Goal: Transaction & Acquisition: Obtain resource

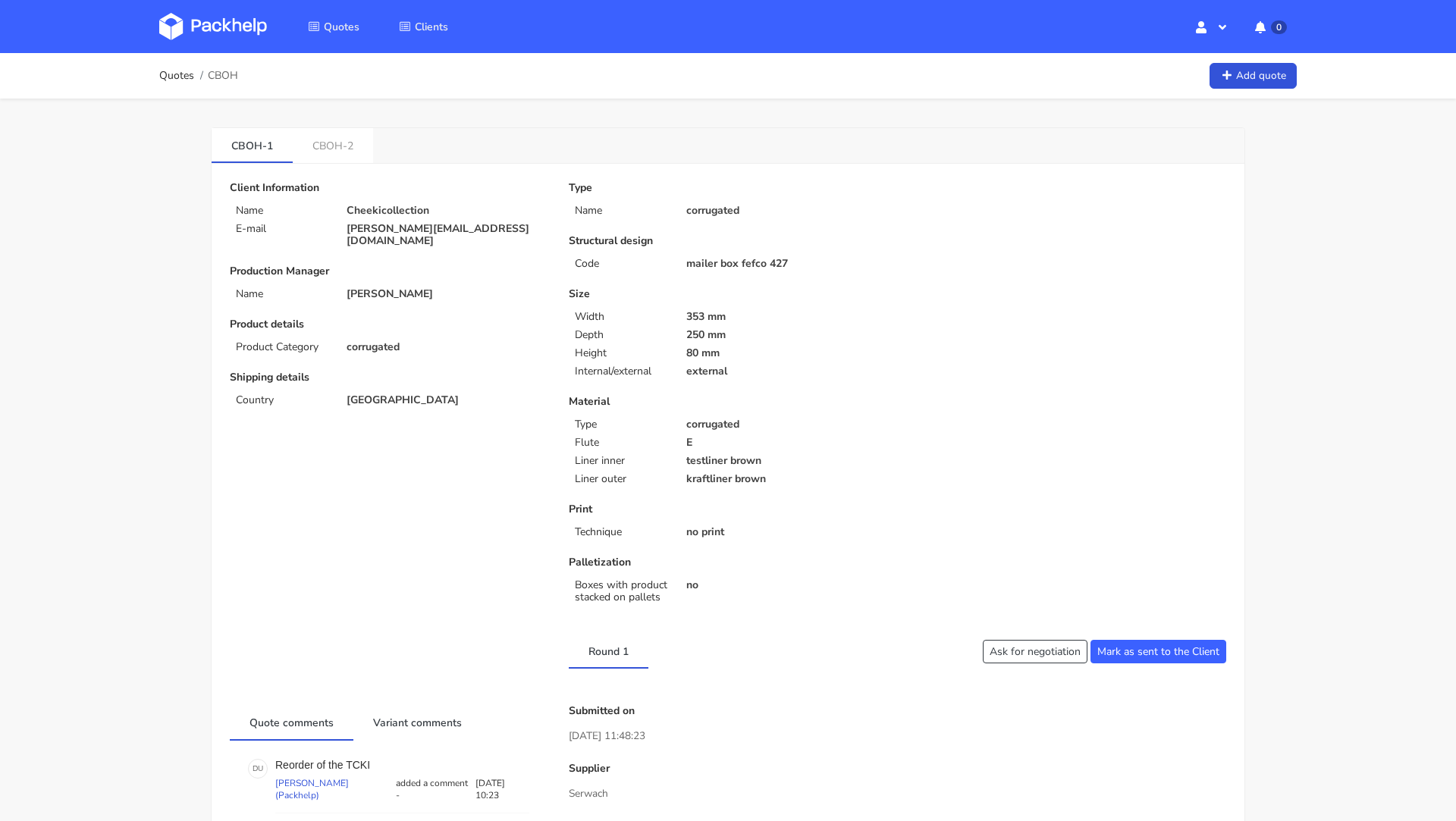
click at [363, 226] on p "fabian@cheekicollection.com" at bounding box center [447, 235] width 201 height 25
click at [476, 234] on p "fabian@cheekicollection.com" at bounding box center [447, 235] width 201 height 25
drag, startPoint x: 498, startPoint y: 228, endPoint x: 377, endPoint y: 229, distance: 121.0
click at [377, 229] on p "fabian@cheekicollection.com" at bounding box center [447, 235] width 201 height 25
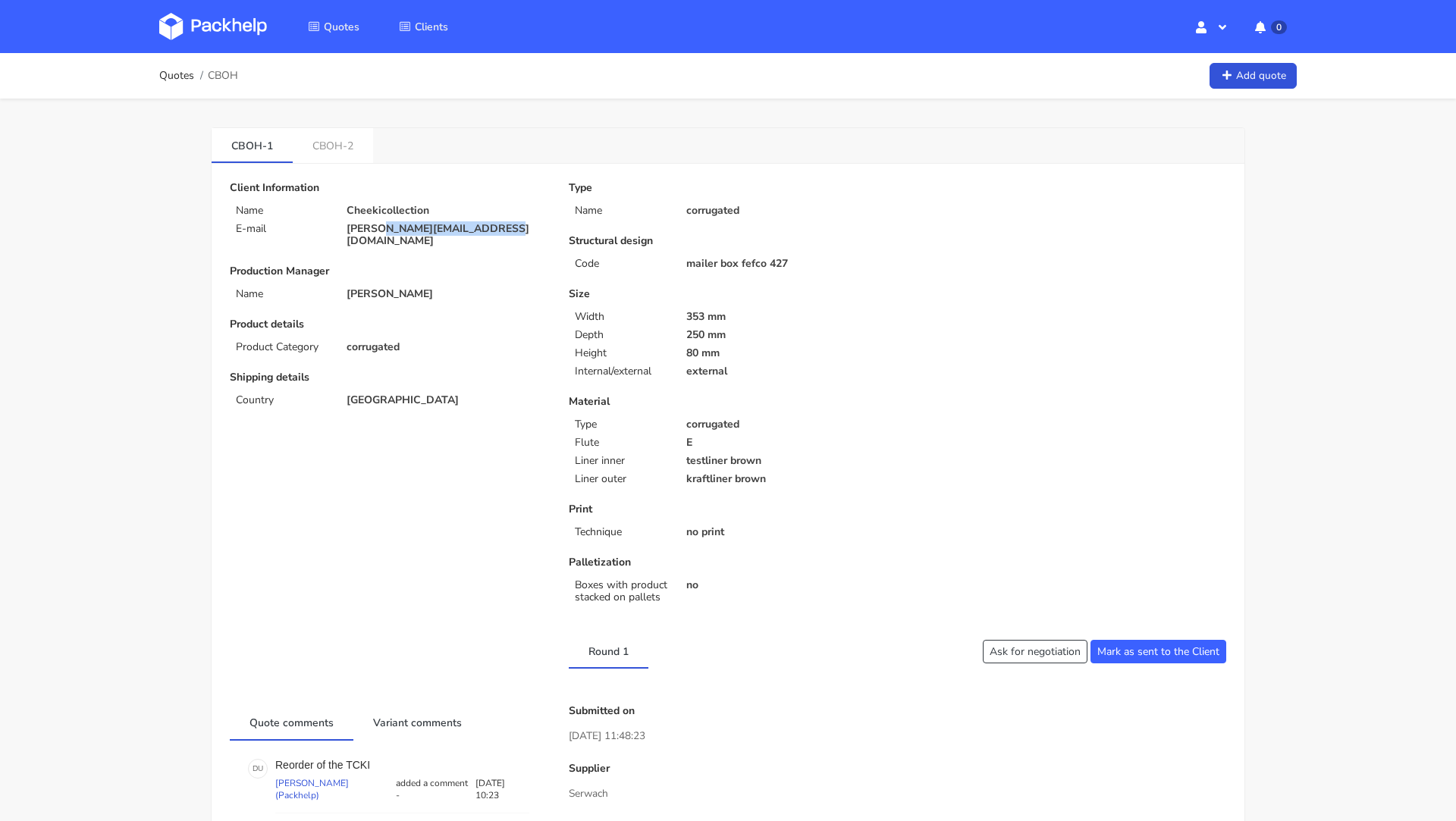
copy p "@cheekicollection.com"
click at [216, 73] on span "CBOH" at bounding box center [222, 75] width 30 height 12
copy span "CBOH"
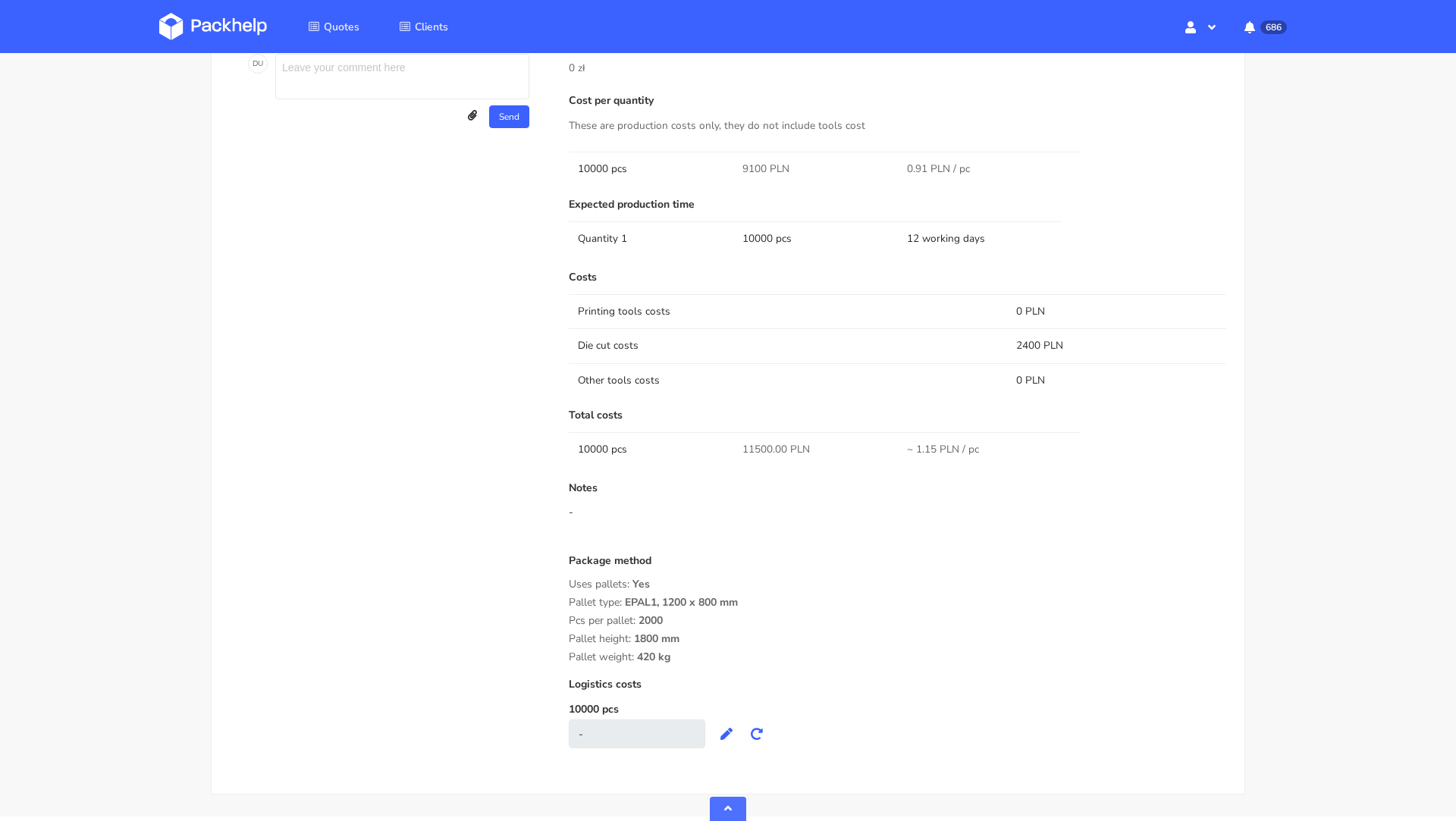
scroll to position [829, 0]
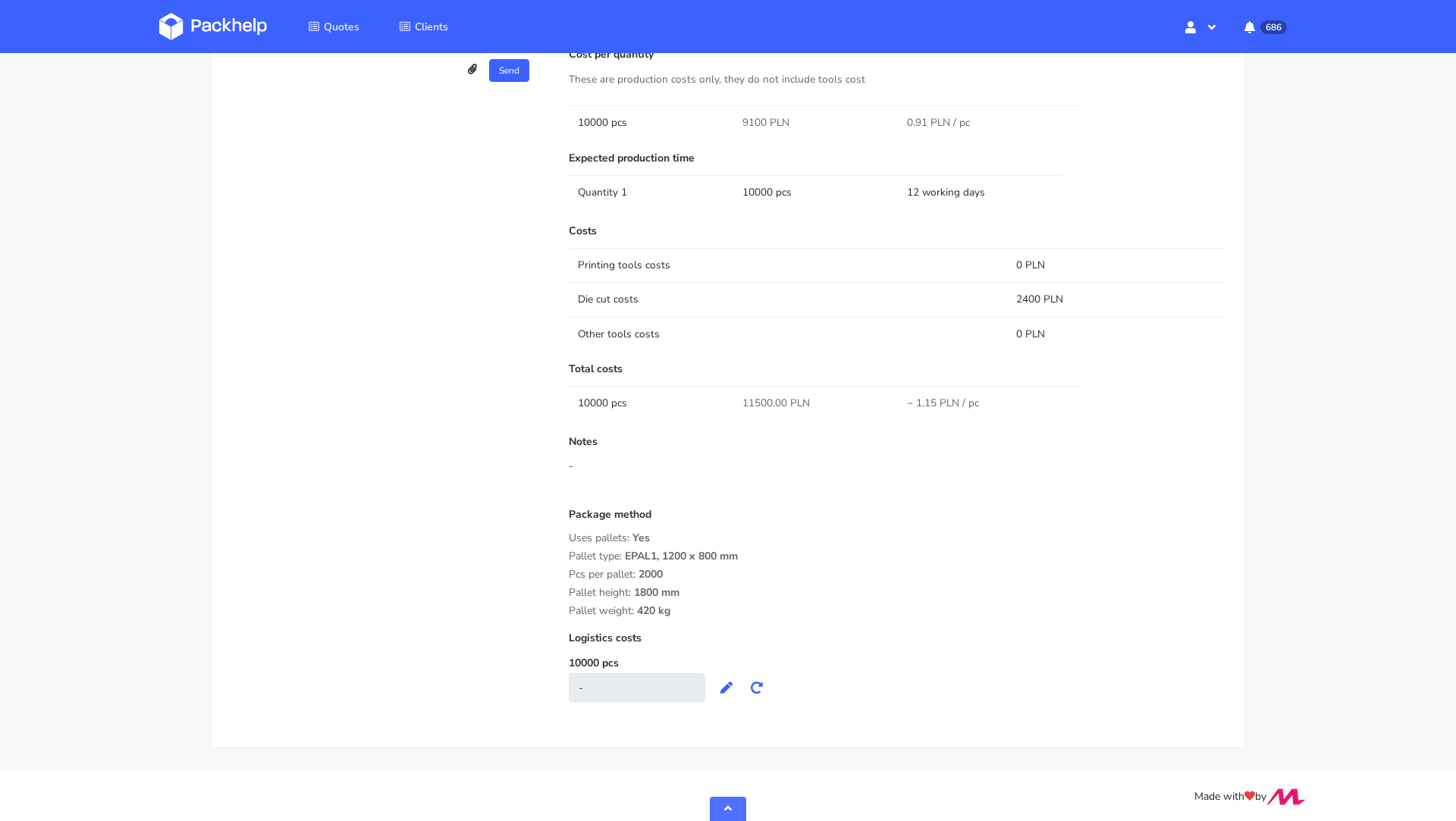
click at [760, 401] on span "11500.00 PLN" at bounding box center [776, 403] width 68 height 16
copy span "11500.00"
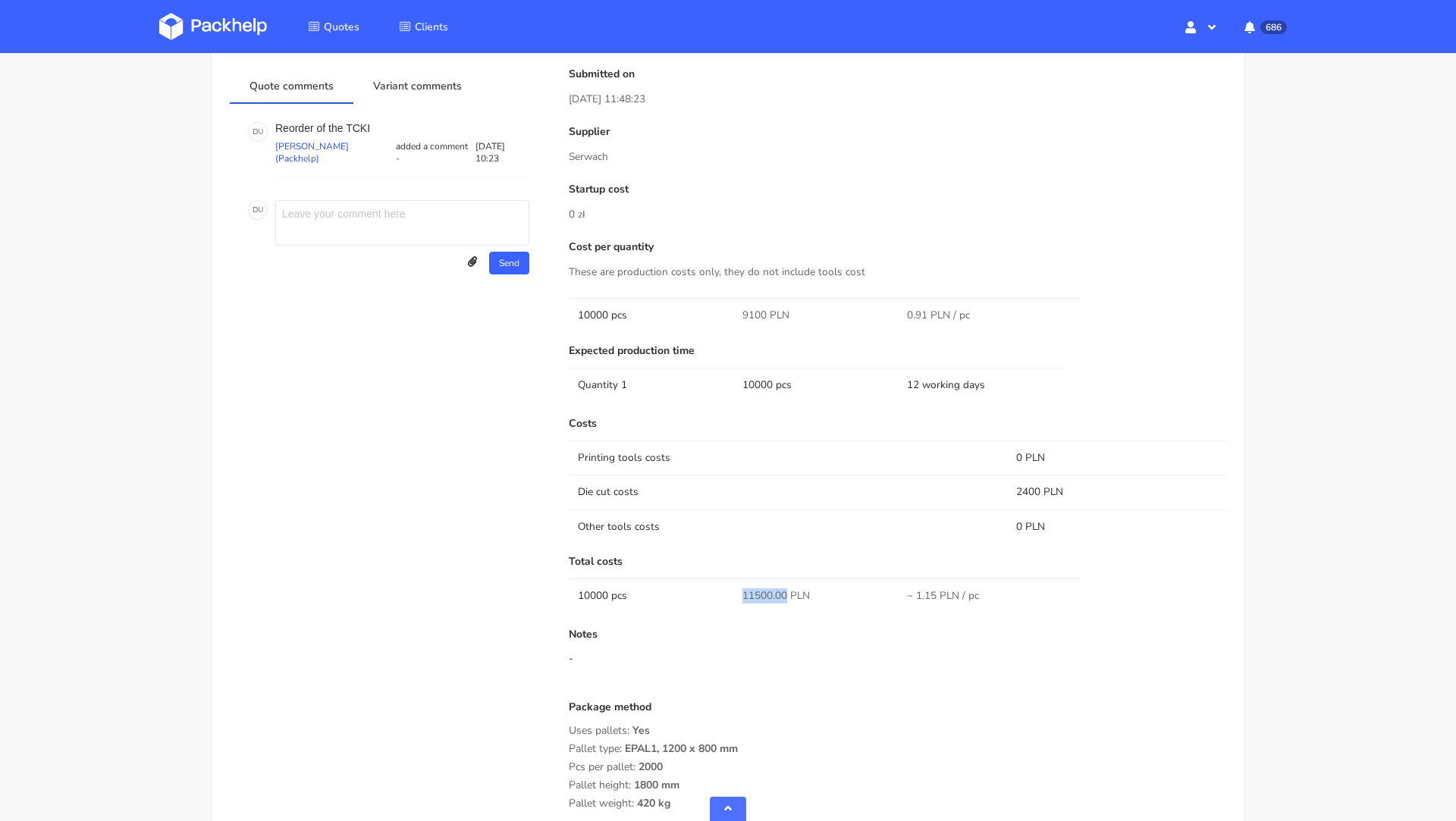
scroll to position [578, 0]
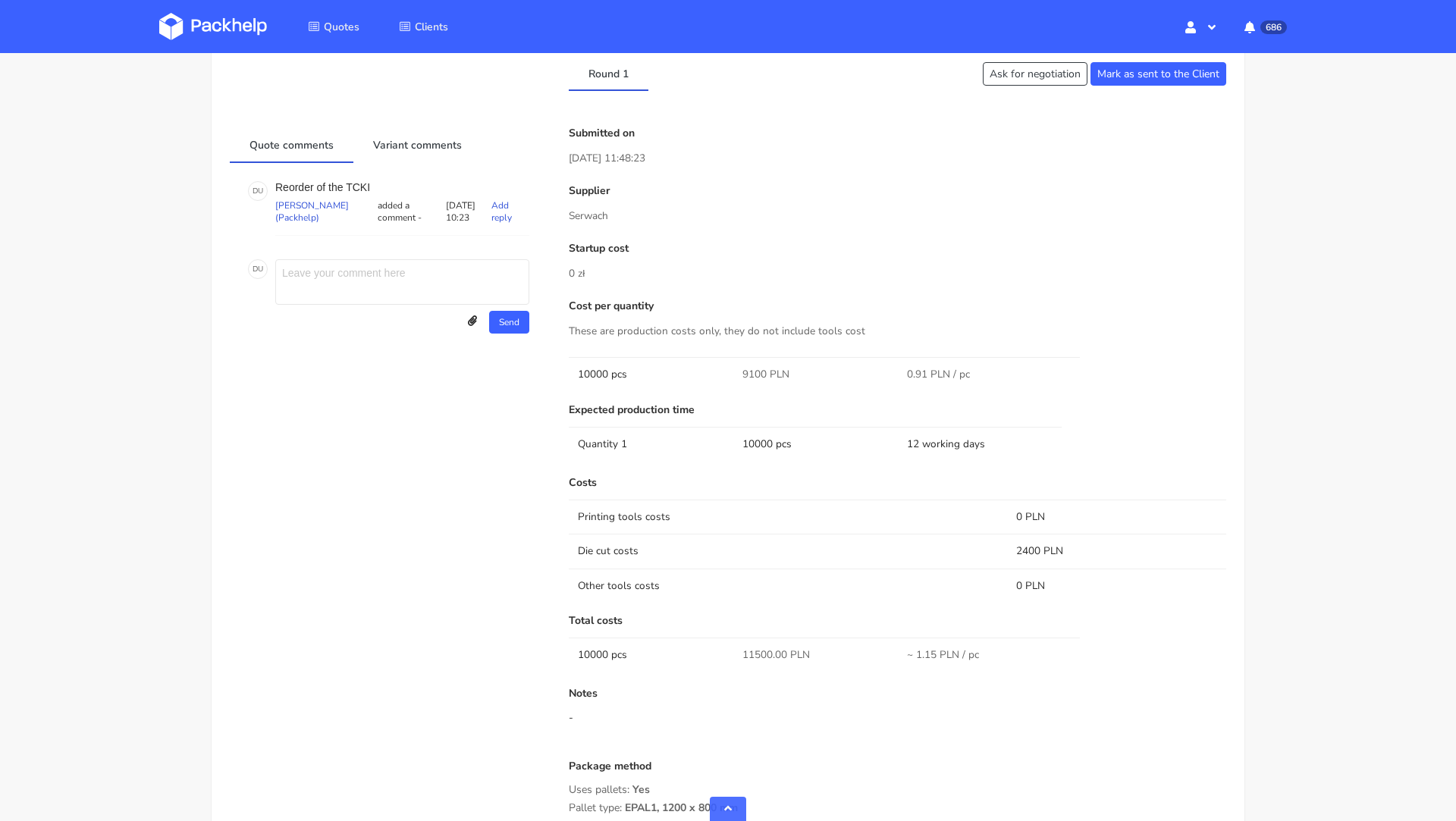
click at [361, 184] on p "Reorder of the TCKI" at bounding box center [402, 187] width 254 height 12
copy p "TCKI"
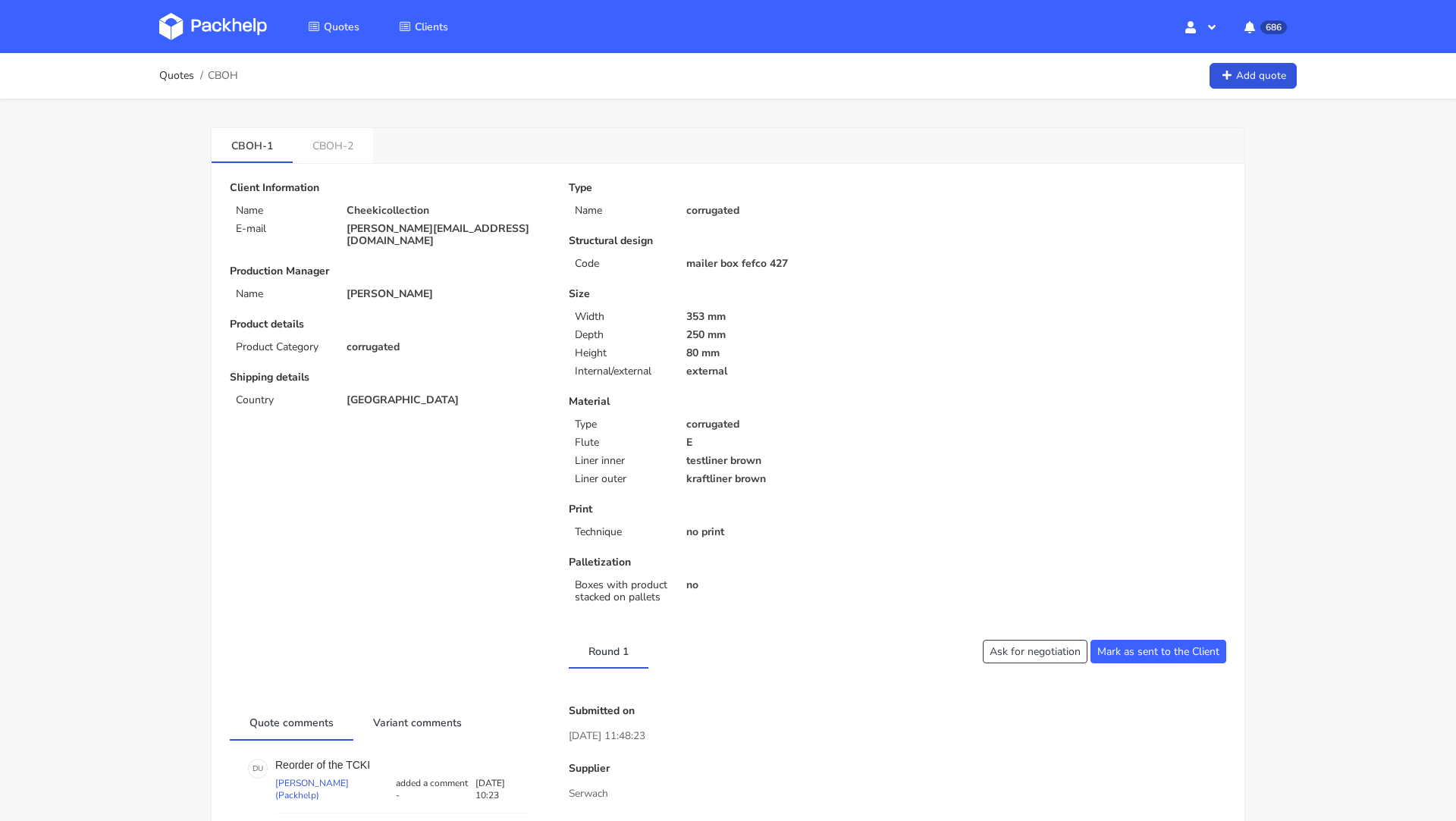
click at [332, 148] on link "CBOH-2" at bounding box center [333, 144] width 80 height 33
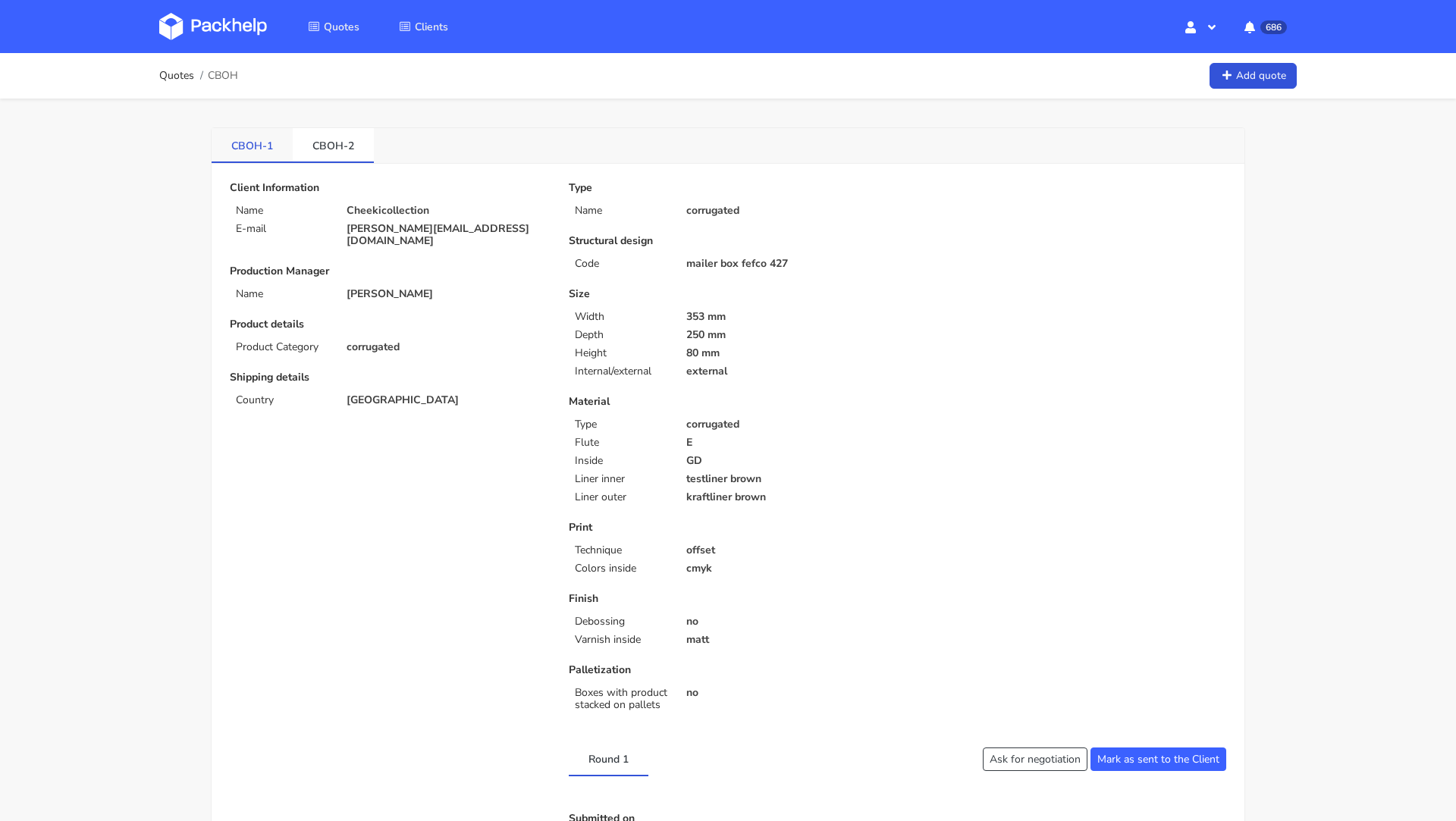
click at [241, 148] on link "CBOH-1" at bounding box center [252, 144] width 81 height 33
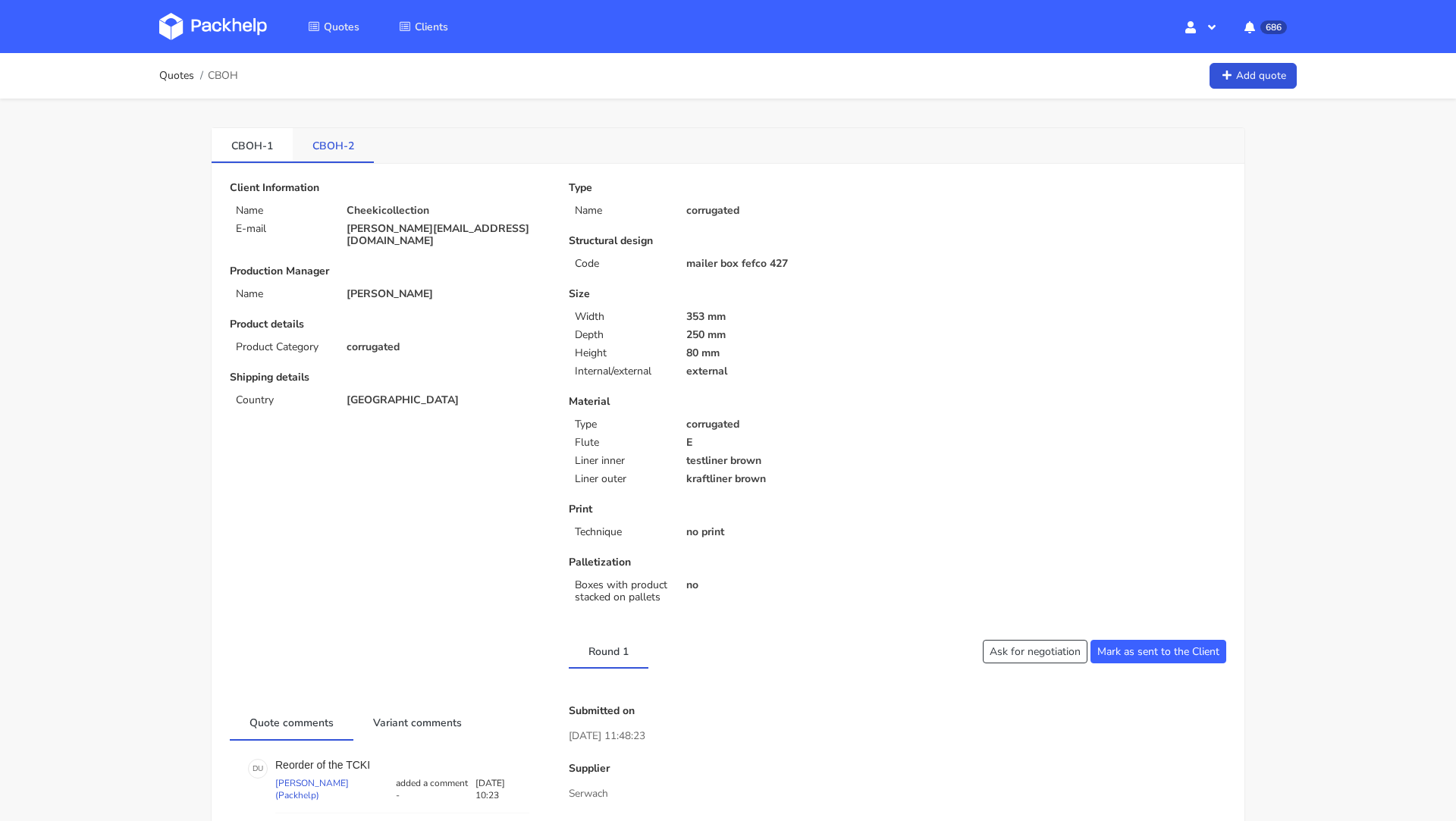
click at [348, 144] on link "CBOH-2" at bounding box center [333, 144] width 81 height 33
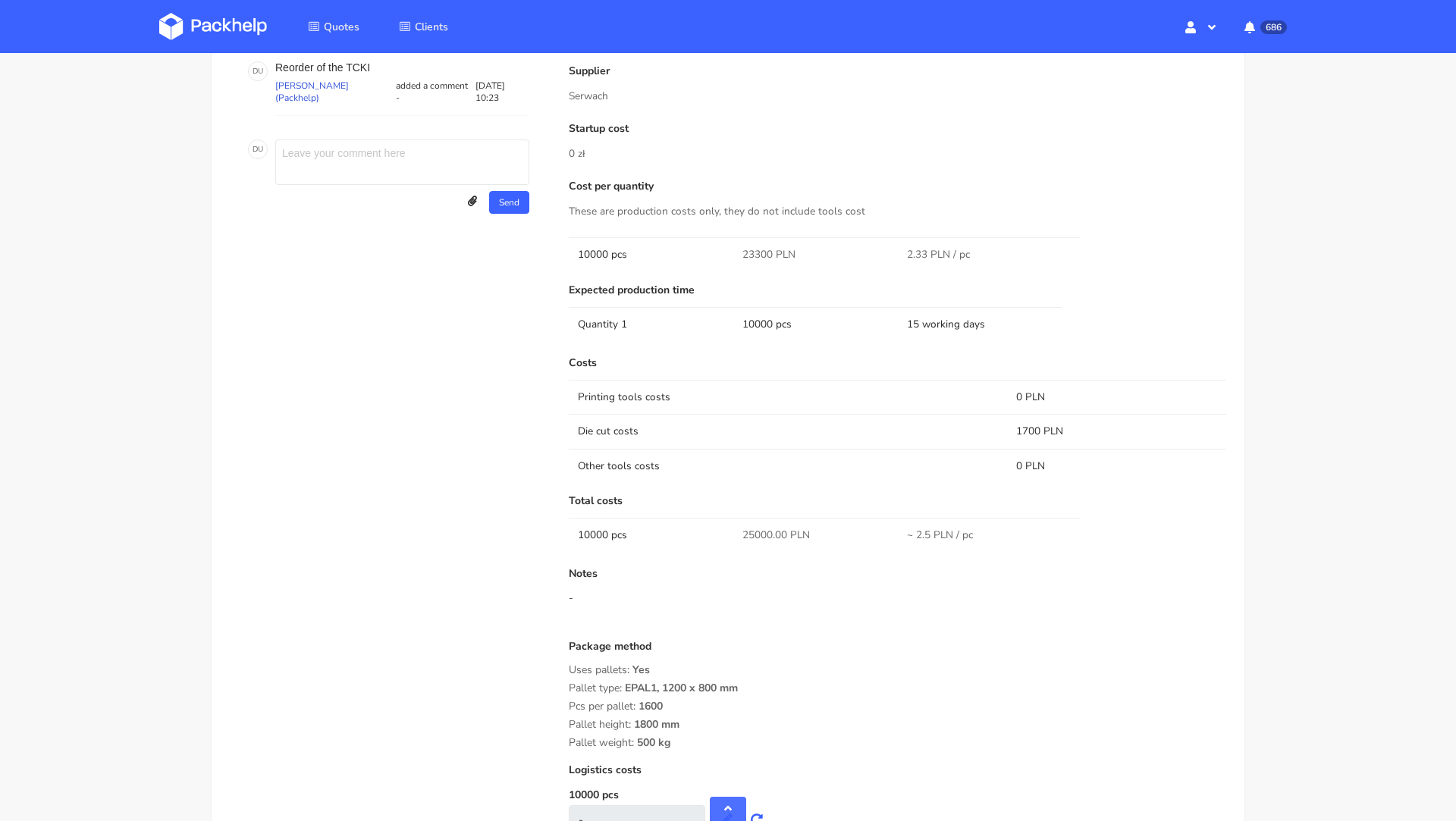
scroll to position [841, 0]
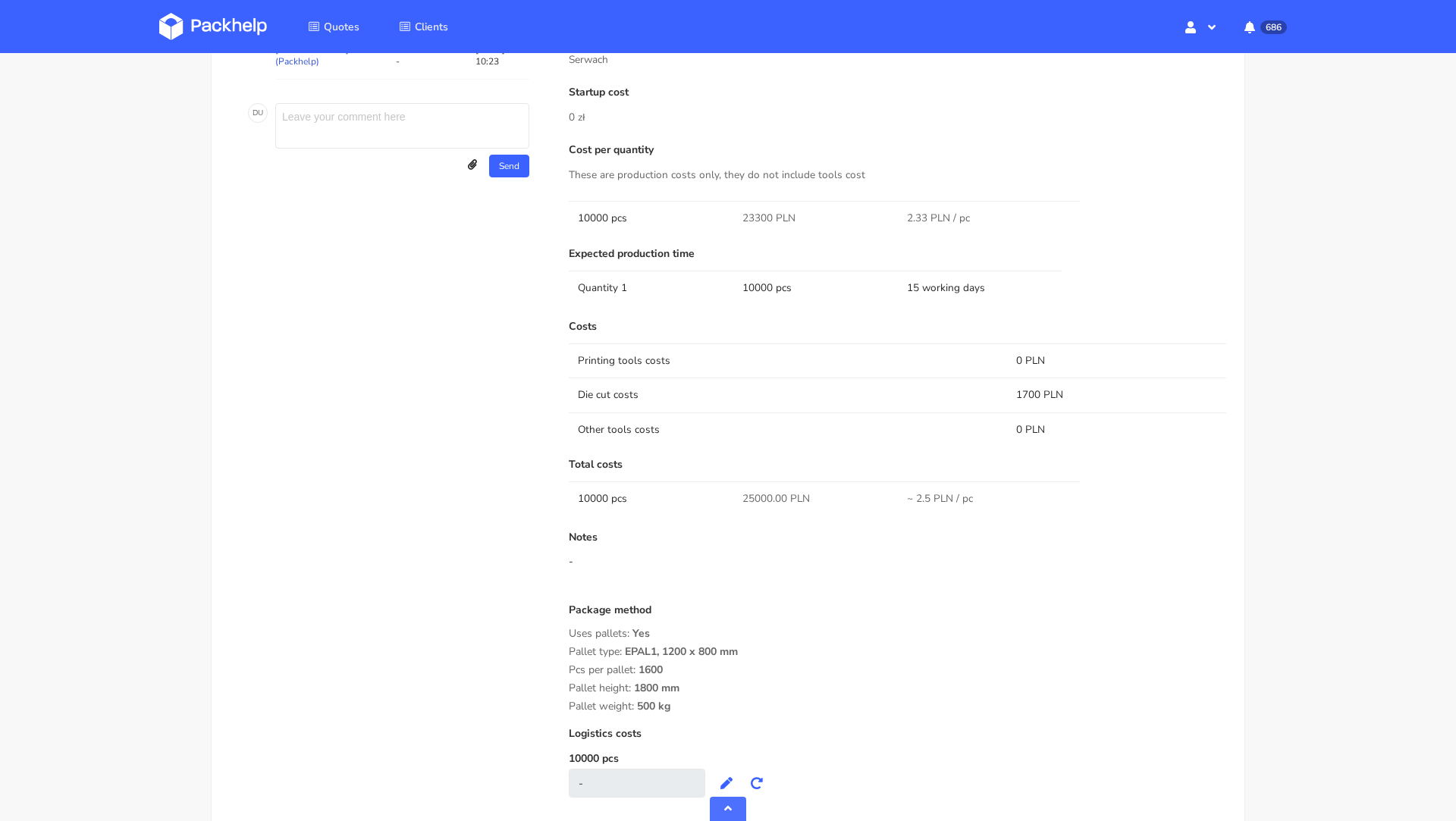
click at [760, 500] on span "25000.00 PLN" at bounding box center [776, 498] width 68 height 16
copy span "25000.00"
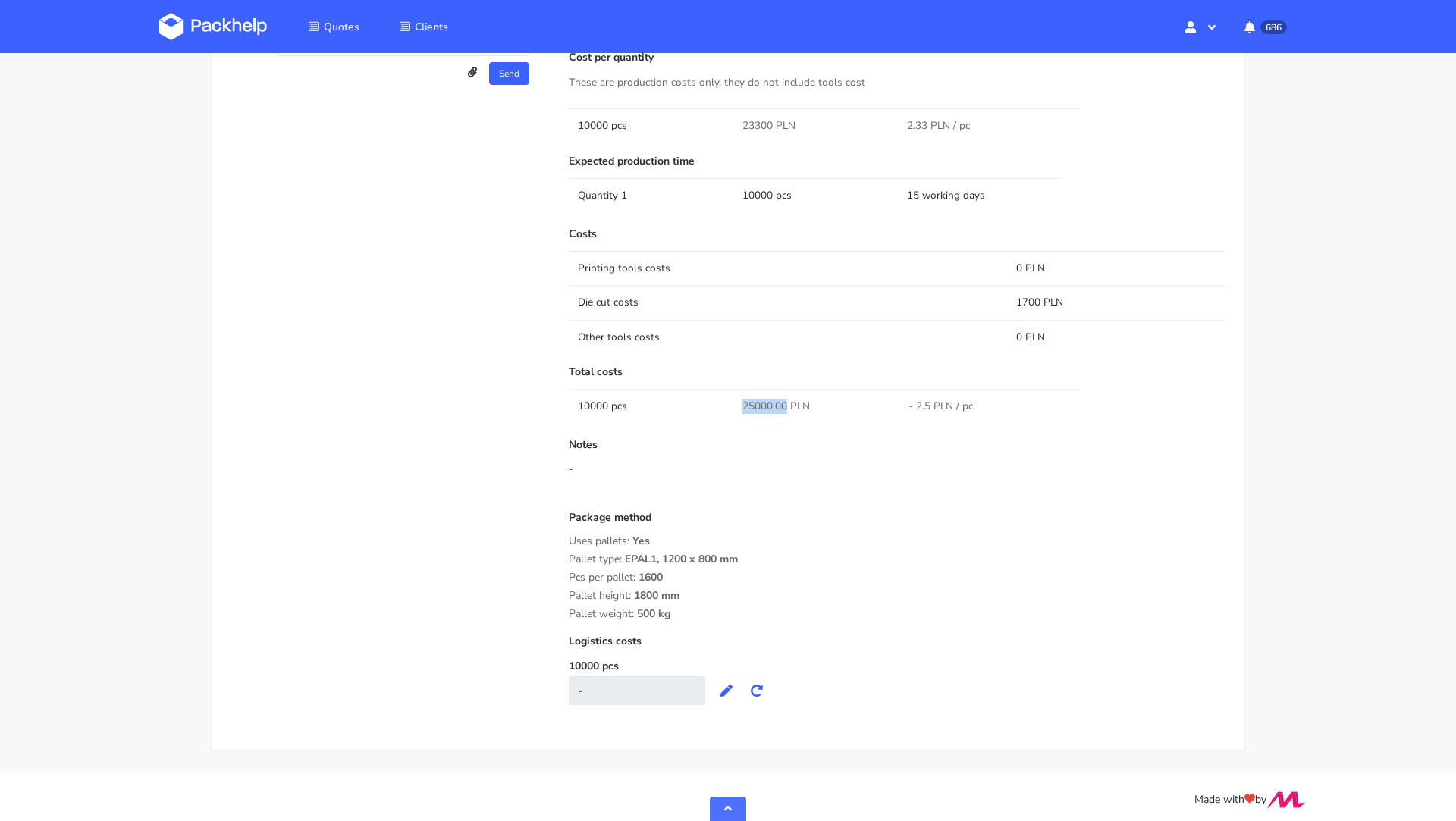
scroll to position [935, 0]
click at [776, 311] on td "Die cut costs" at bounding box center [787, 300] width 438 height 34
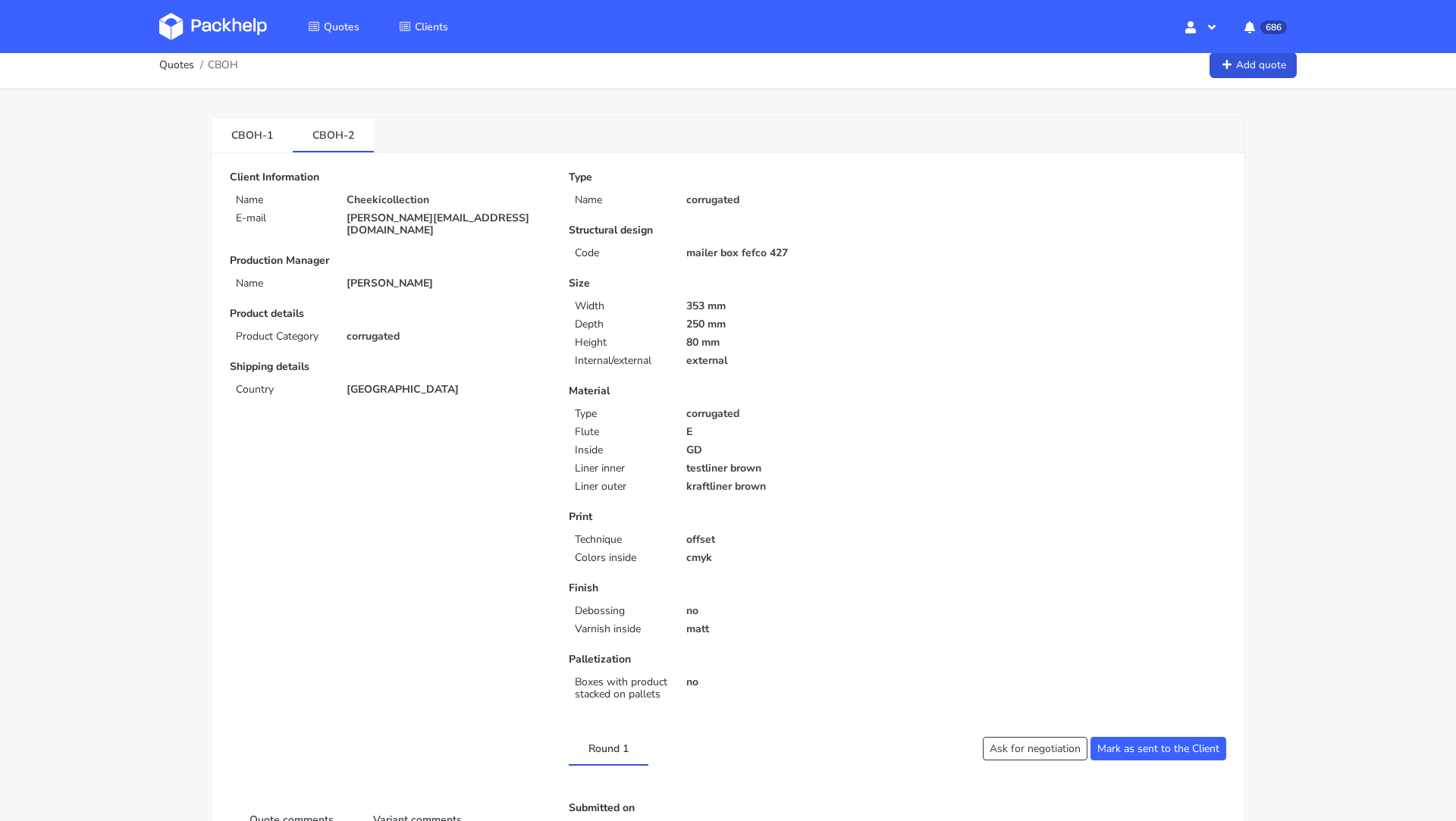
scroll to position [0, 0]
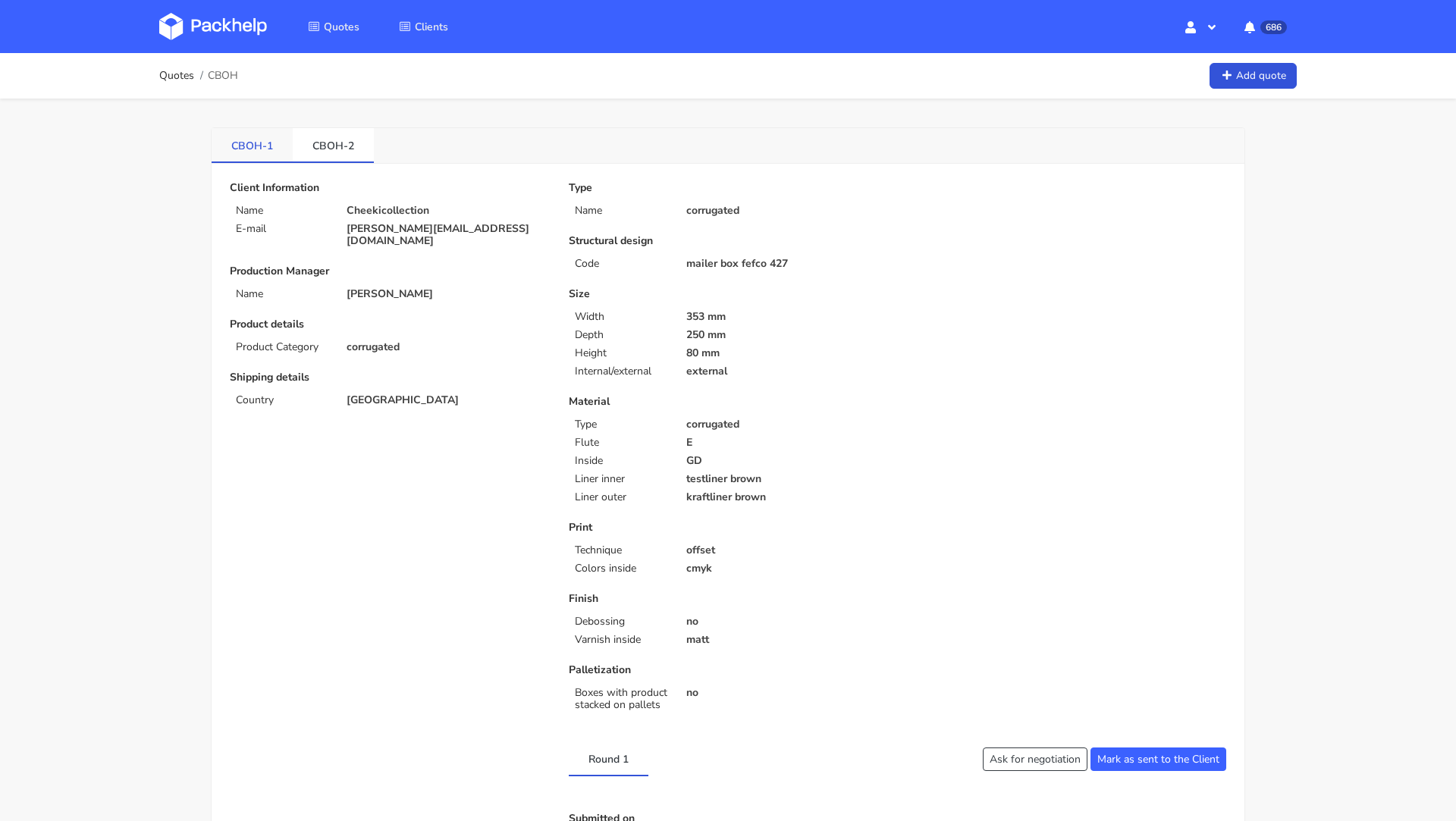
click at [255, 150] on link "CBOH-1" at bounding box center [252, 144] width 81 height 33
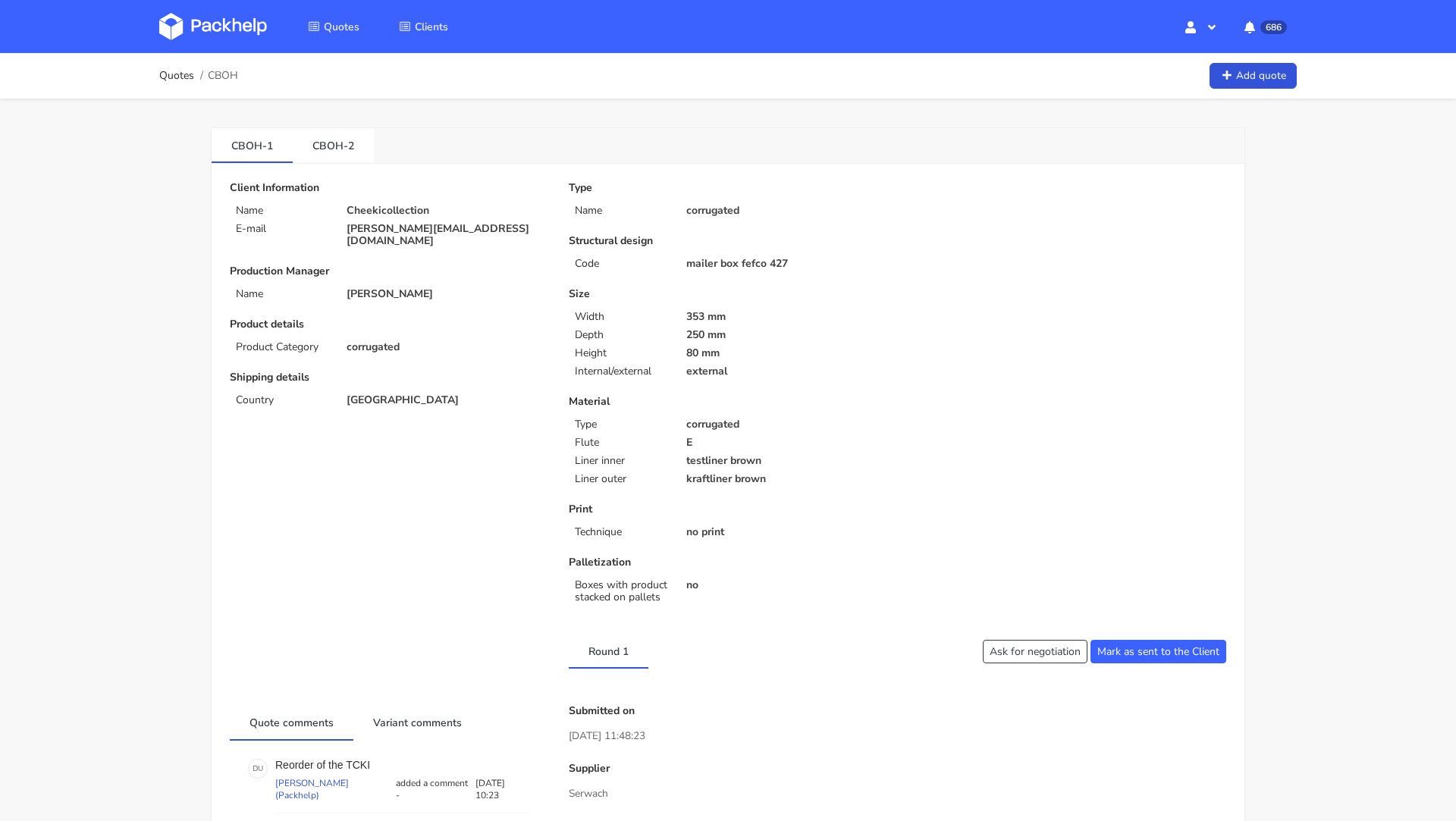
click at [227, 73] on span "CBOH" at bounding box center [222, 75] width 30 height 12
copy span "CBOH"
click at [198, 16] on img at bounding box center [213, 27] width 108 height 27
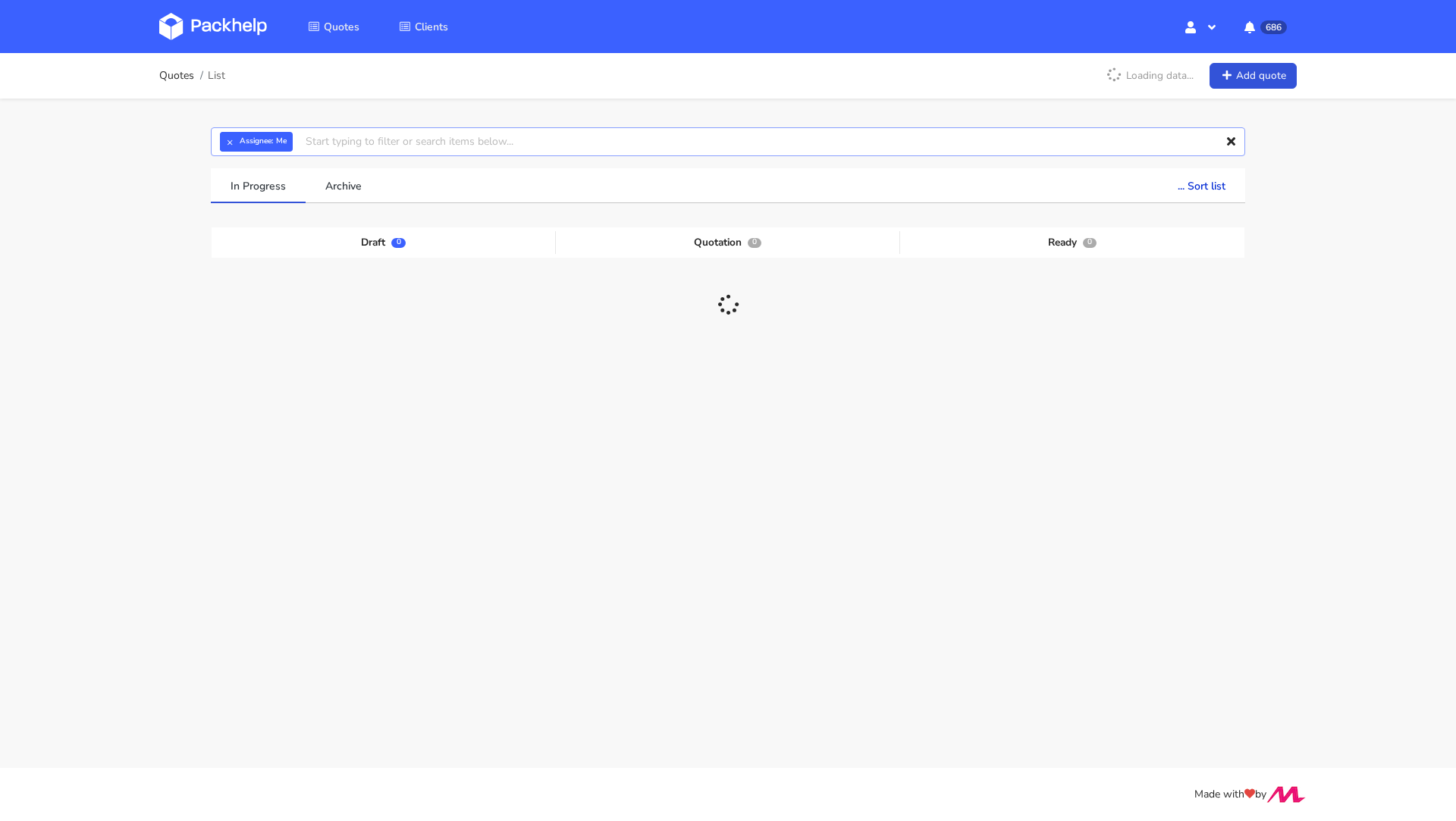
click at [392, 144] on input "text" at bounding box center [727, 142] width 1034 height 29
paste input "CBOH"
type input "CBOH"
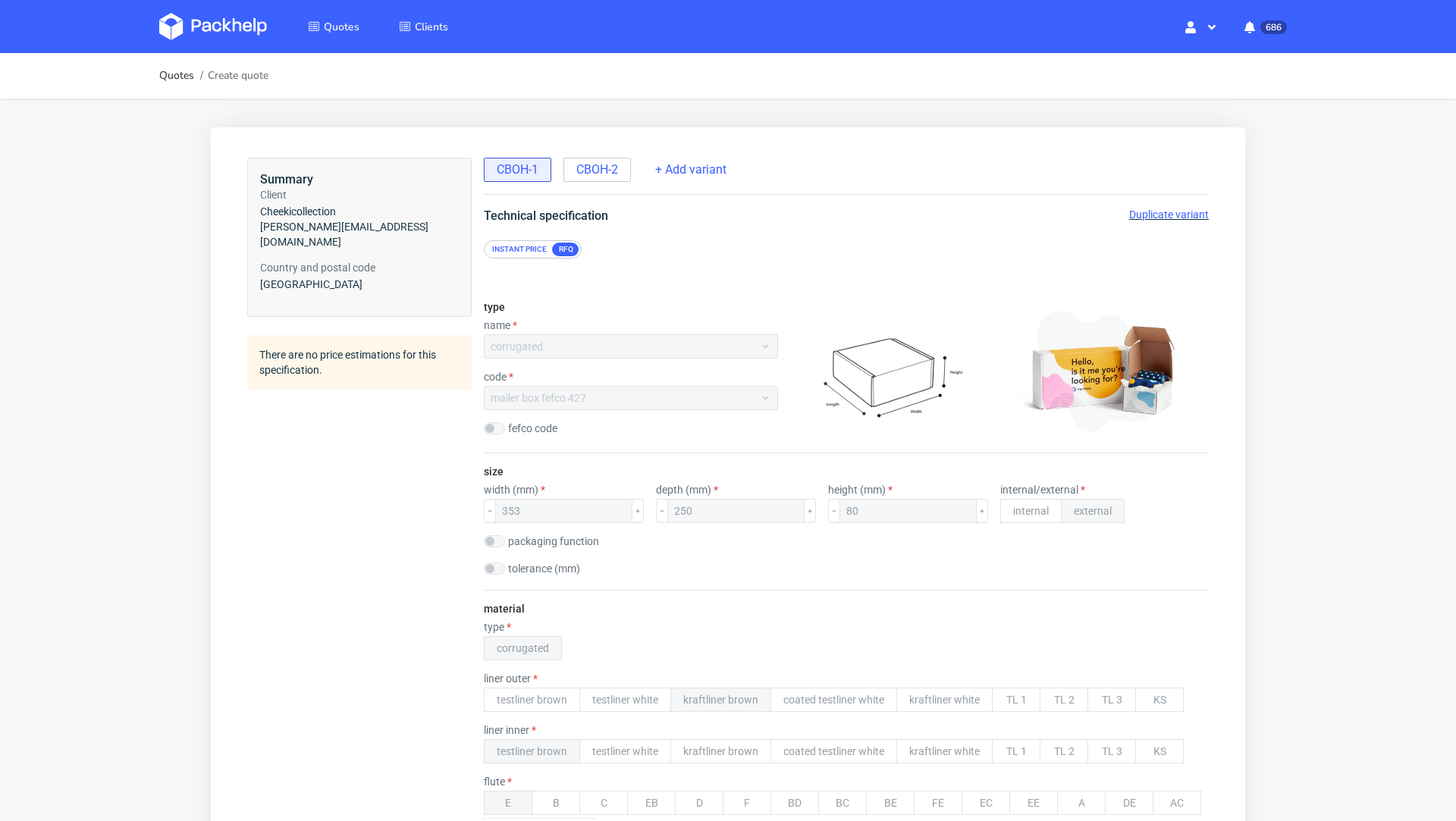
click at [1162, 210] on span "Duplicate variant" at bounding box center [1168, 214] width 80 height 12
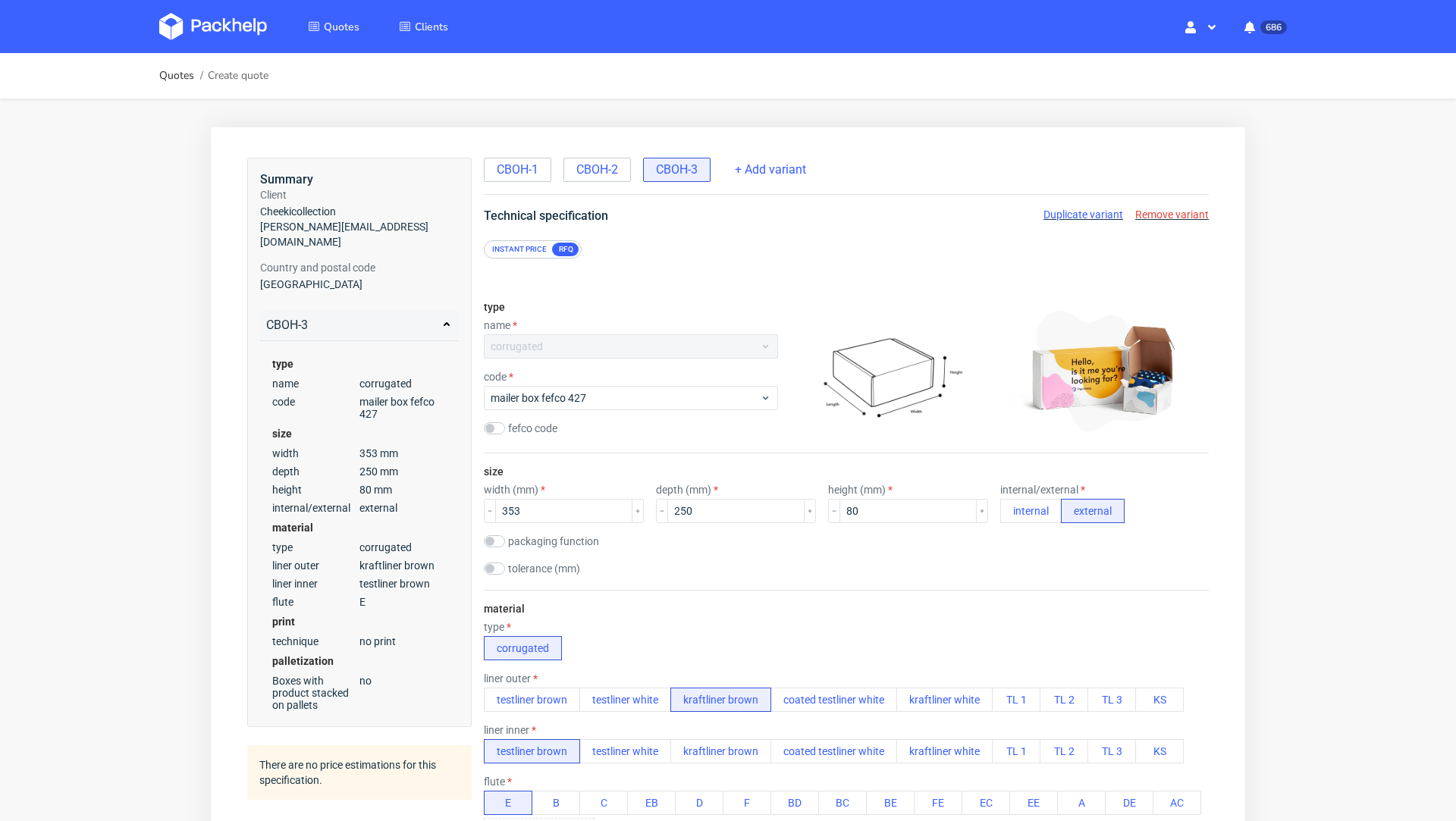
click at [508, 255] on div "Instant price" at bounding box center [519, 249] width 67 height 14
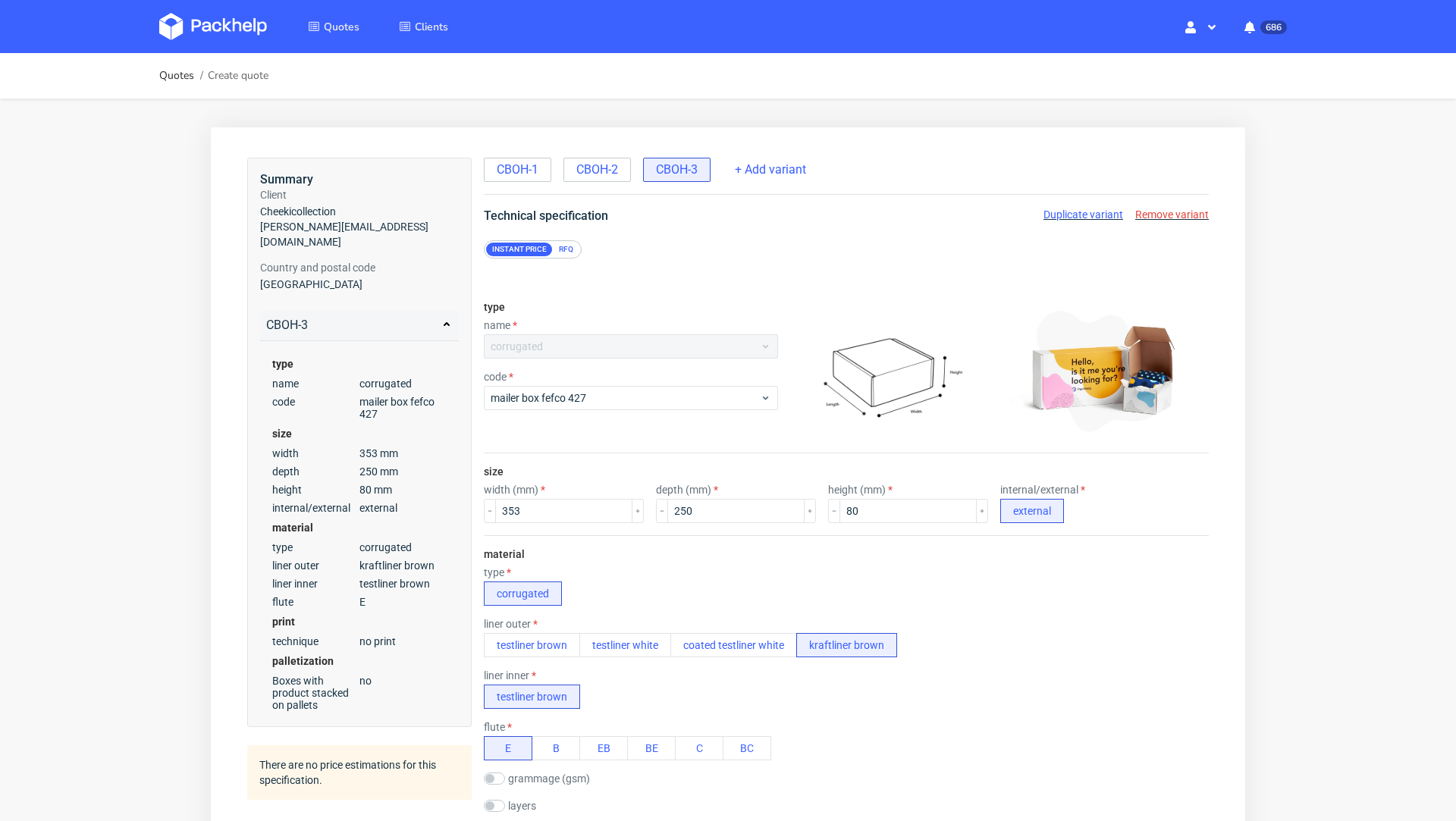
click at [568, 249] on div "RFQ" at bounding box center [565, 249] width 27 height 14
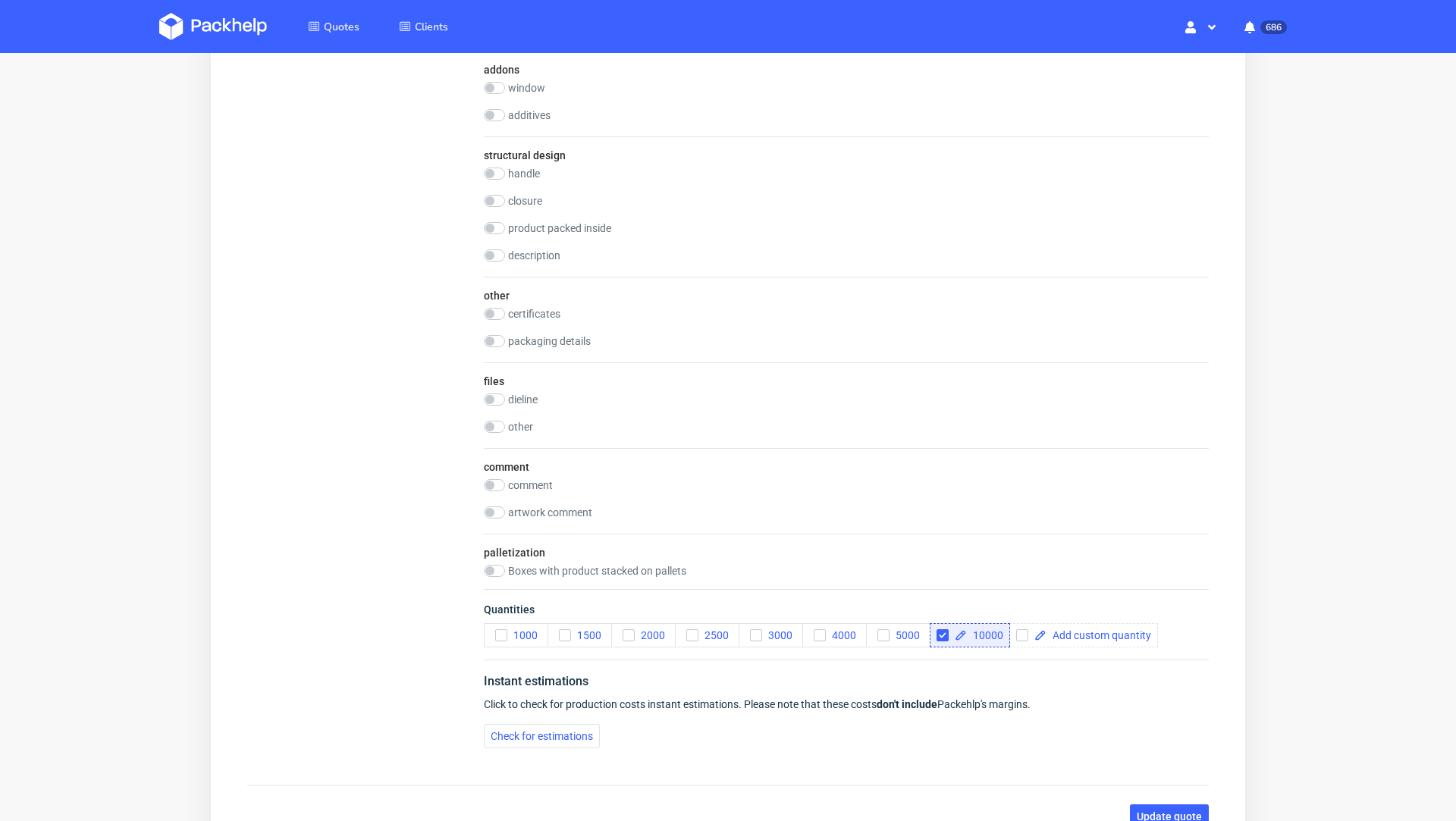
scroll to position [1231, 0]
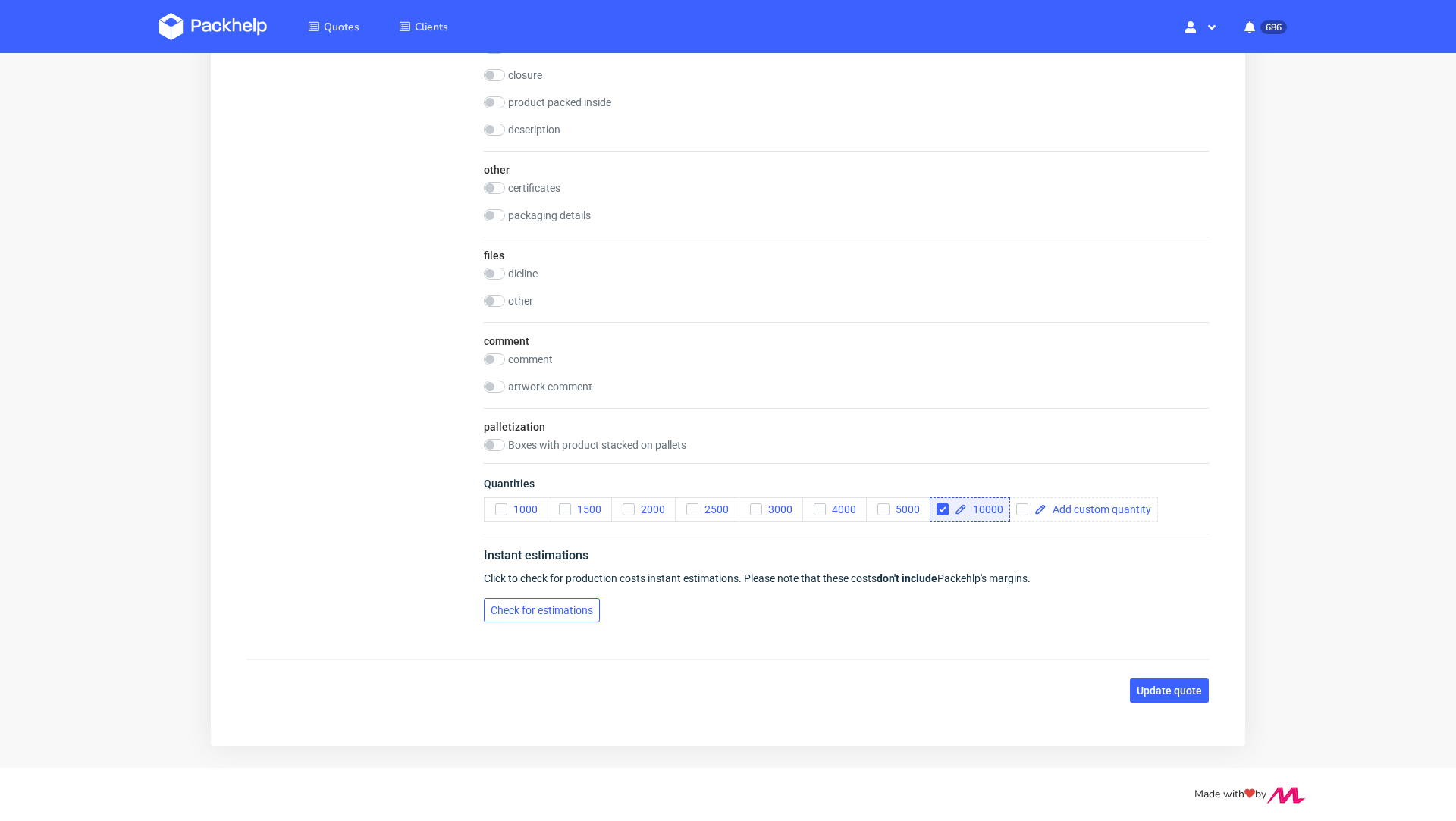
click at [560, 610] on button "Check for estimations" at bounding box center [541, 610] width 116 height 25
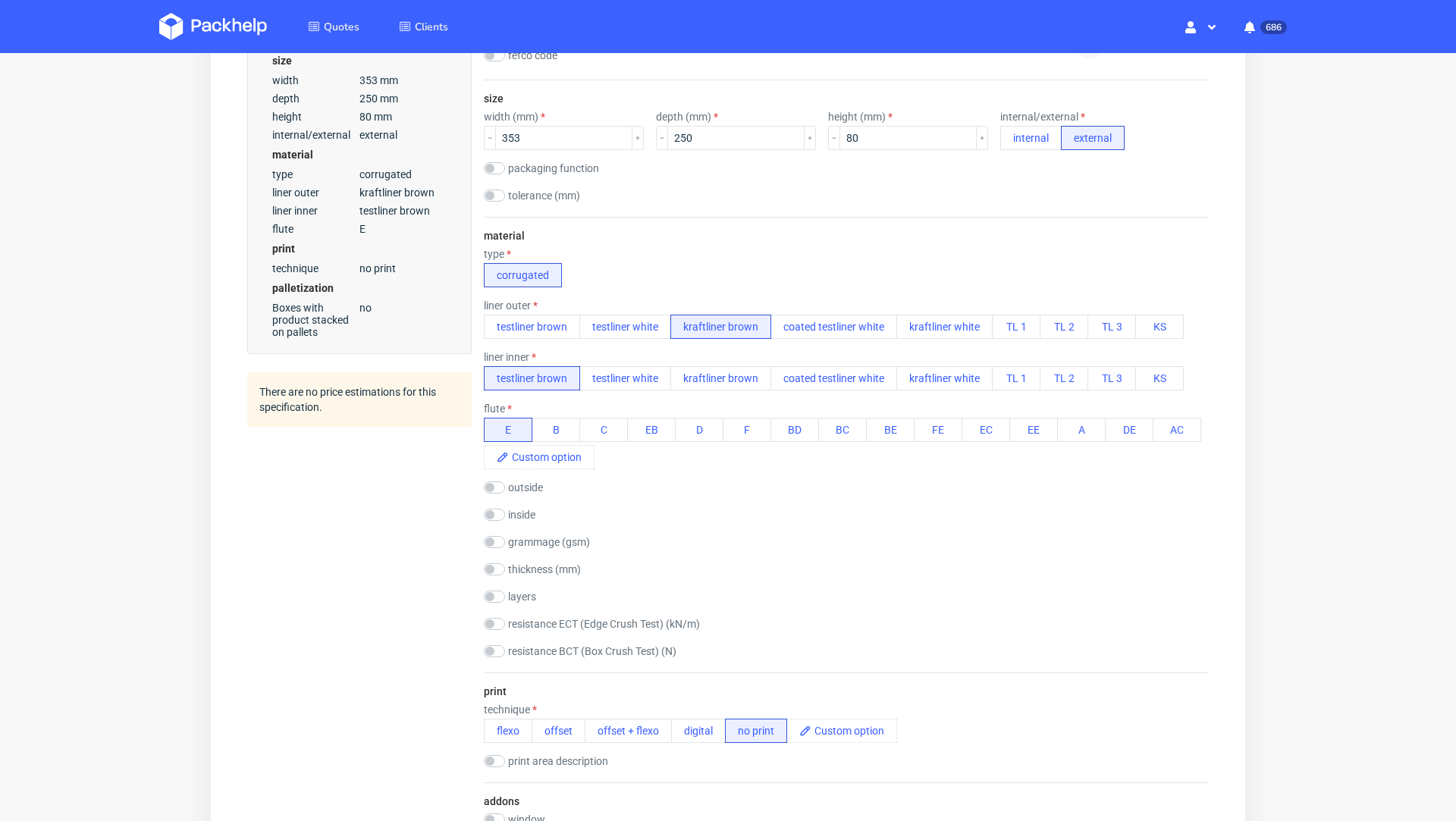
scroll to position [361, 0]
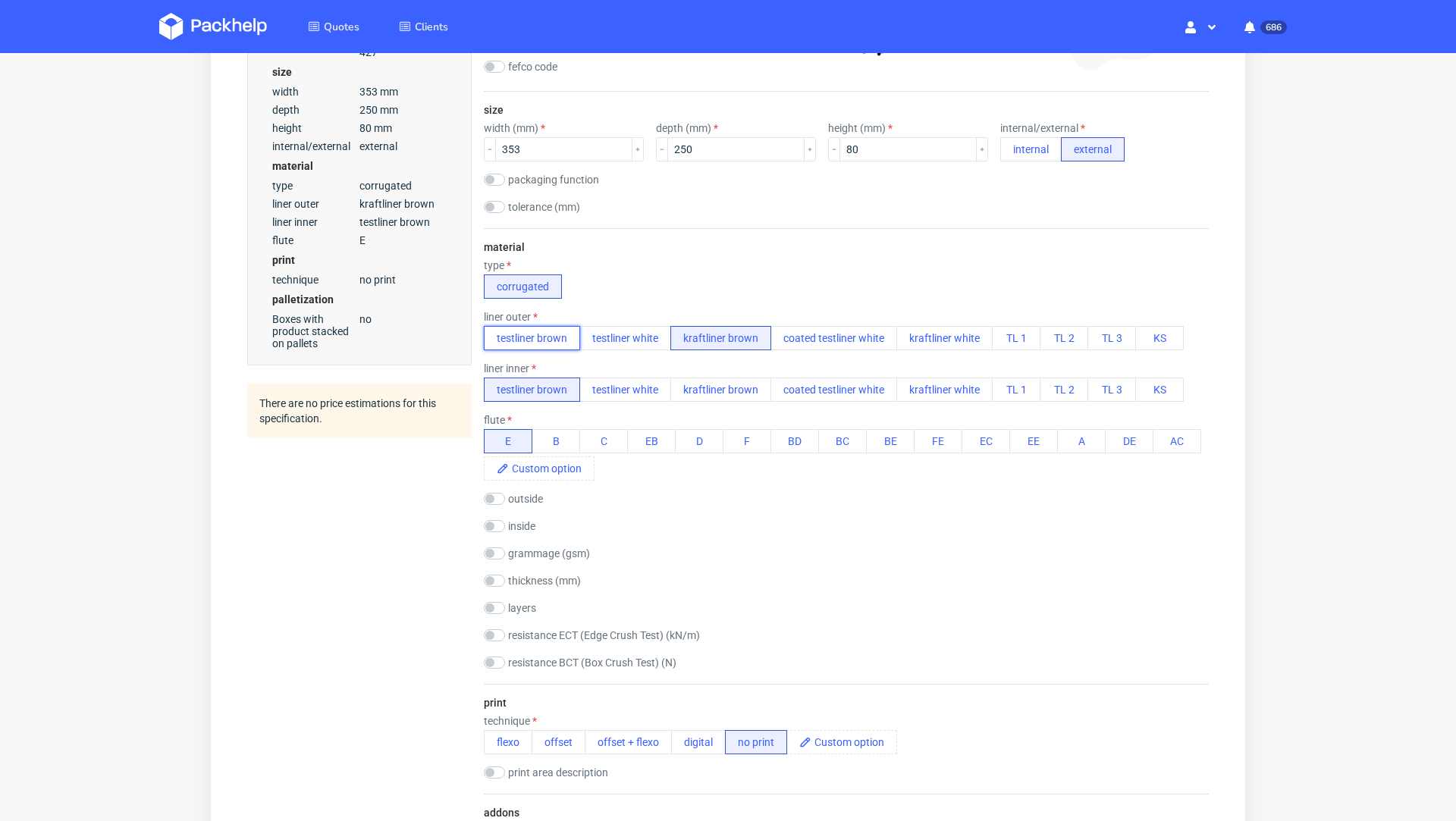
click at [532, 344] on button "testliner brown" at bounding box center [531, 337] width 96 height 25
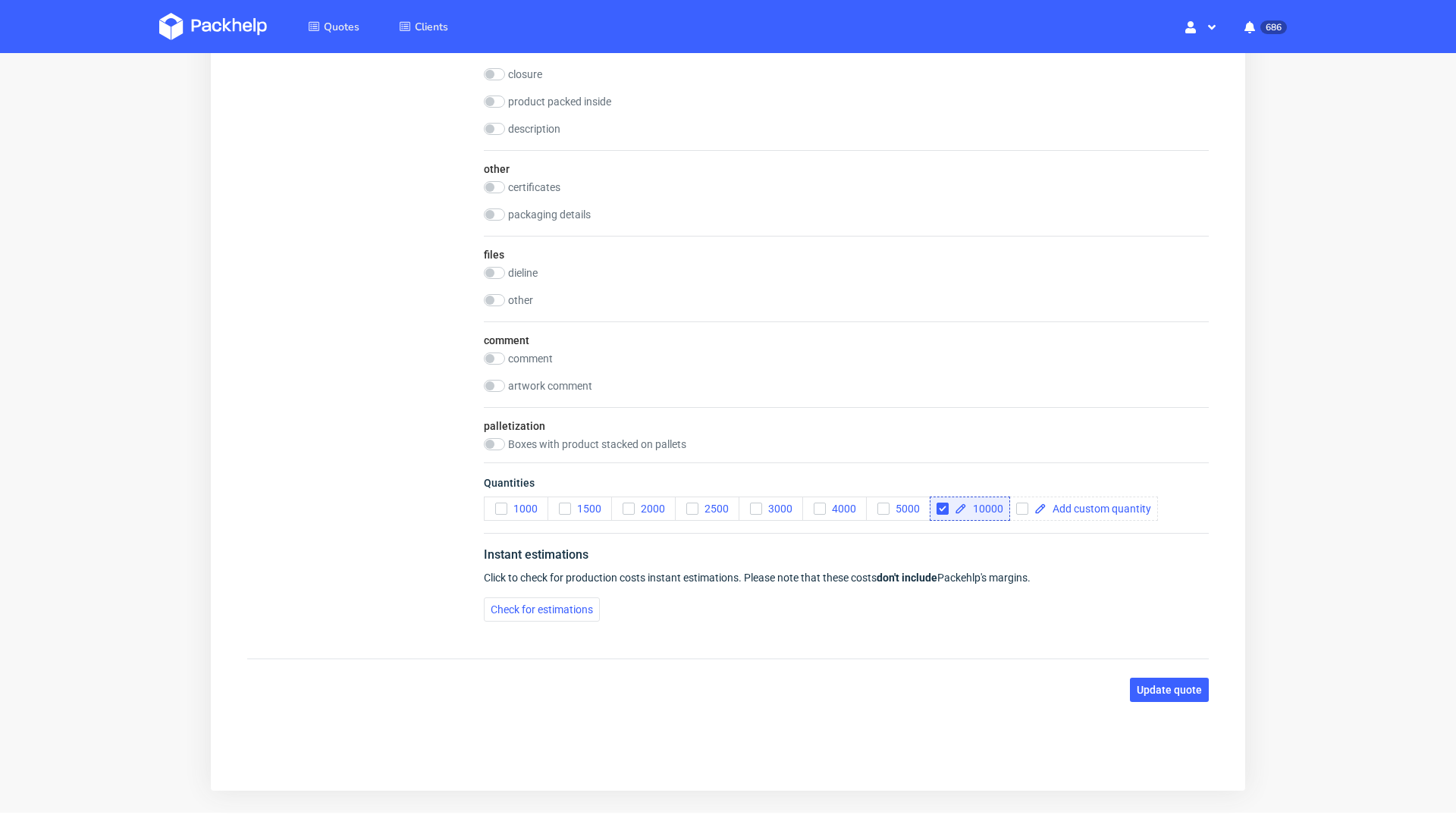
scroll to position [0, 0]
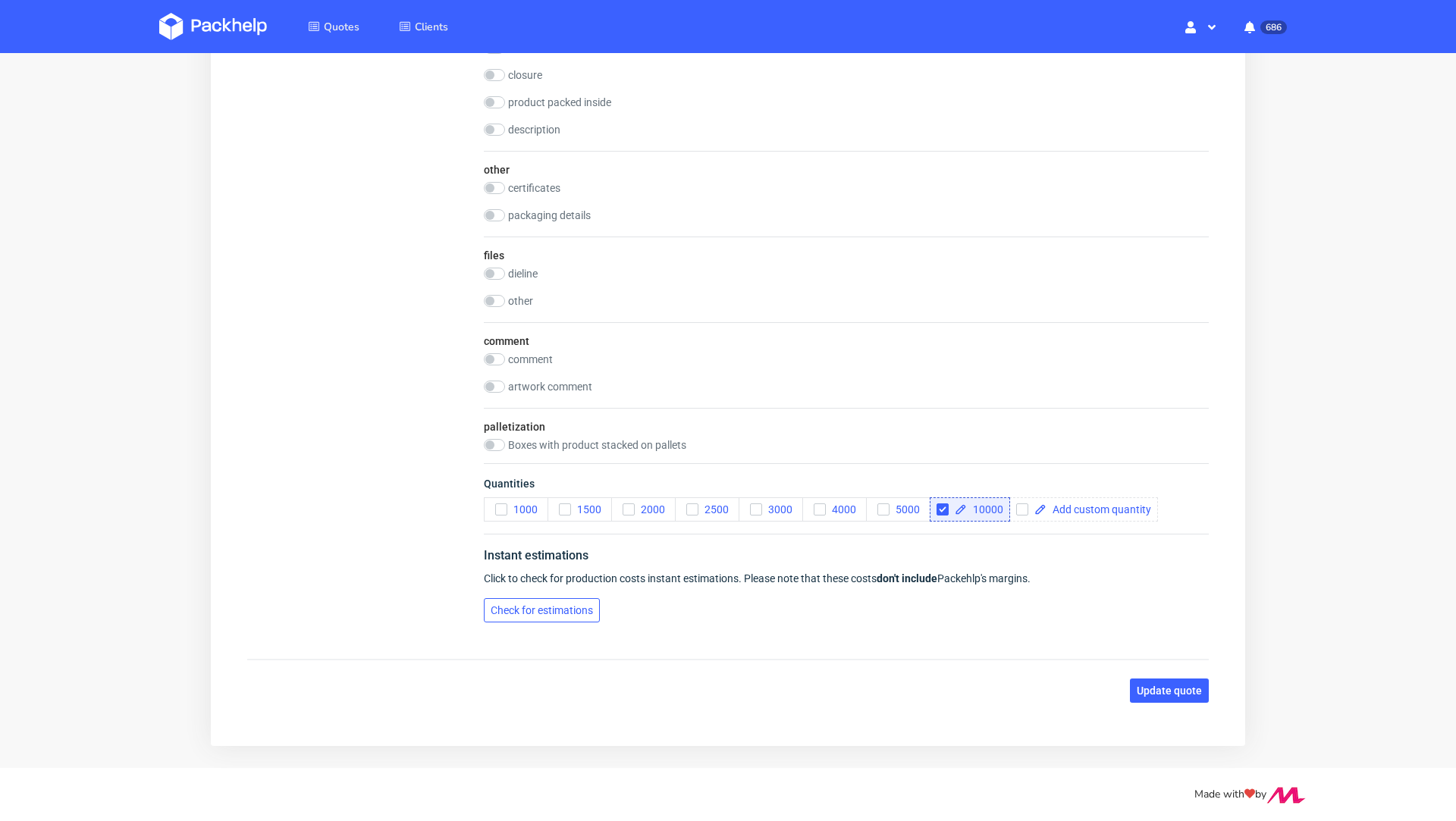
click at [526, 605] on span "Check for estimations" at bounding box center [541, 611] width 102 height 11
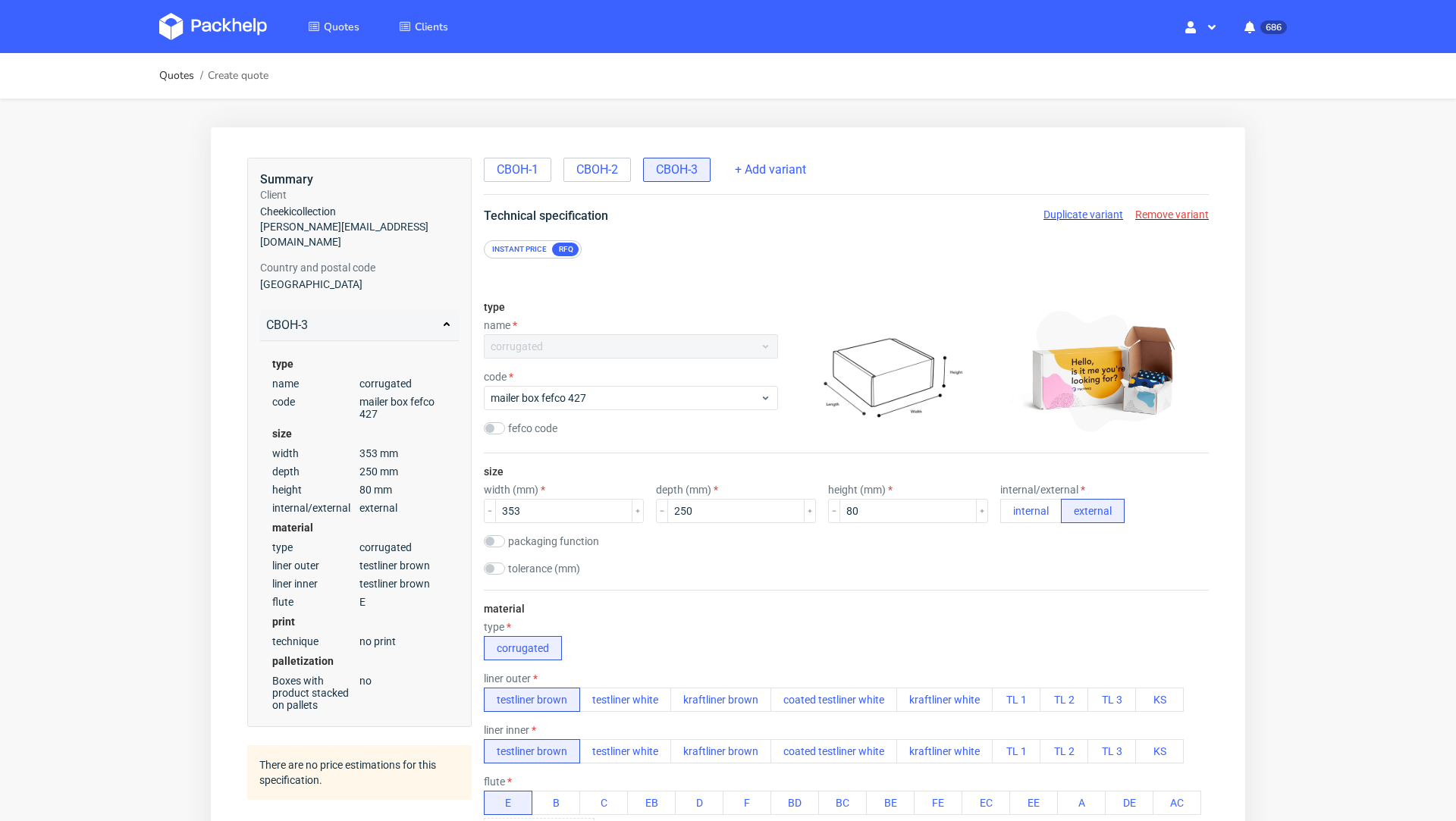
click at [1161, 212] on span "Remove variant" at bounding box center [1172, 214] width 73 height 12
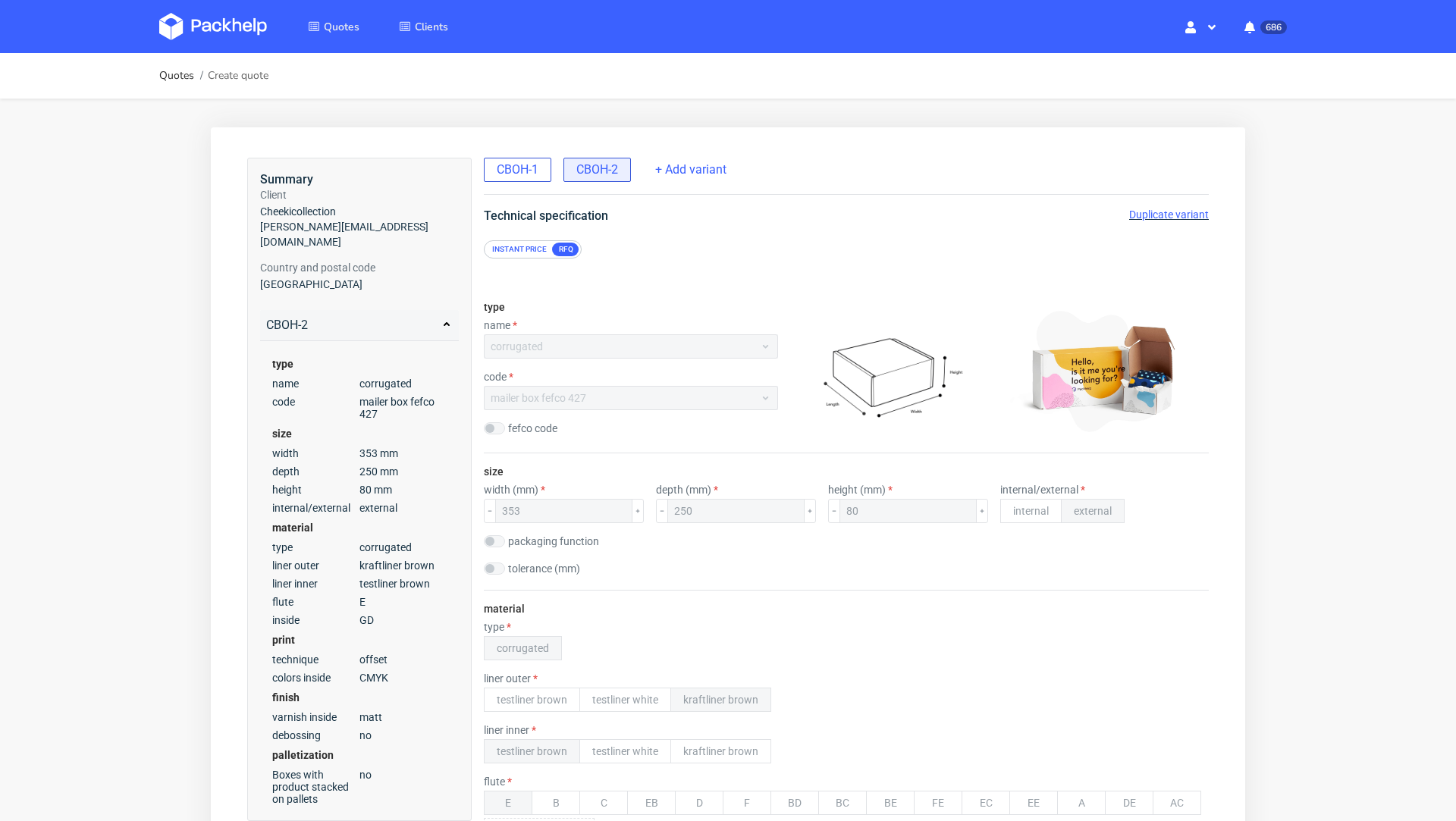
click at [525, 174] on span "CBOH-1" at bounding box center [518, 170] width 42 height 16
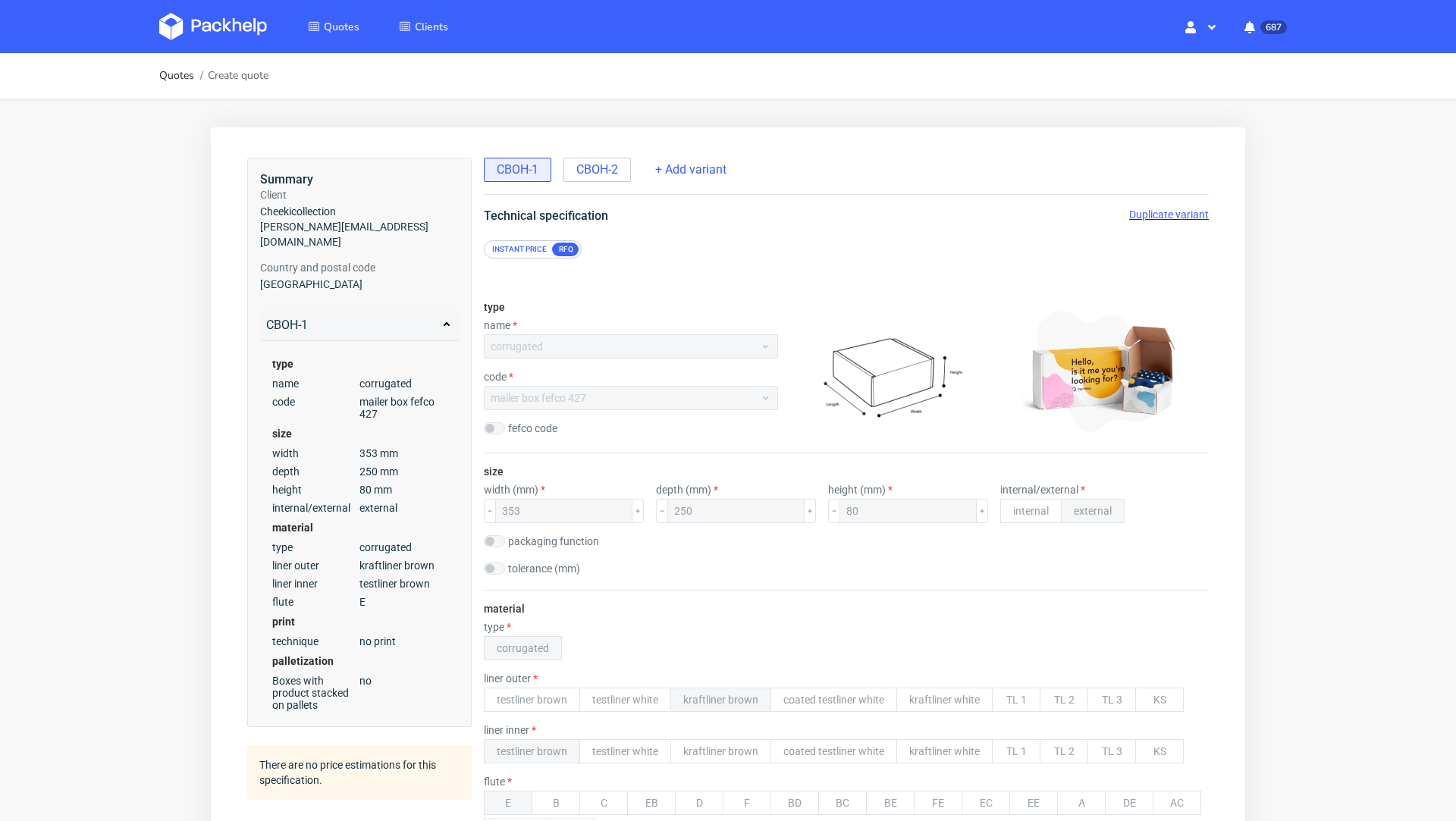
click at [196, 27] on img at bounding box center [213, 27] width 108 height 27
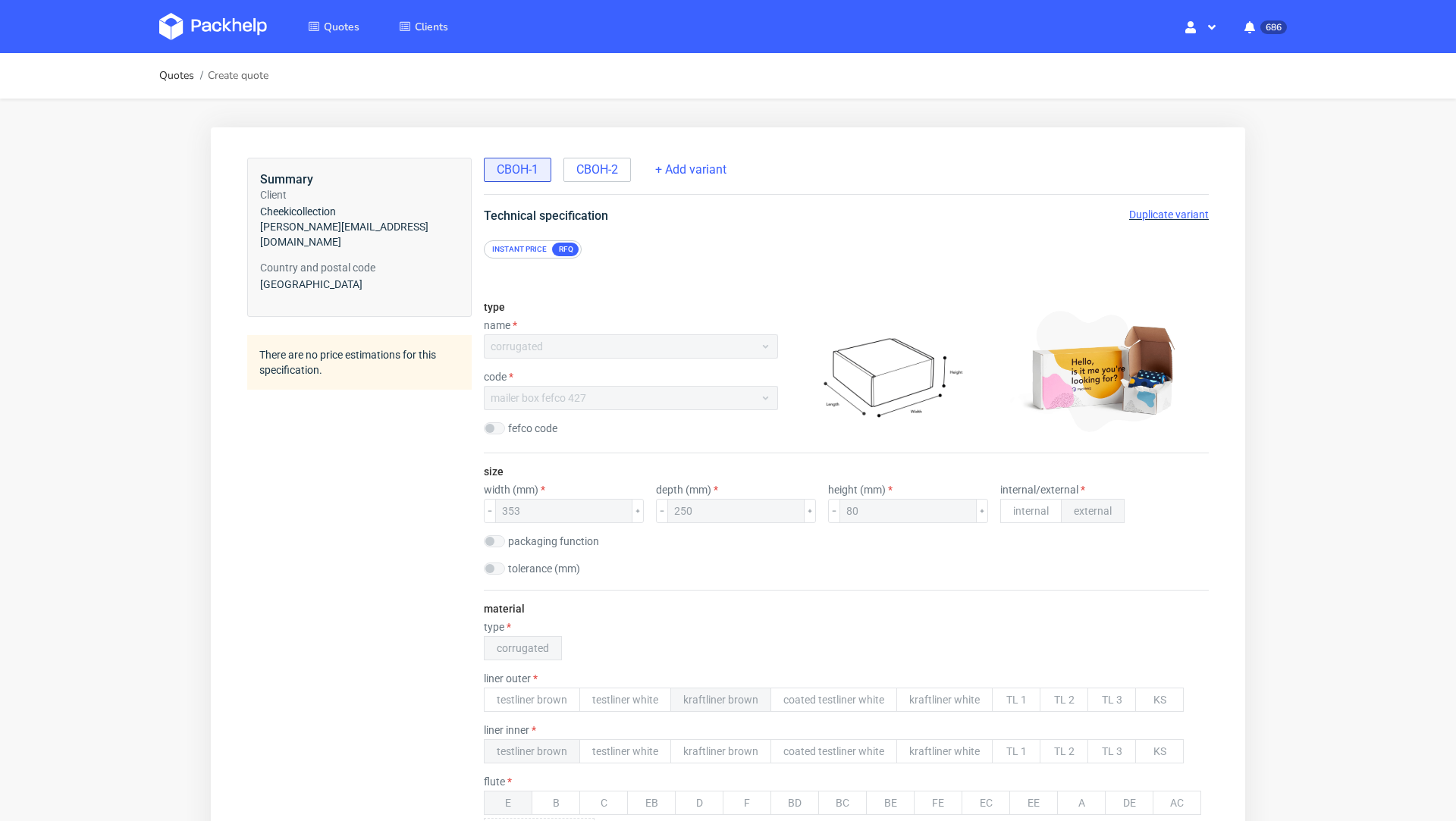
click at [219, 33] on img at bounding box center [213, 27] width 108 height 27
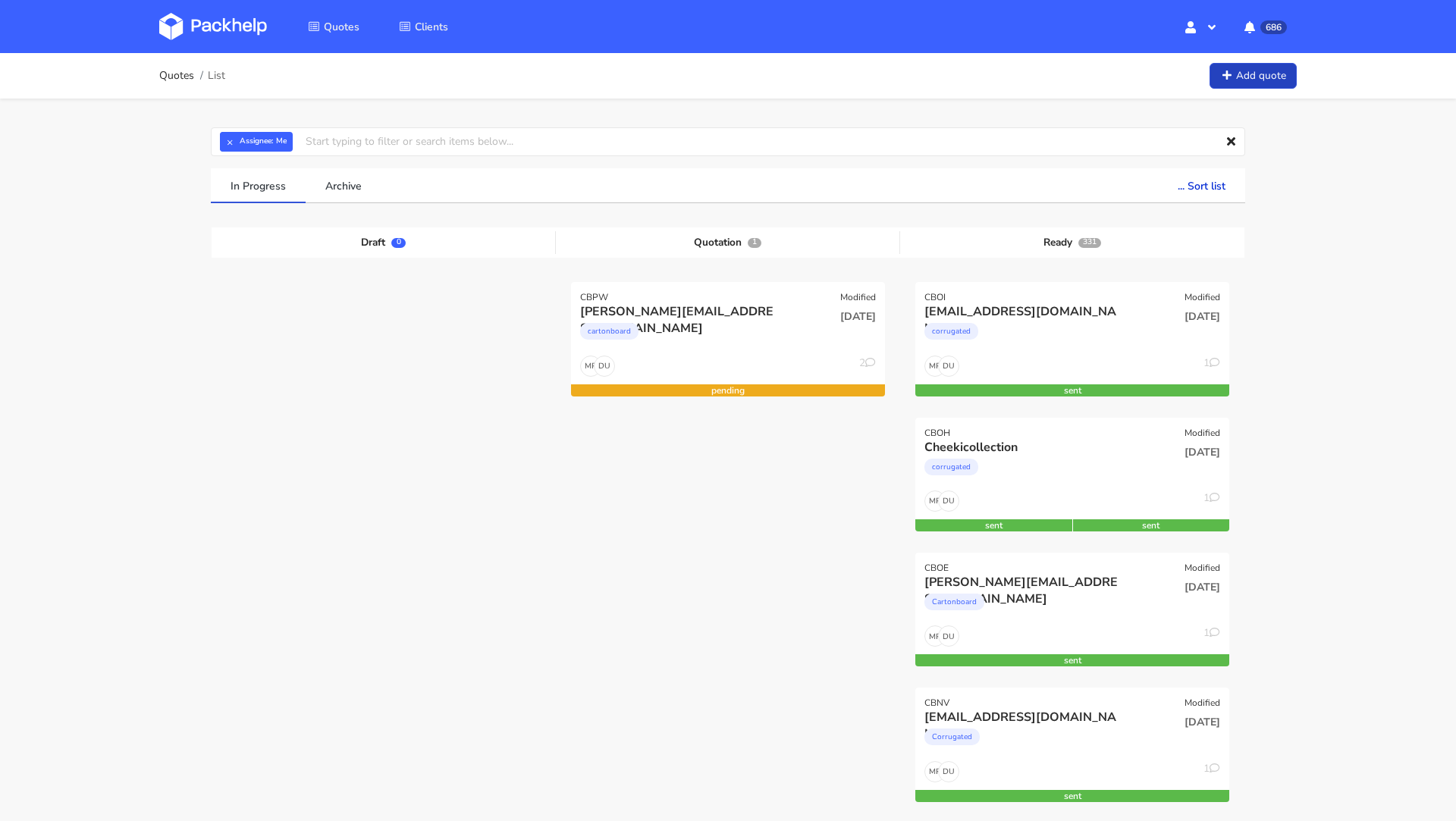
click at [1270, 83] on link "Add quote" at bounding box center [1252, 76] width 87 height 27
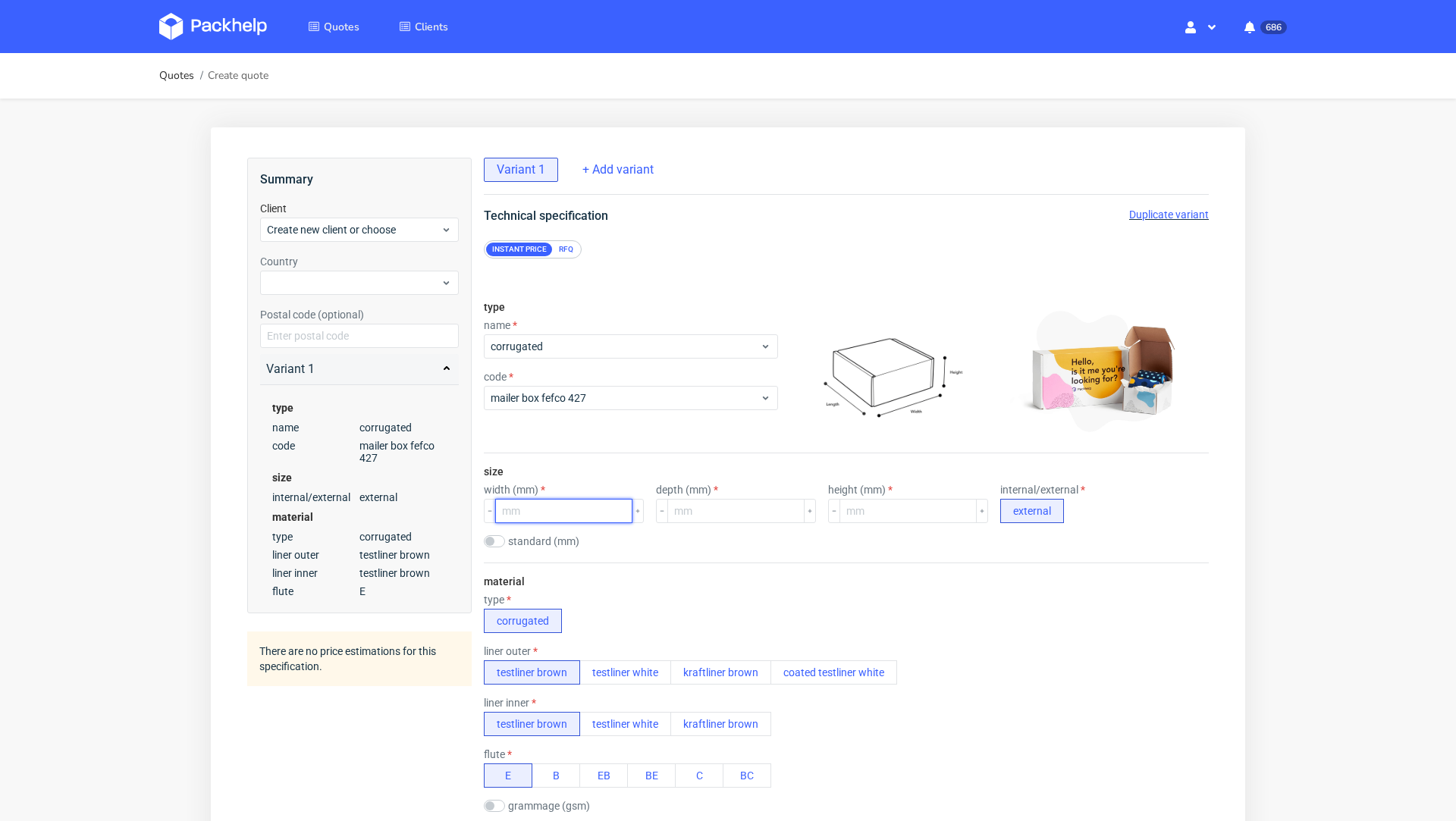
click at [519, 512] on input "number" at bounding box center [563, 510] width 137 height 25
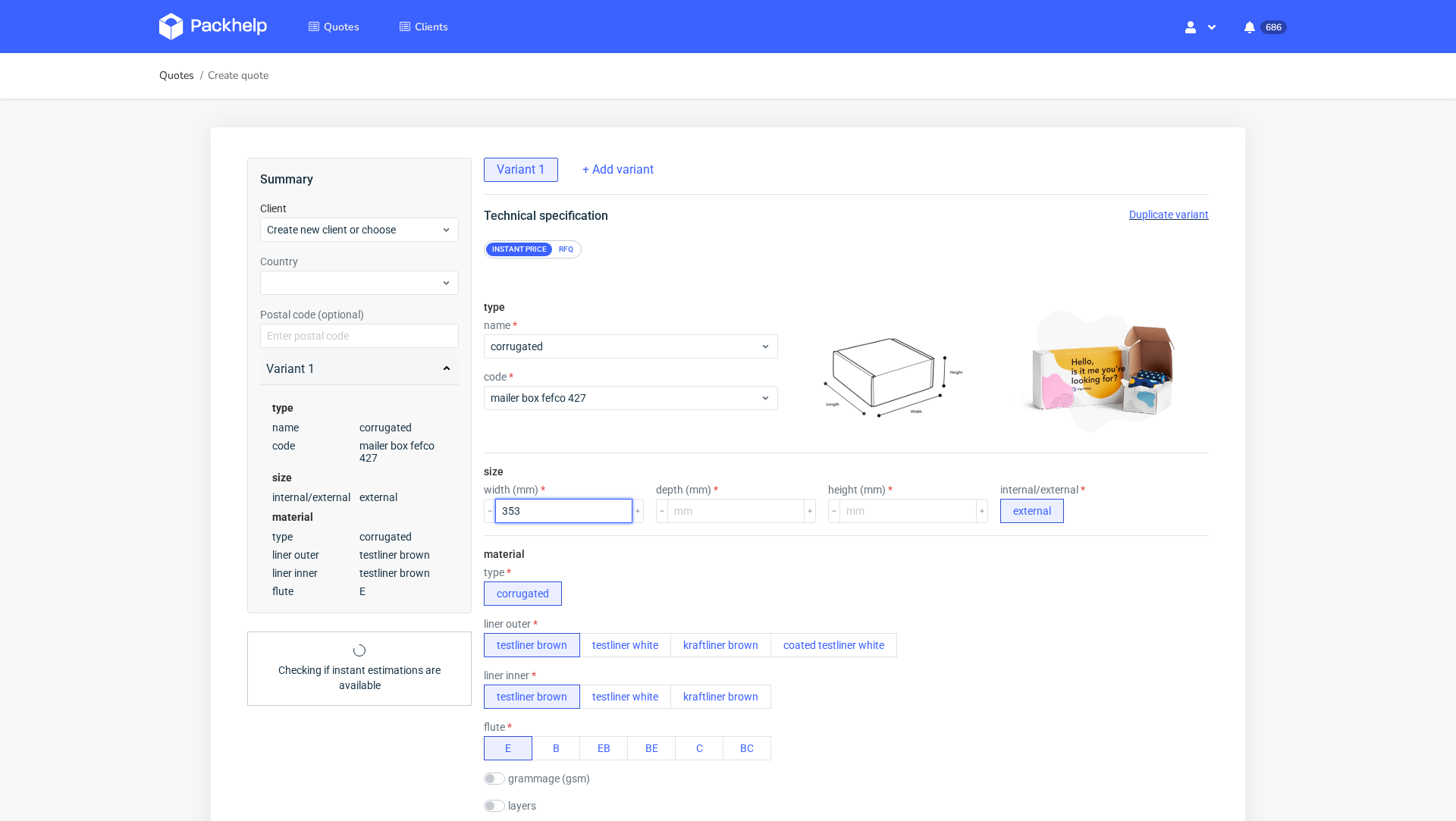
type input "353"
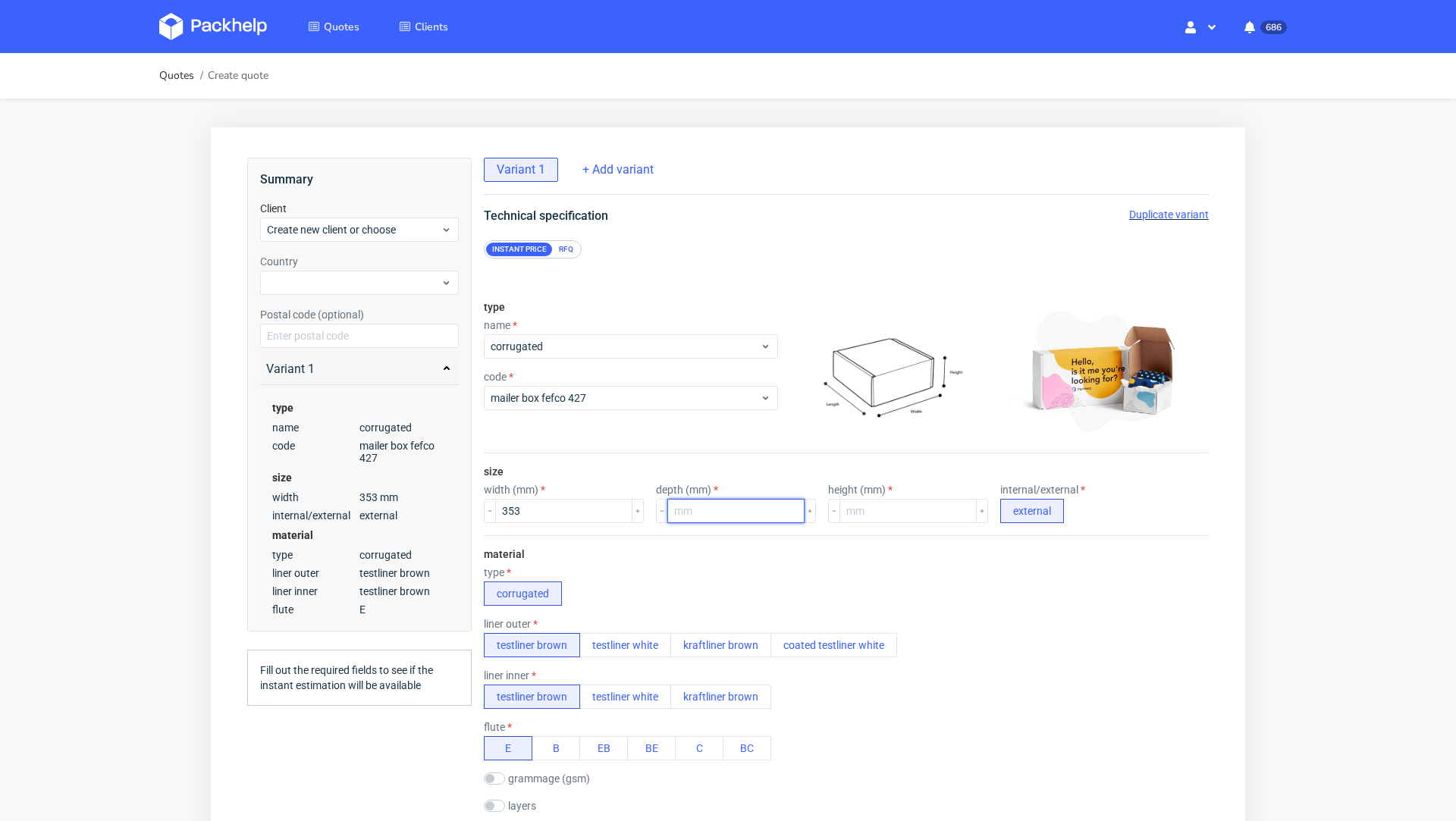
click at [676, 513] on input "number" at bounding box center [736, 510] width 137 height 25
type input "250"
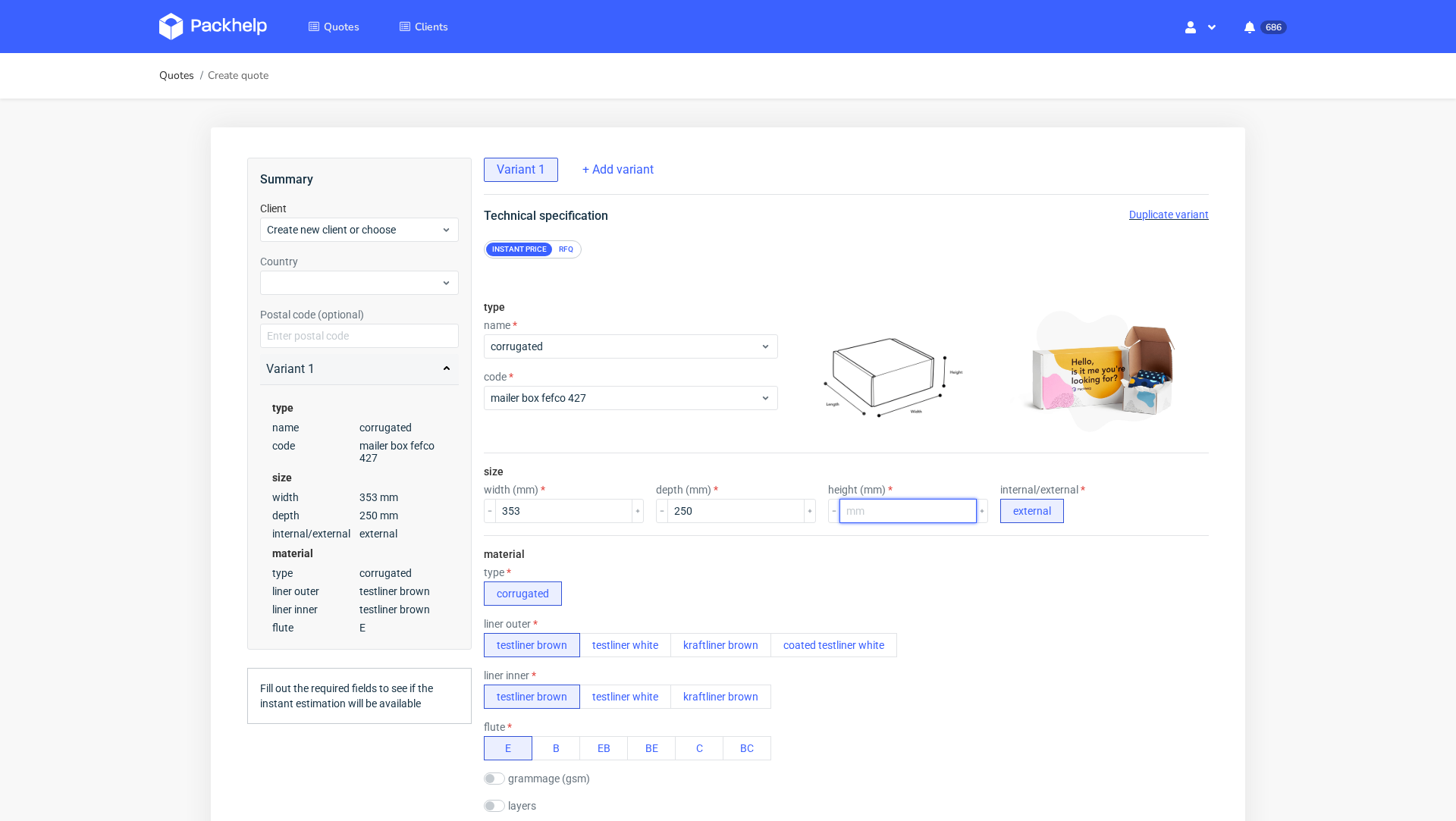
click at [871, 503] on input "number" at bounding box center [908, 510] width 137 height 25
type input "80"
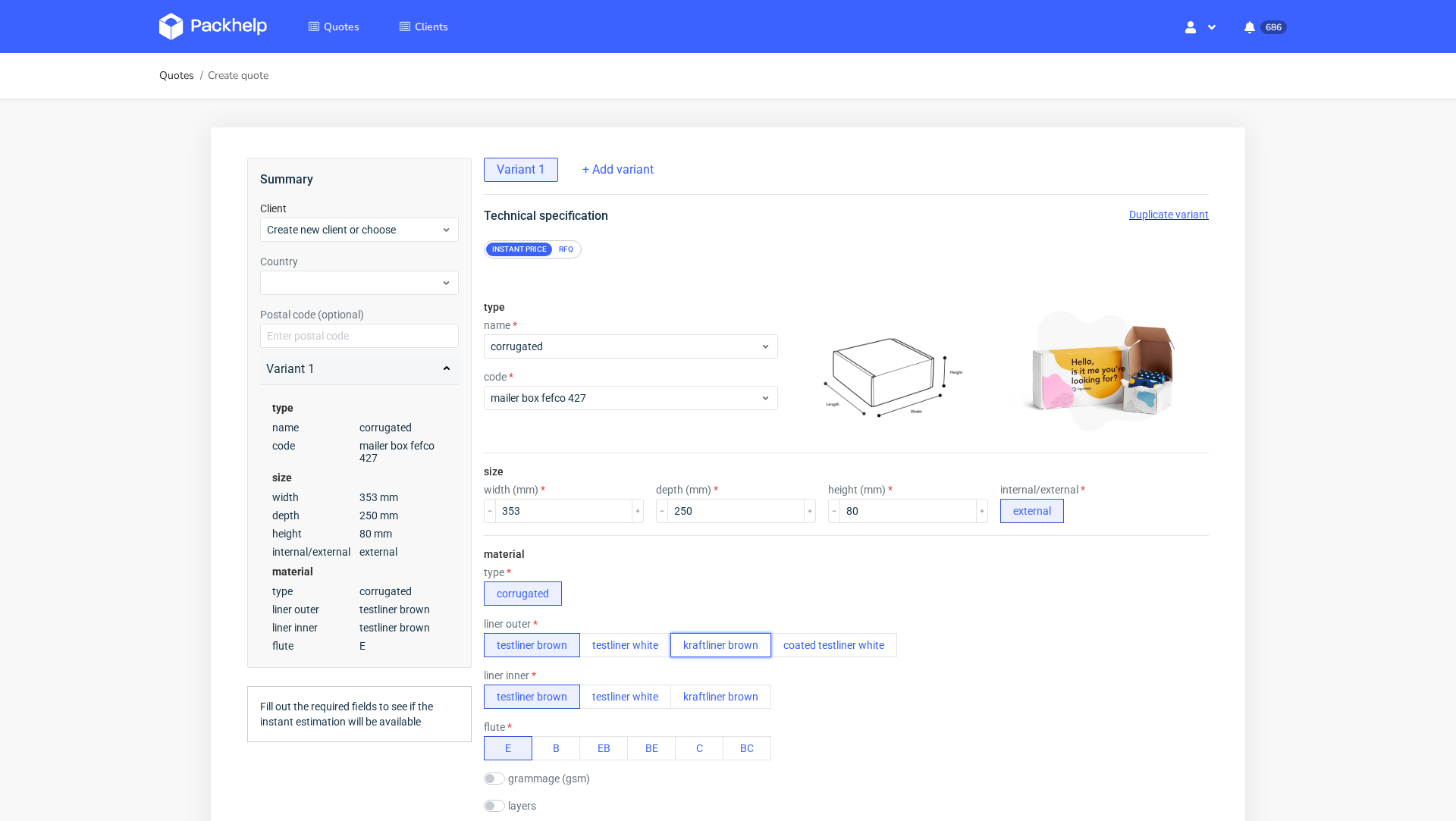
click at [710, 633] on button "kraftliner brown" at bounding box center [721, 645] width 101 height 25
click at [685, 570] on div "type corrugated" at bounding box center [846, 585] width 725 height 39
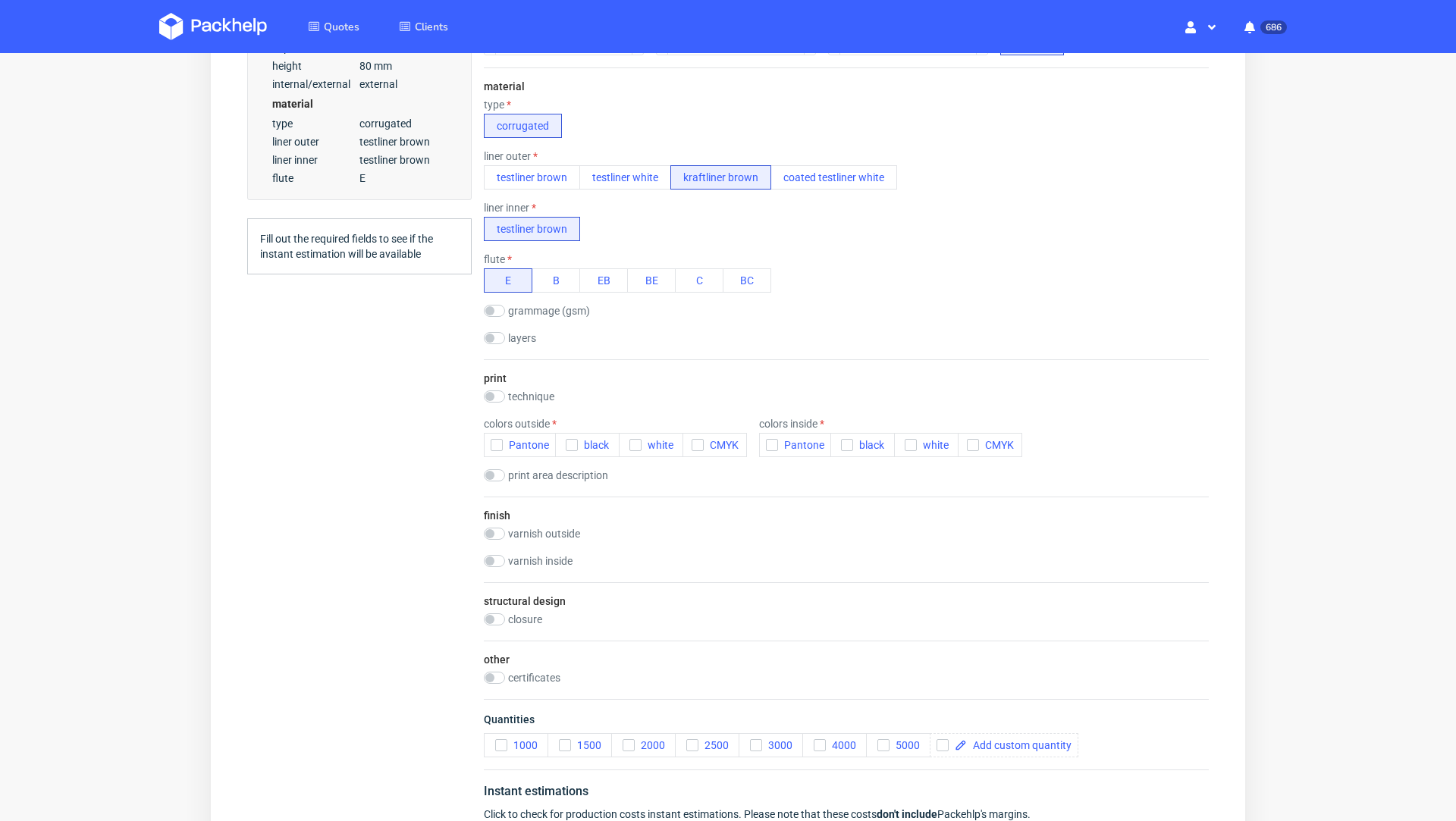
scroll to position [518, 0]
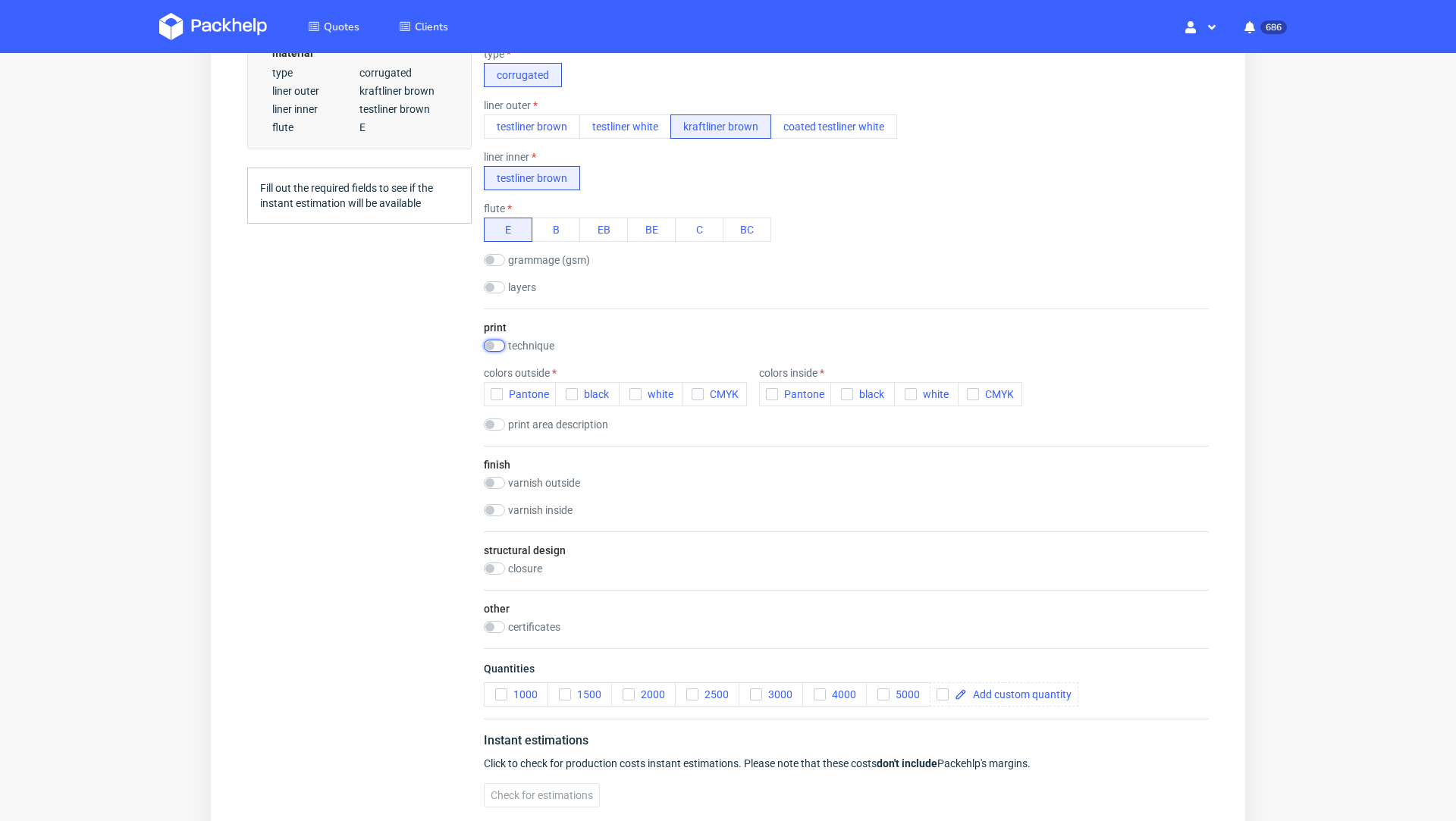
click at [498, 341] on input "checkbox" at bounding box center [494, 345] width 21 height 12
checkbox input "true"
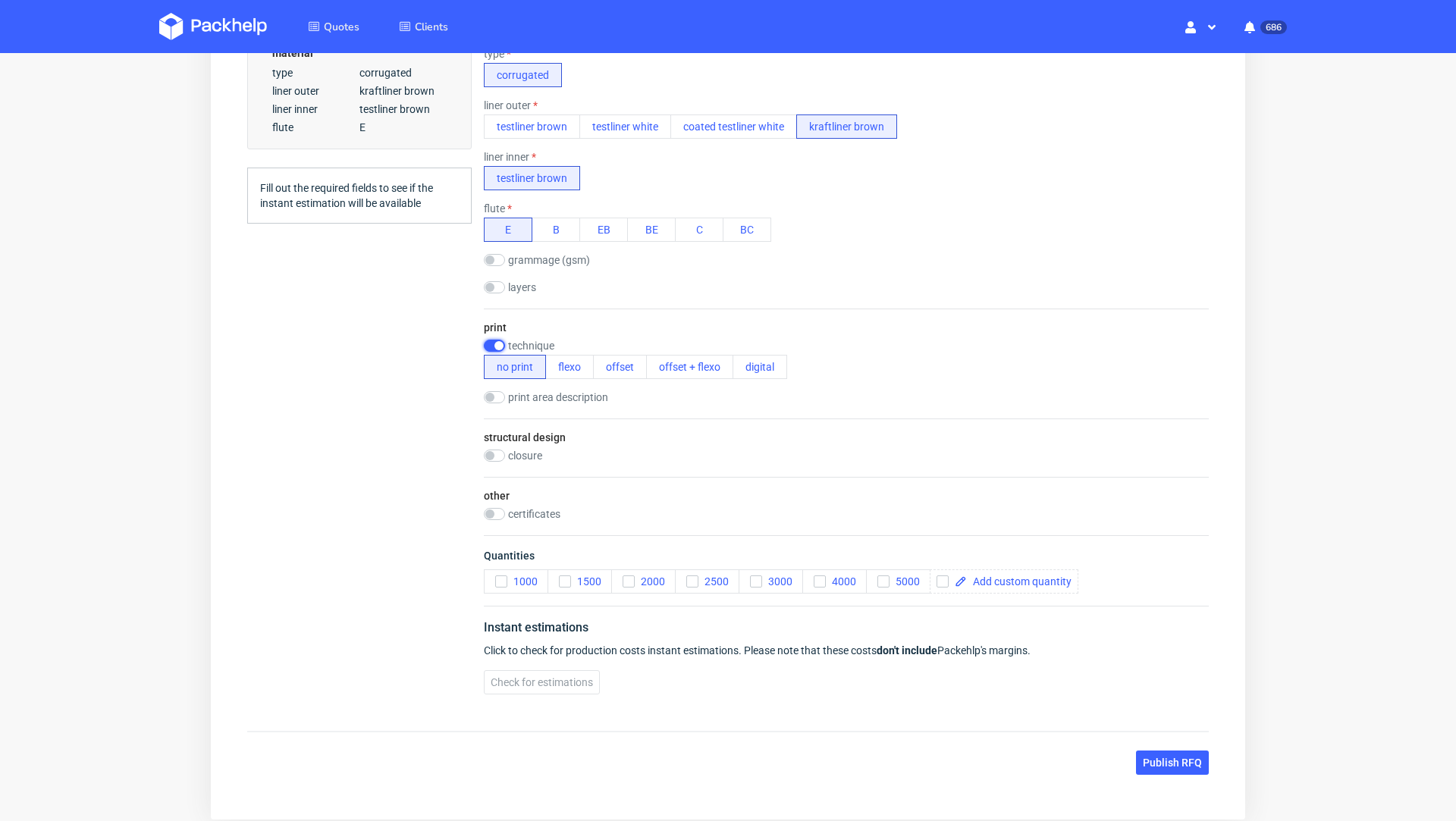
scroll to position [0, 0]
click at [414, 414] on div "Summary Client Create new client or choose Country Postal code (optional) Varia…" at bounding box center [359, 172] width 224 height 1067
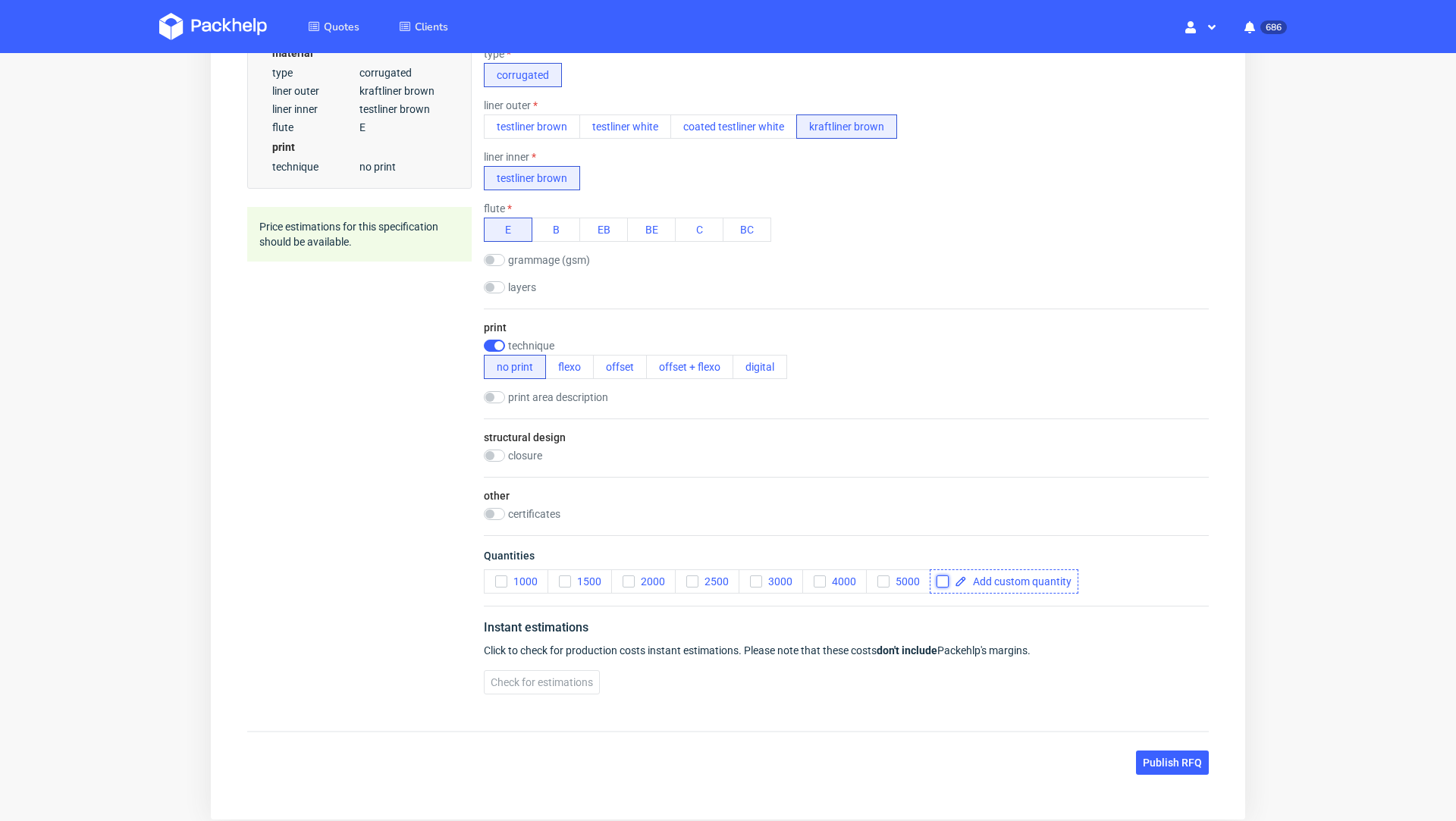
click at [941, 581] on input "checkbox" at bounding box center [942, 581] width 12 height 12
checkbox input "true"
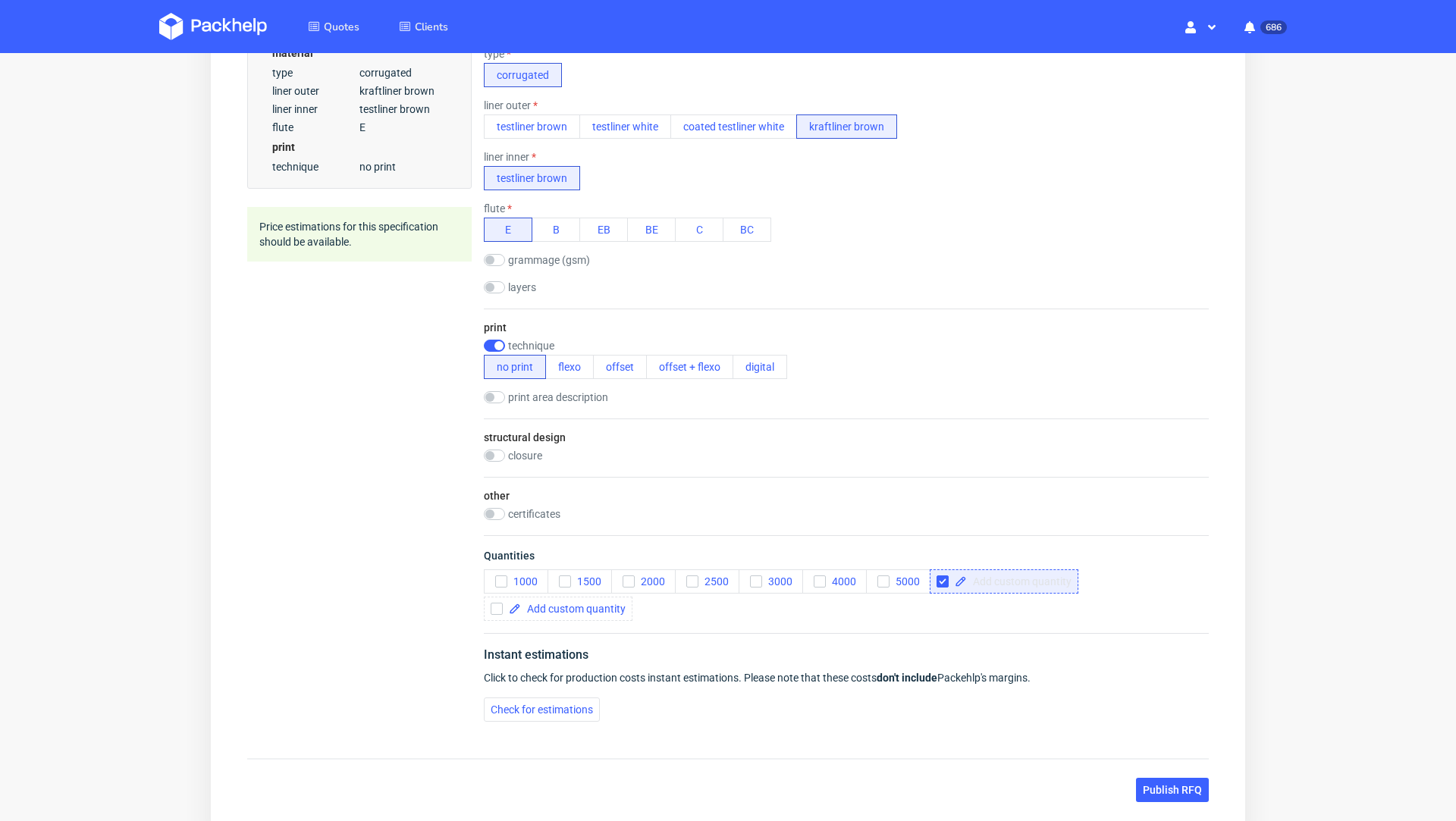
click at [981, 582] on span at bounding box center [1019, 581] width 104 height 11
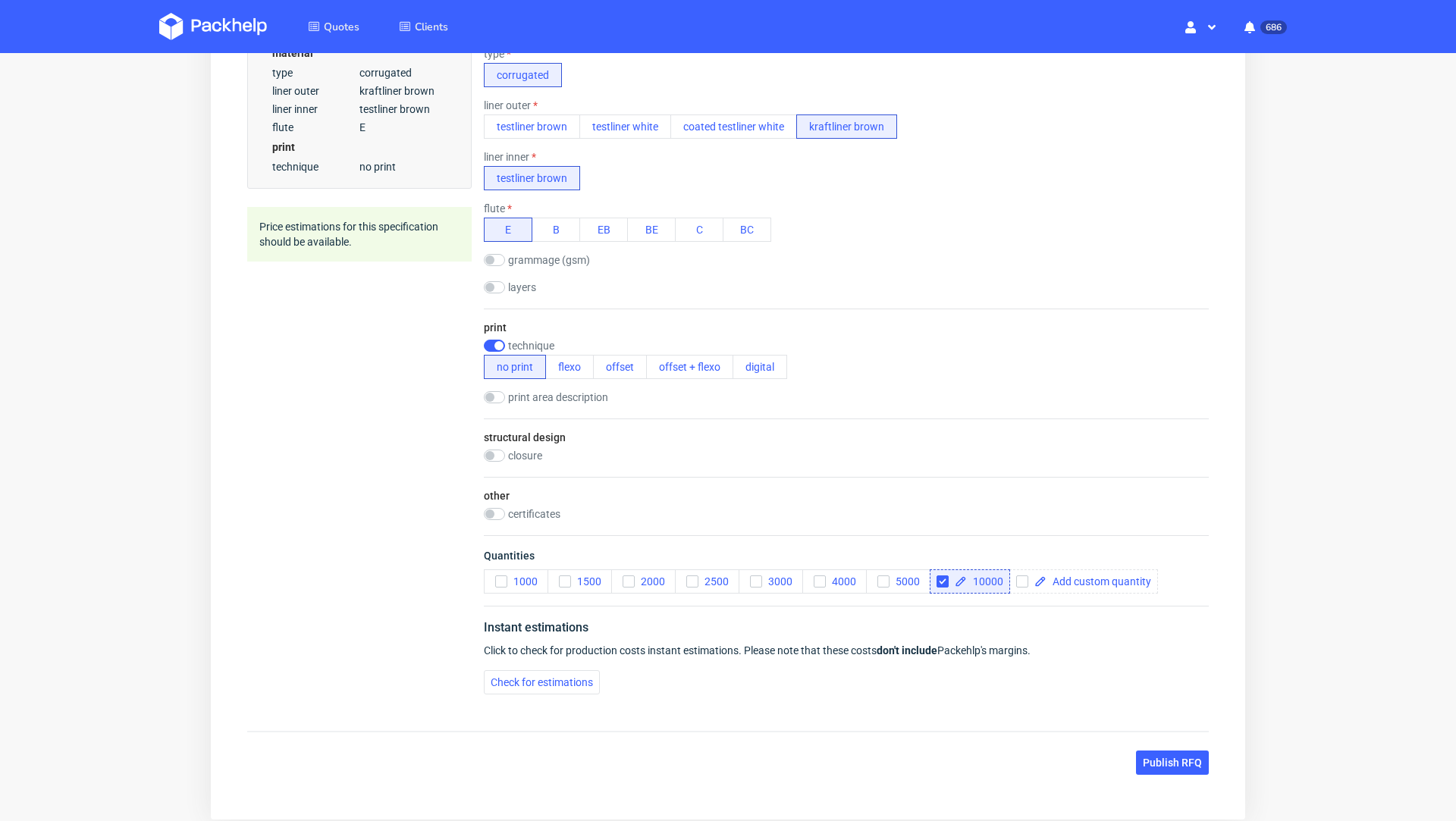
checkbox input "true"
click at [1204, 676] on div "Technical specification Duplicate variant Instant price RFQ type name corrugate…" at bounding box center [846, 197] width 786 height 1018
click at [547, 679] on span "Check for estimations" at bounding box center [541, 682] width 102 height 11
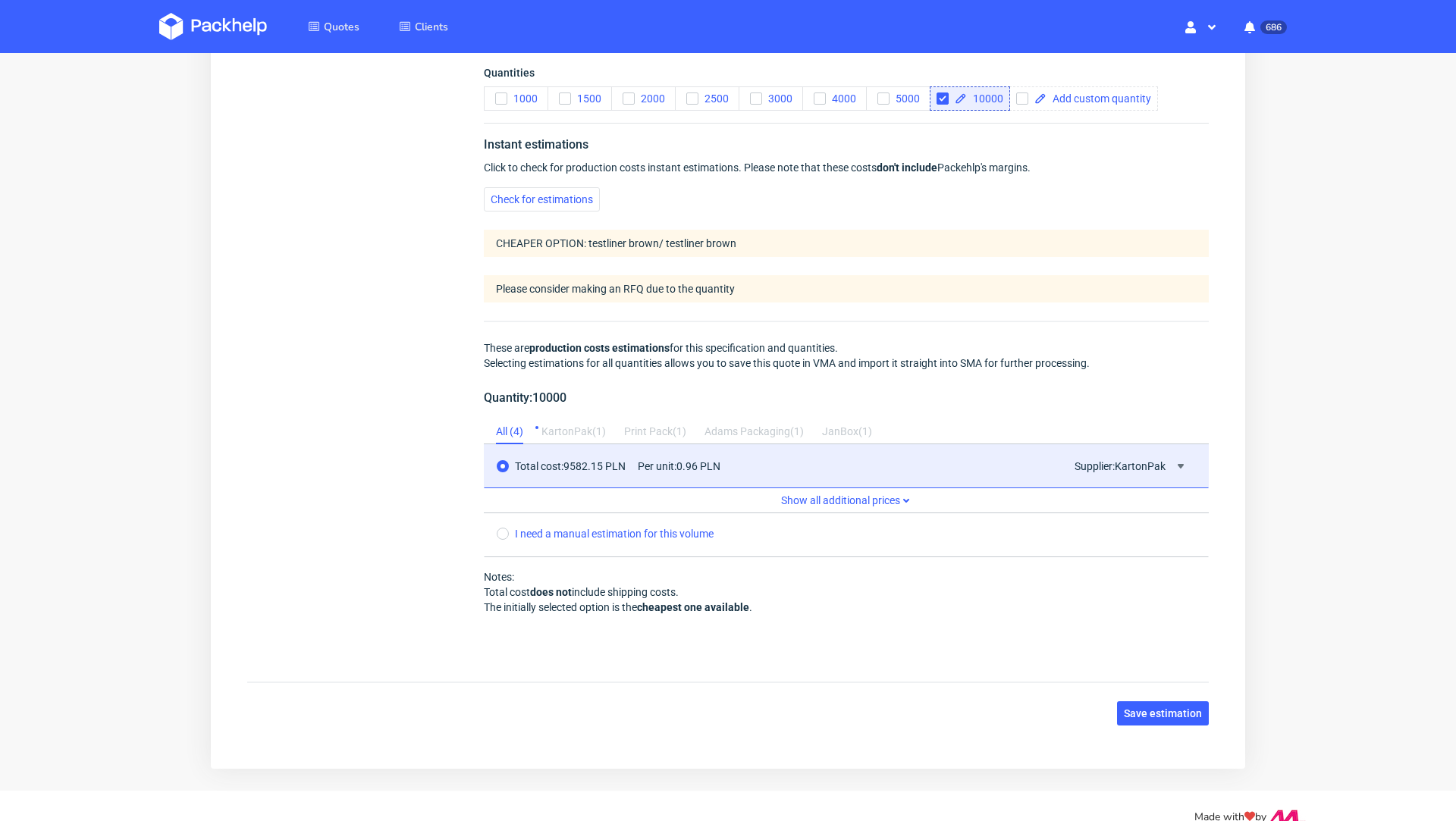
scroll to position [1025, 0]
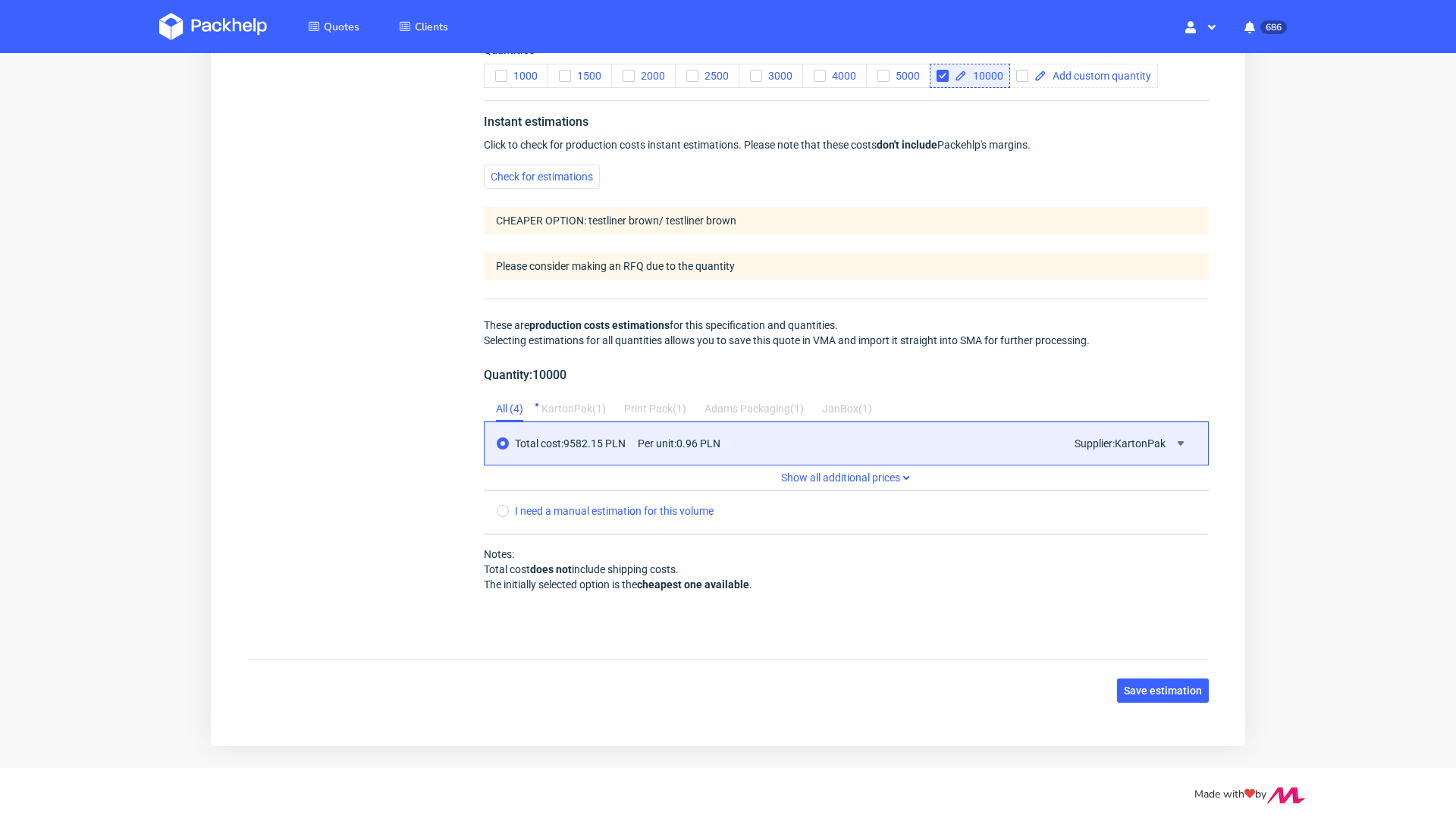
click at [541, 442] on span "Total cost: 9582.15 PLN" at bounding box center [570, 442] width 111 height 12
click at [565, 442] on span "Total cost: 9582.15 PLN" at bounding box center [570, 442] width 111 height 12
click at [1135, 430] on div "Total cost: 9582.15 PLN Per unit: 0.96 PLN Supplier: KartonPak" at bounding box center [846, 443] width 725 height 44
click at [1175, 445] on div "Supplier: KartonPak" at bounding box center [1131, 443] width 127 height 18
click at [1174, 437] on icon at bounding box center [1180, 442] width 12 height 12
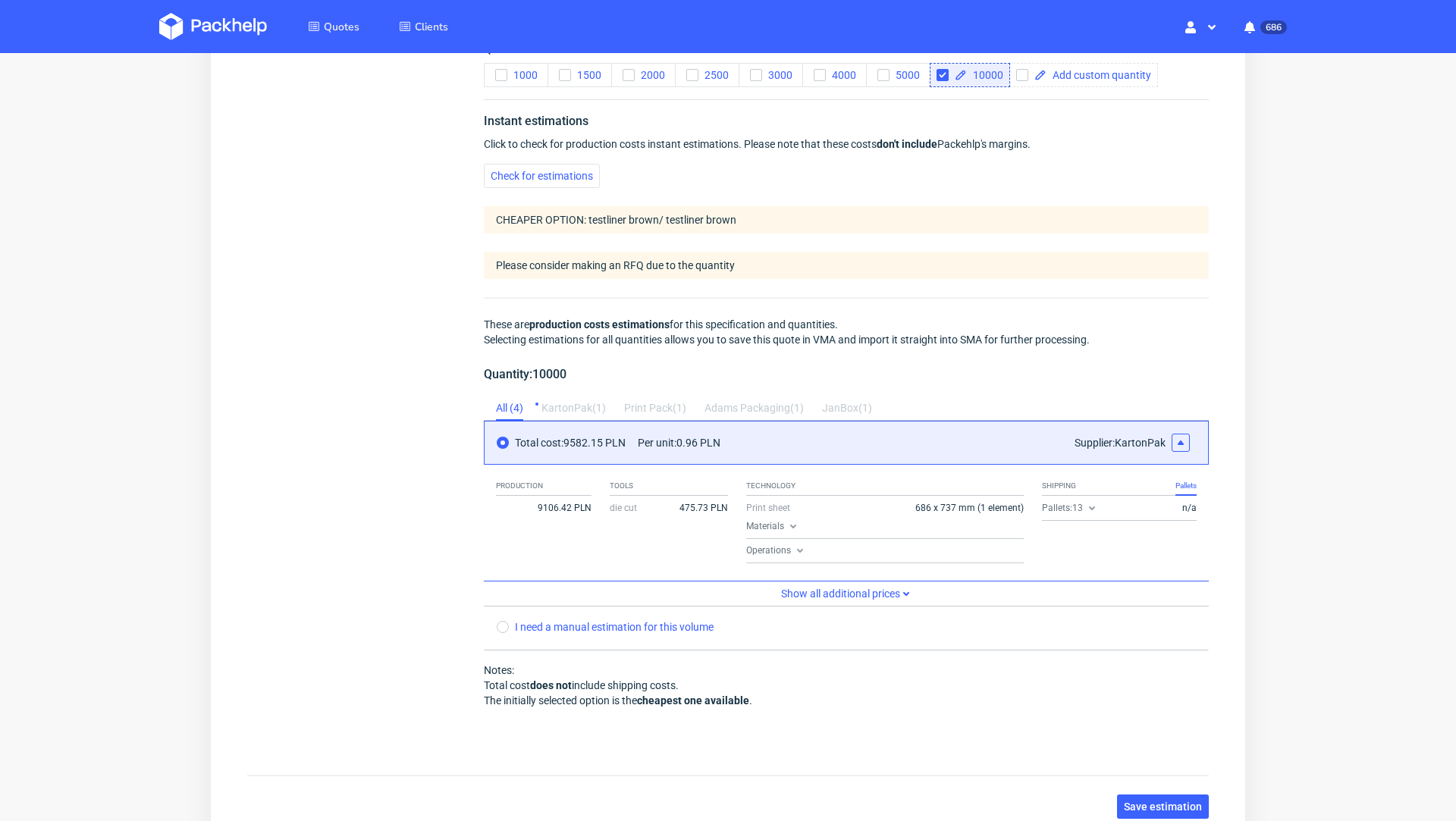
click at [576, 412] on div "KartonPak ( 1 )" at bounding box center [573, 409] width 64 height 25
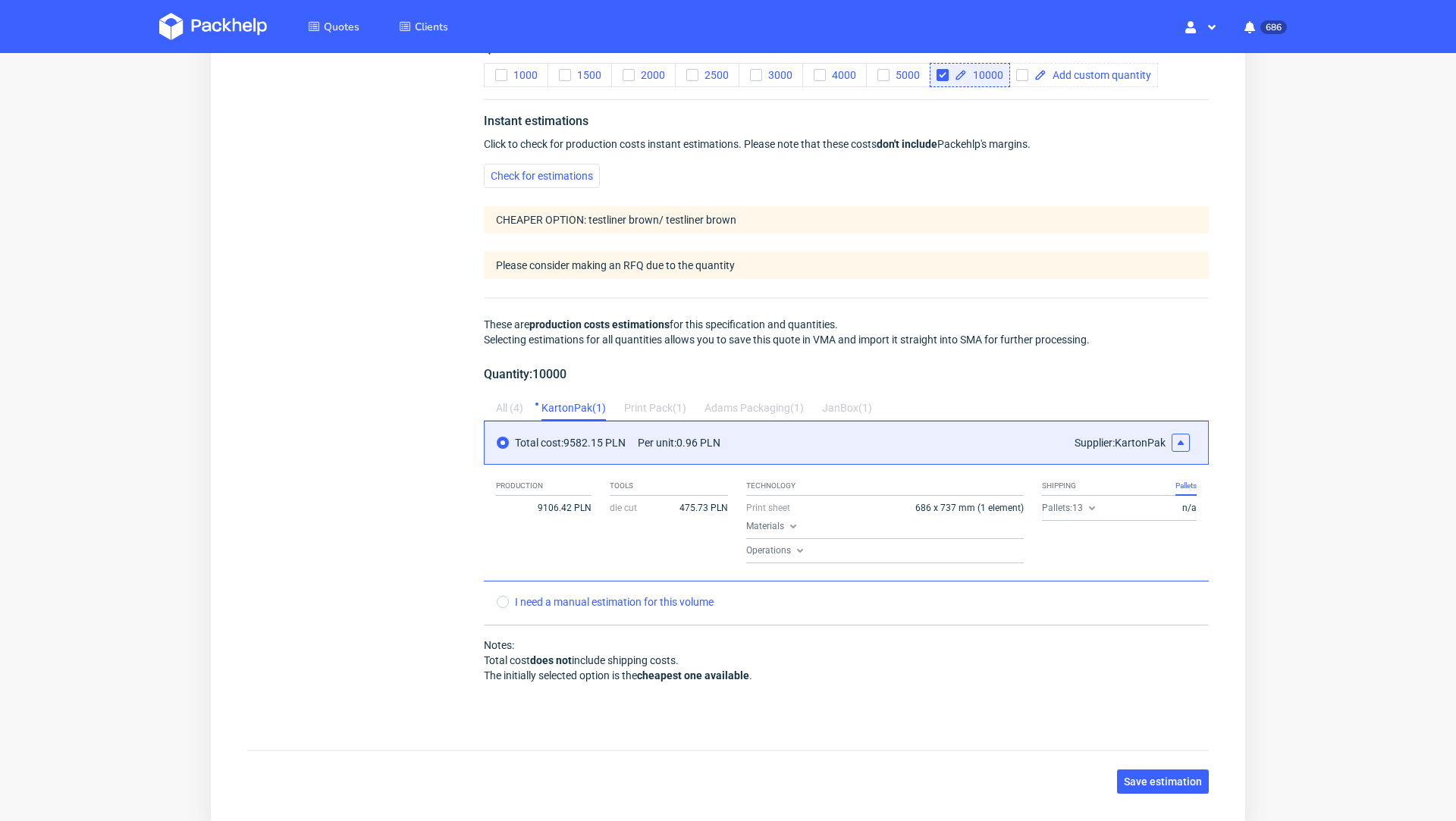
click at [1065, 506] on span "Pallets: 13" at bounding box center [1069, 507] width 56 height 12
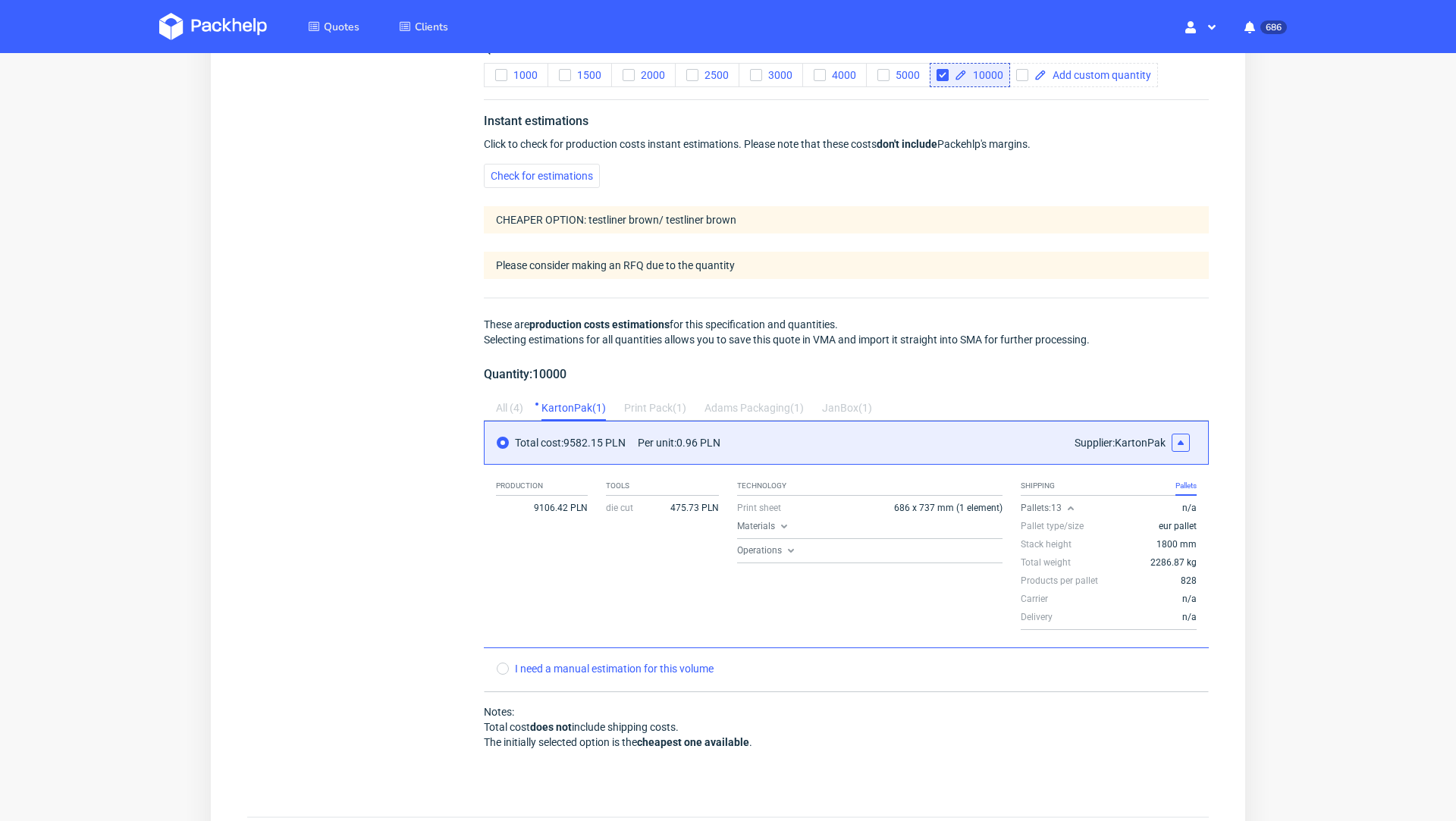
click at [561, 506] on span "9106.42 PLN" at bounding box center [561, 507] width 54 height 12
click at [771, 525] on span "Materials" at bounding box center [764, 526] width 53 height 12
click at [766, 606] on span "Operations" at bounding box center [762, 608] width 59 height 12
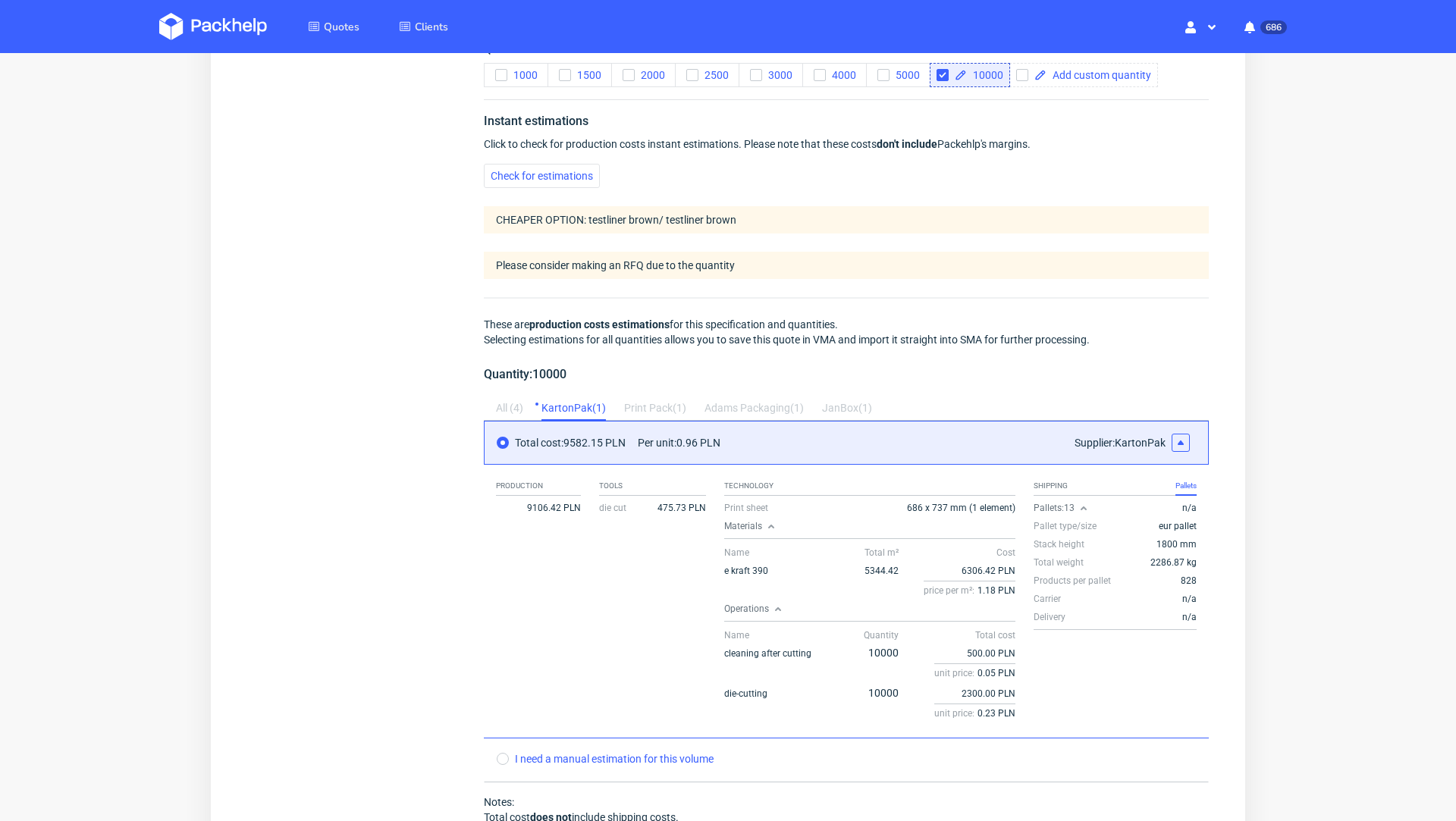
click at [747, 610] on span "Operations" at bounding box center [754, 608] width 59 height 12
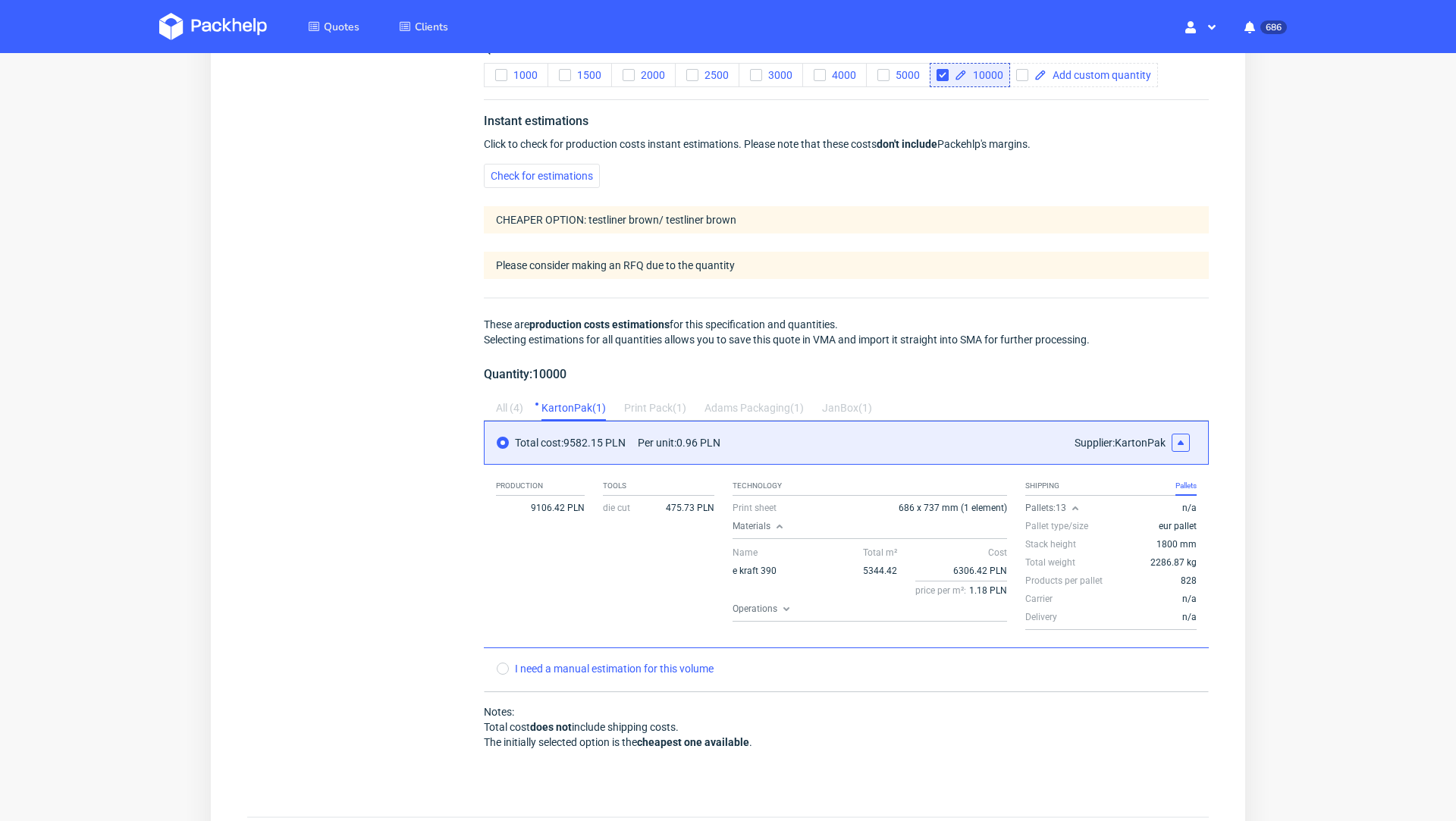
click at [756, 513] on div "Technology Print sheet 686 x 737 mm (1 element) Materials Name Total m² Cost e …" at bounding box center [870, 549] width 275 height 144
click at [756, 520] on span "Materials" at bounding box center [759, 526] width 53 height 12
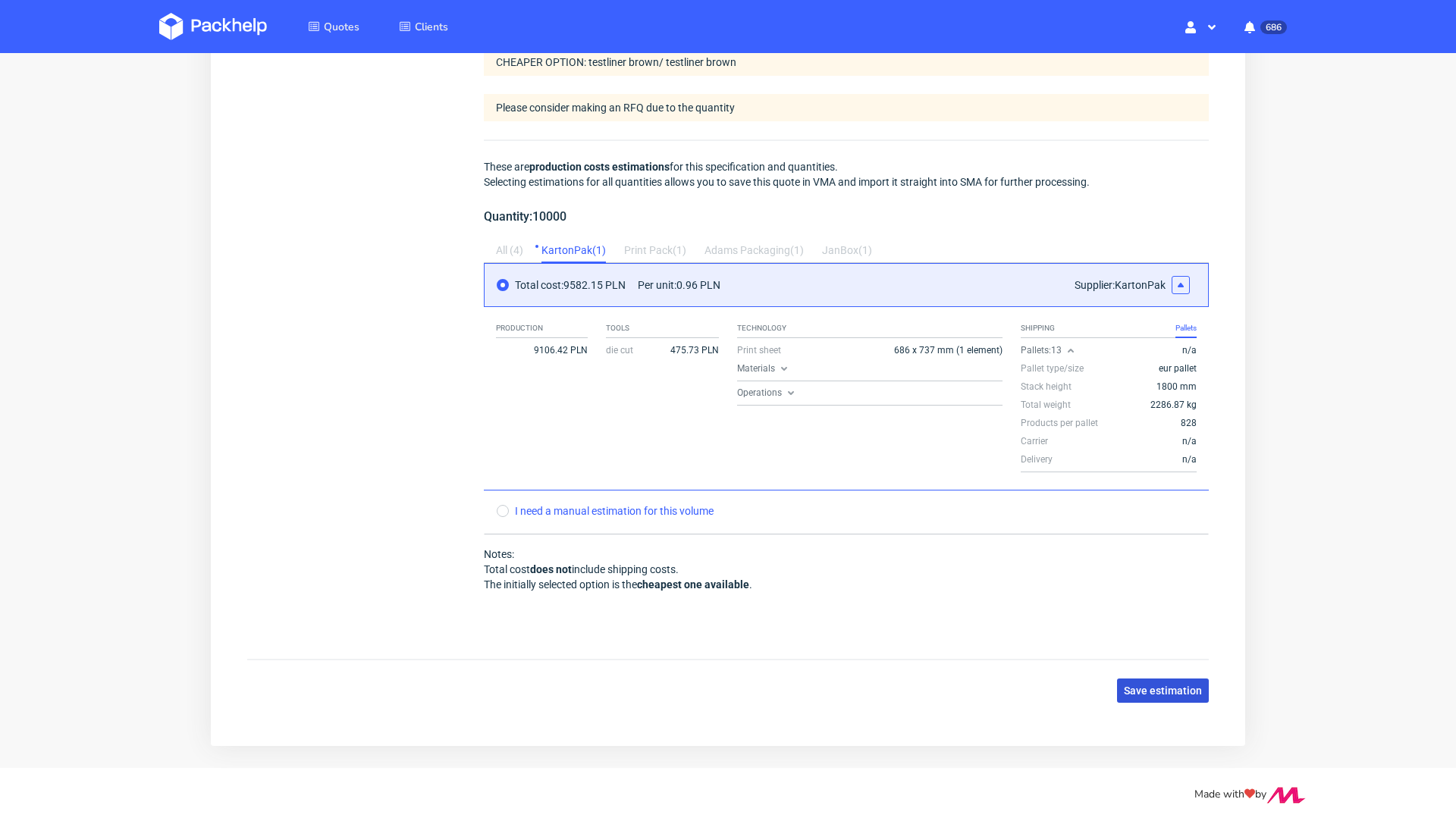
click at [1162, 696] on button "Save estimation" at bounding box center [1162, 690] width 91 height 25
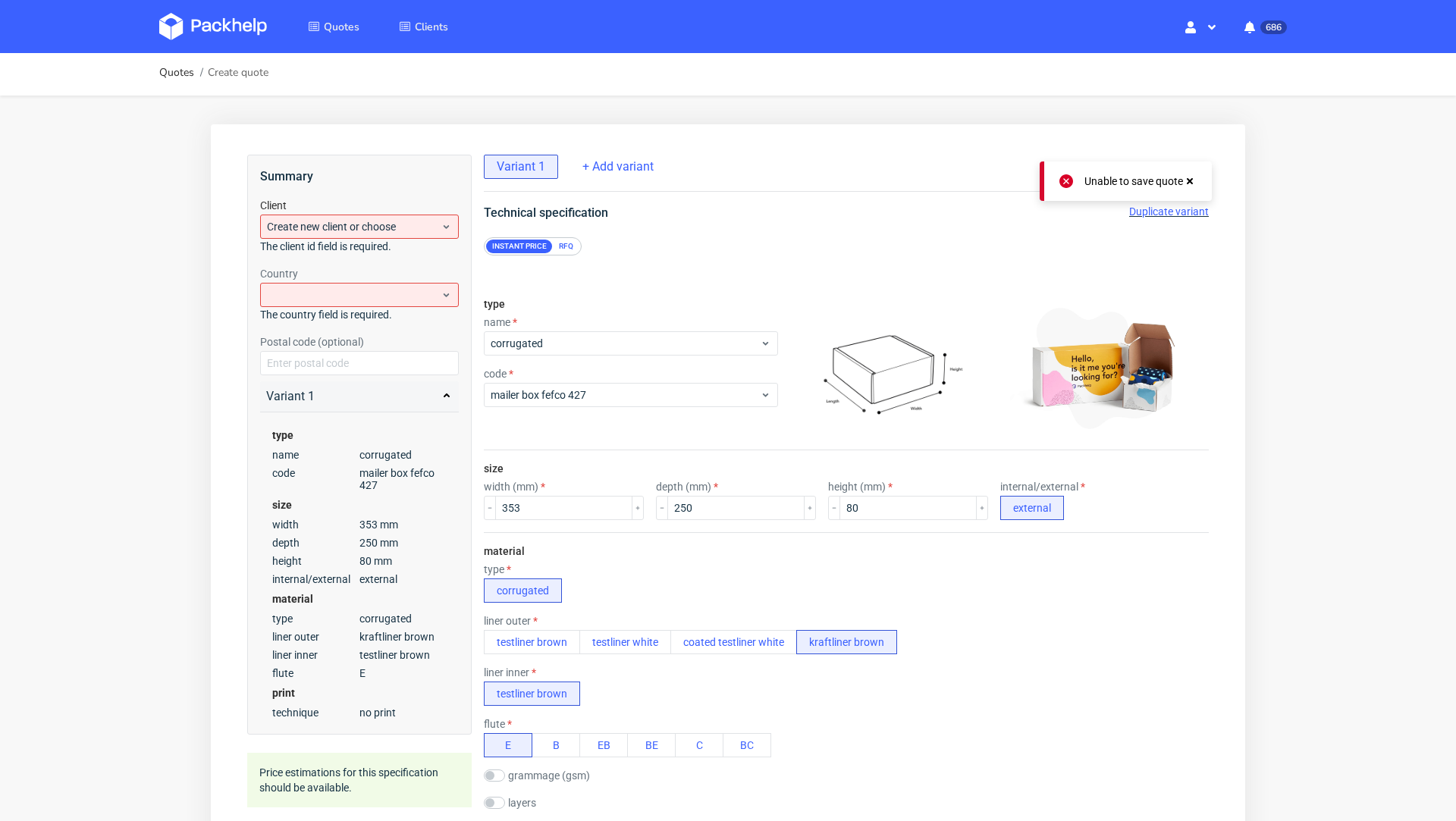
scroll to position [0, 0]
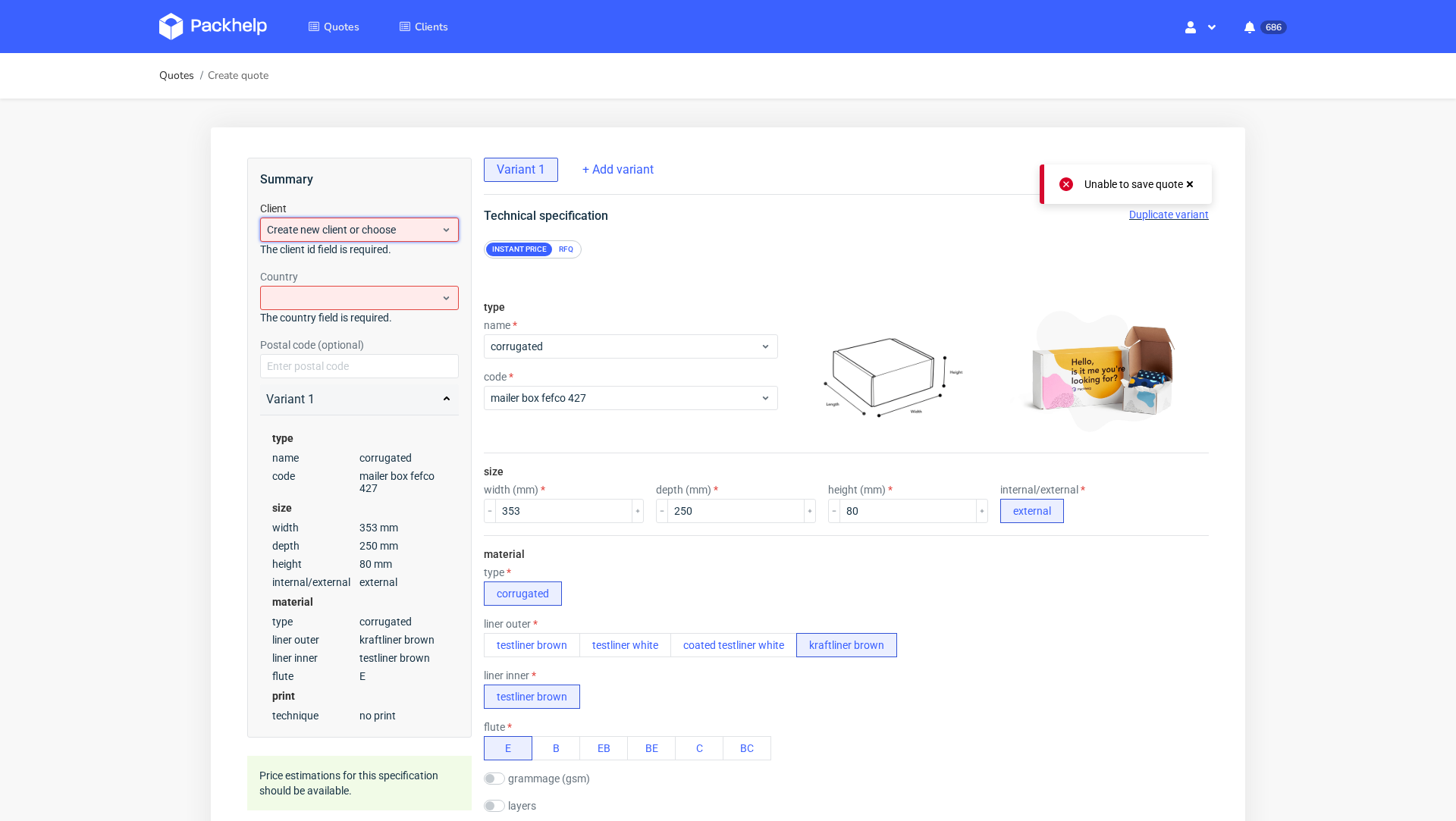
click at [350, 229] on span "Create new client or choose" at bounding box center [354, 229] width 174 height 16
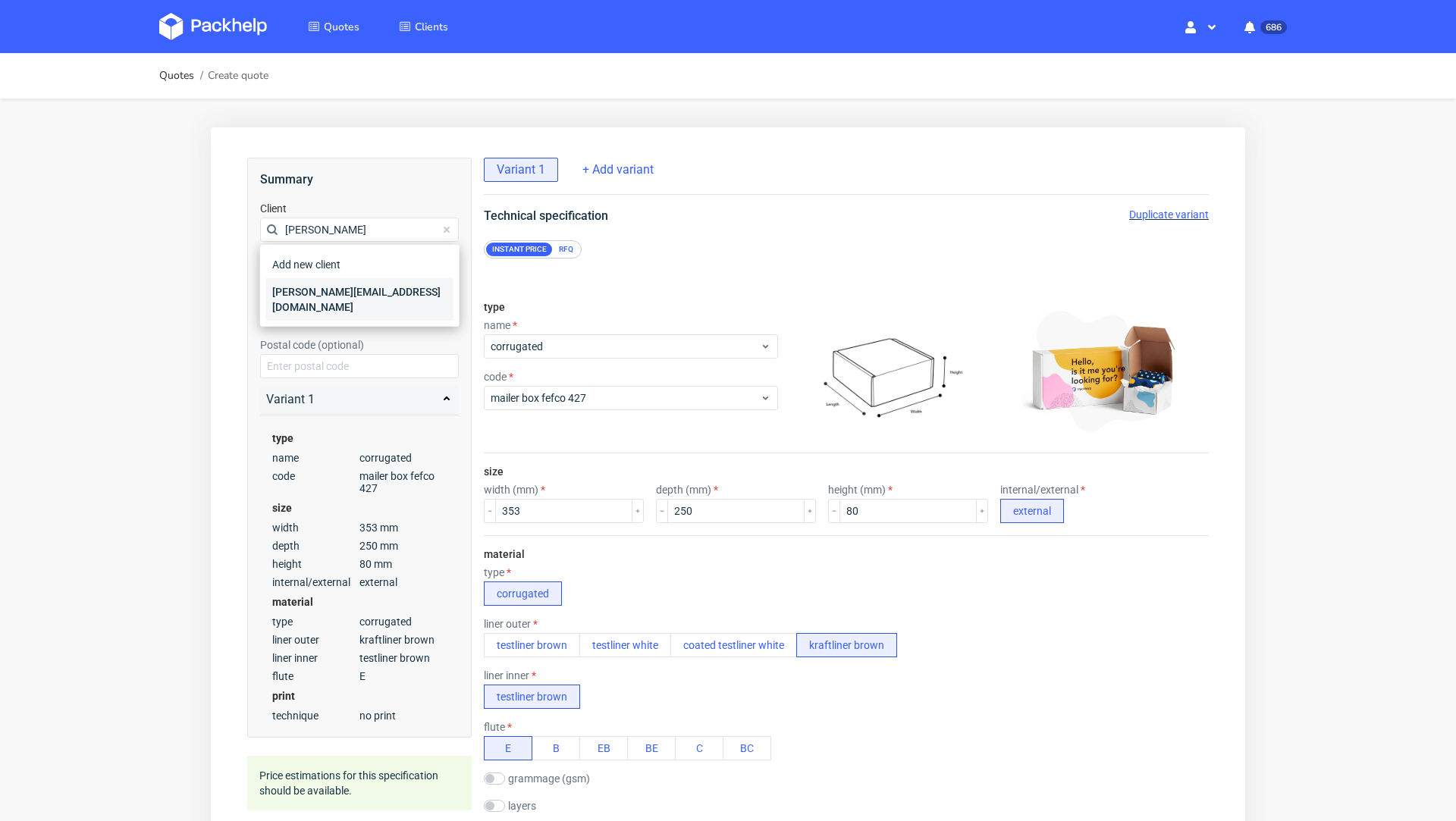
type input "fabian@che"
click at [337, 286] on div "fabian@cheekicollection.com" at bounding box center [359, 299] width 187 height 42
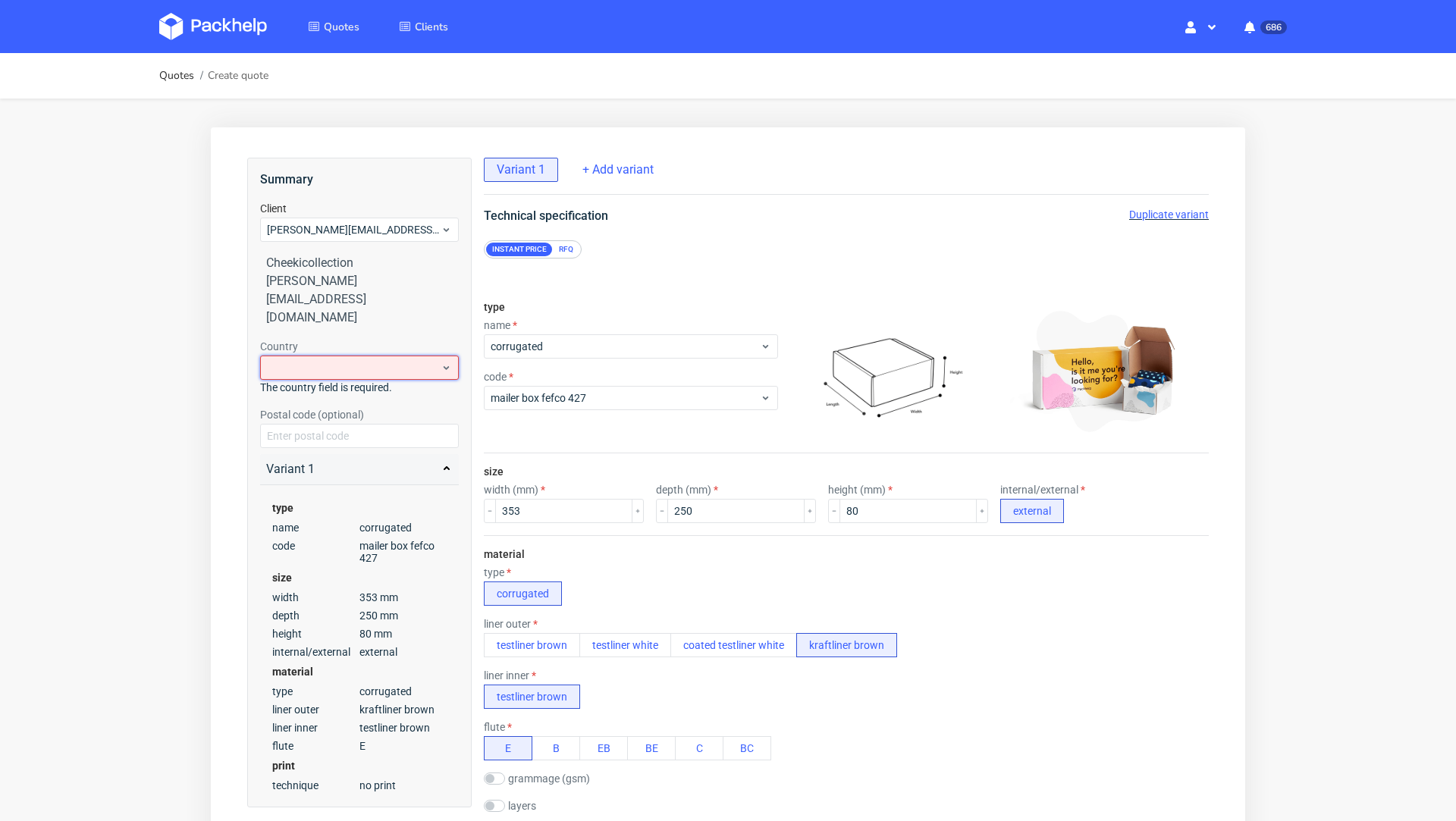
click at [391, 356] on div at bounding box center [359, 368] width 198 height 25
type input "ger"
click at [318, 394] on div "Germany" at bounding box center [359, 393] width 187 height 27
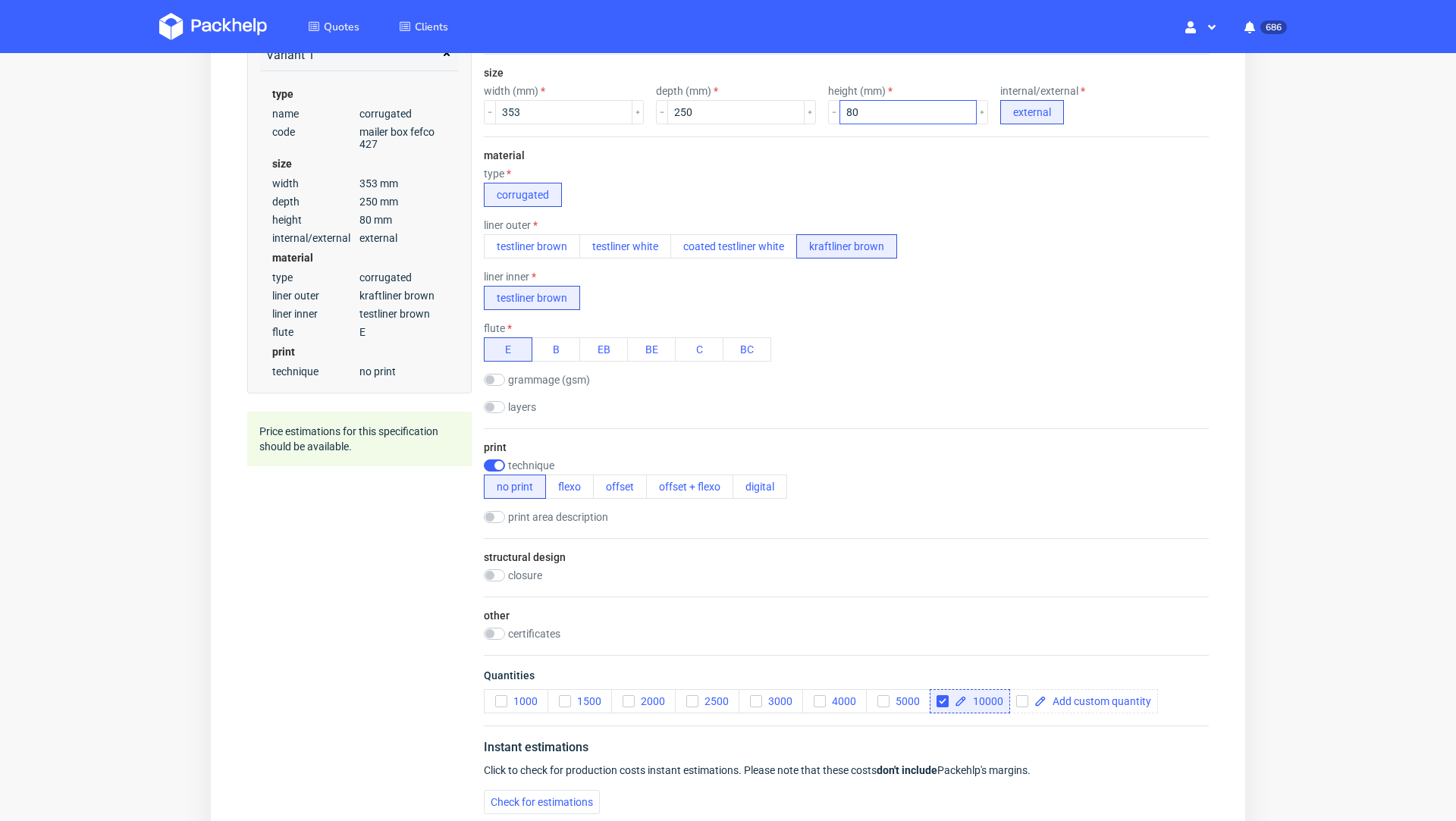
scroll to position [592, 0]
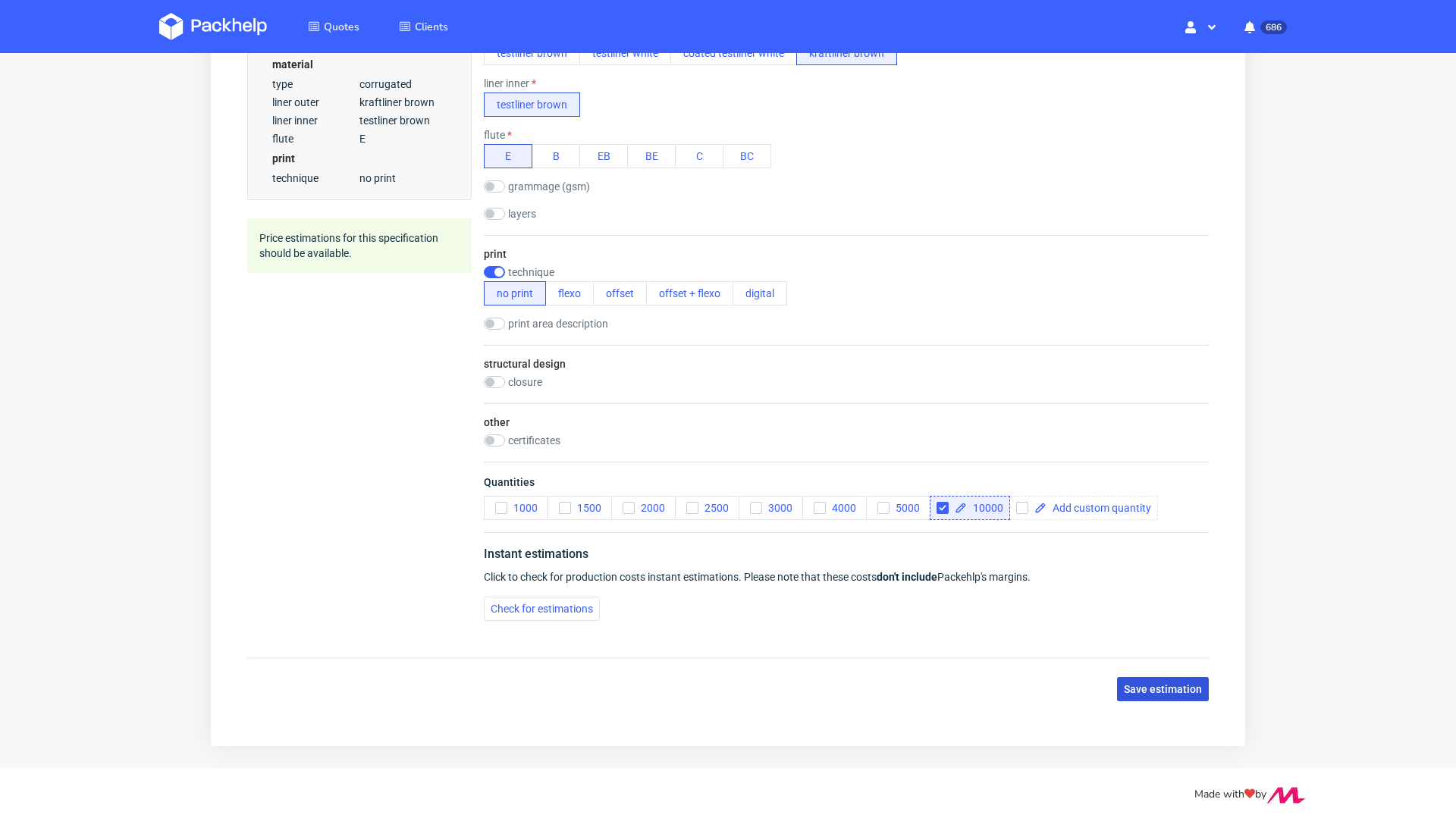
click at [1129, 684] on span "Save estimation" at bounding box center [1162, 689] width 78 height 11
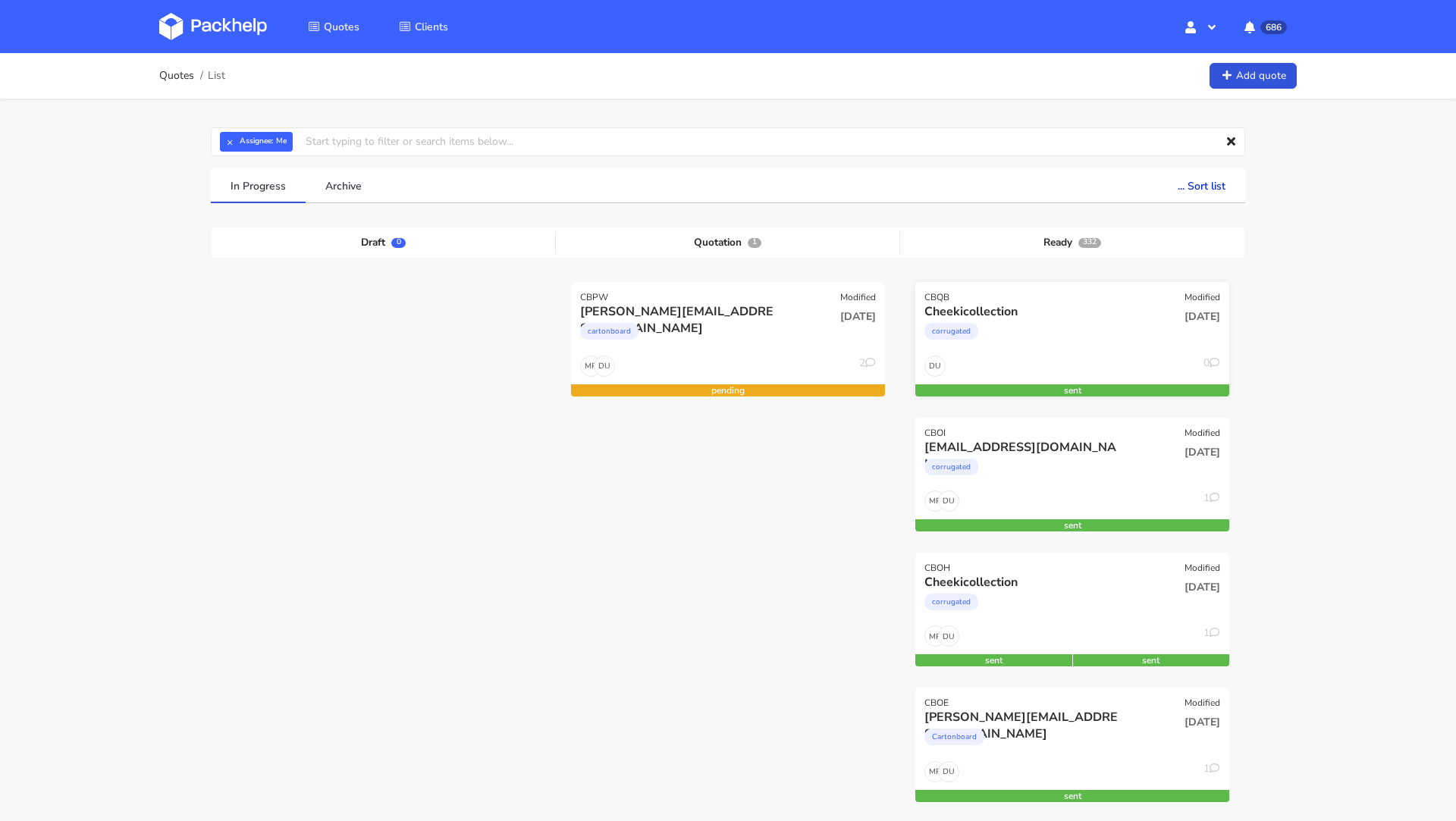
click at [1057, 326] on div "corrugated" at bounding box center [1025, 335] width 201 height 30
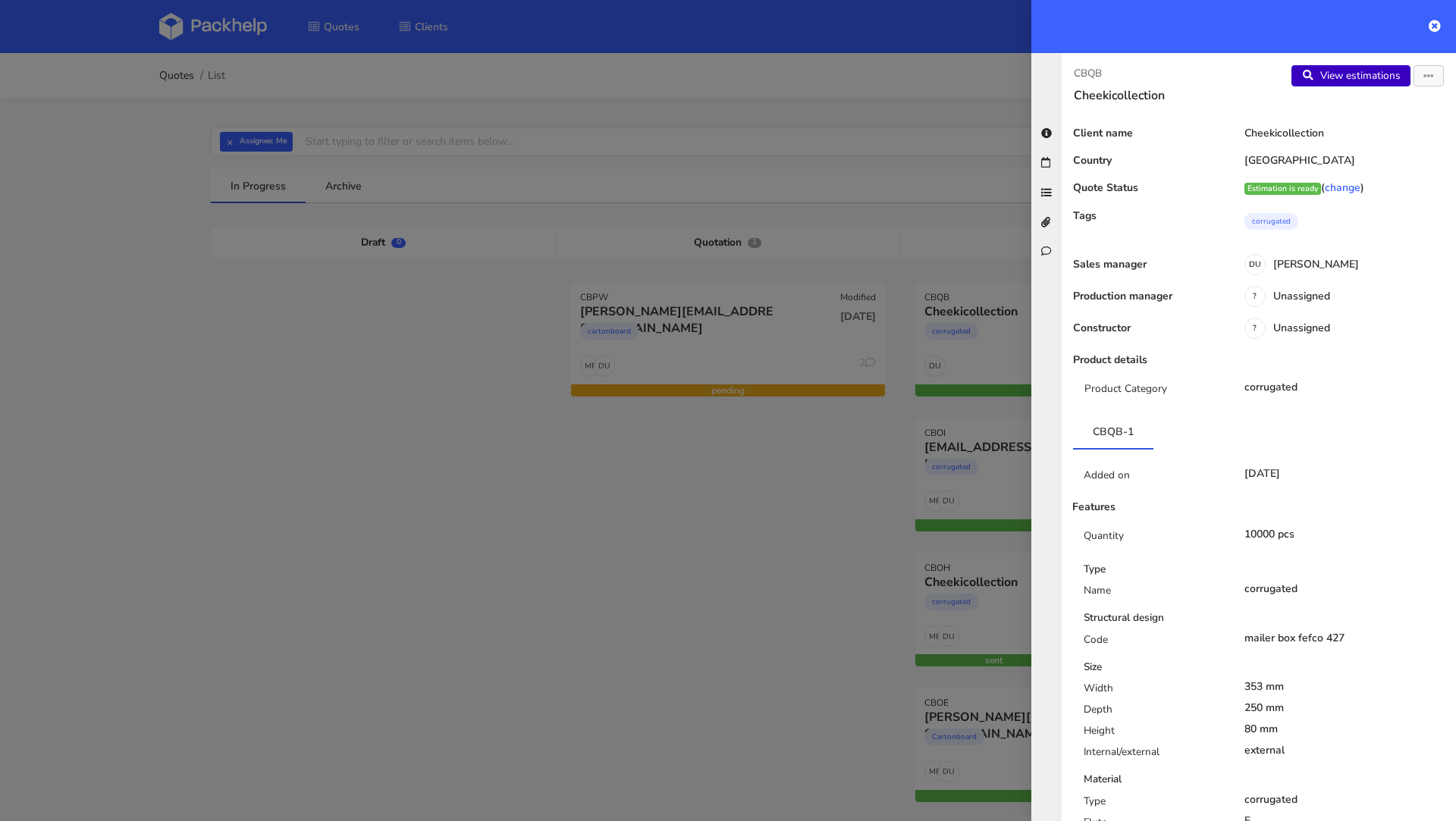
click at [1349, 71] on link "View estimations" at bounding box center [1351, 75] width 119 height 21
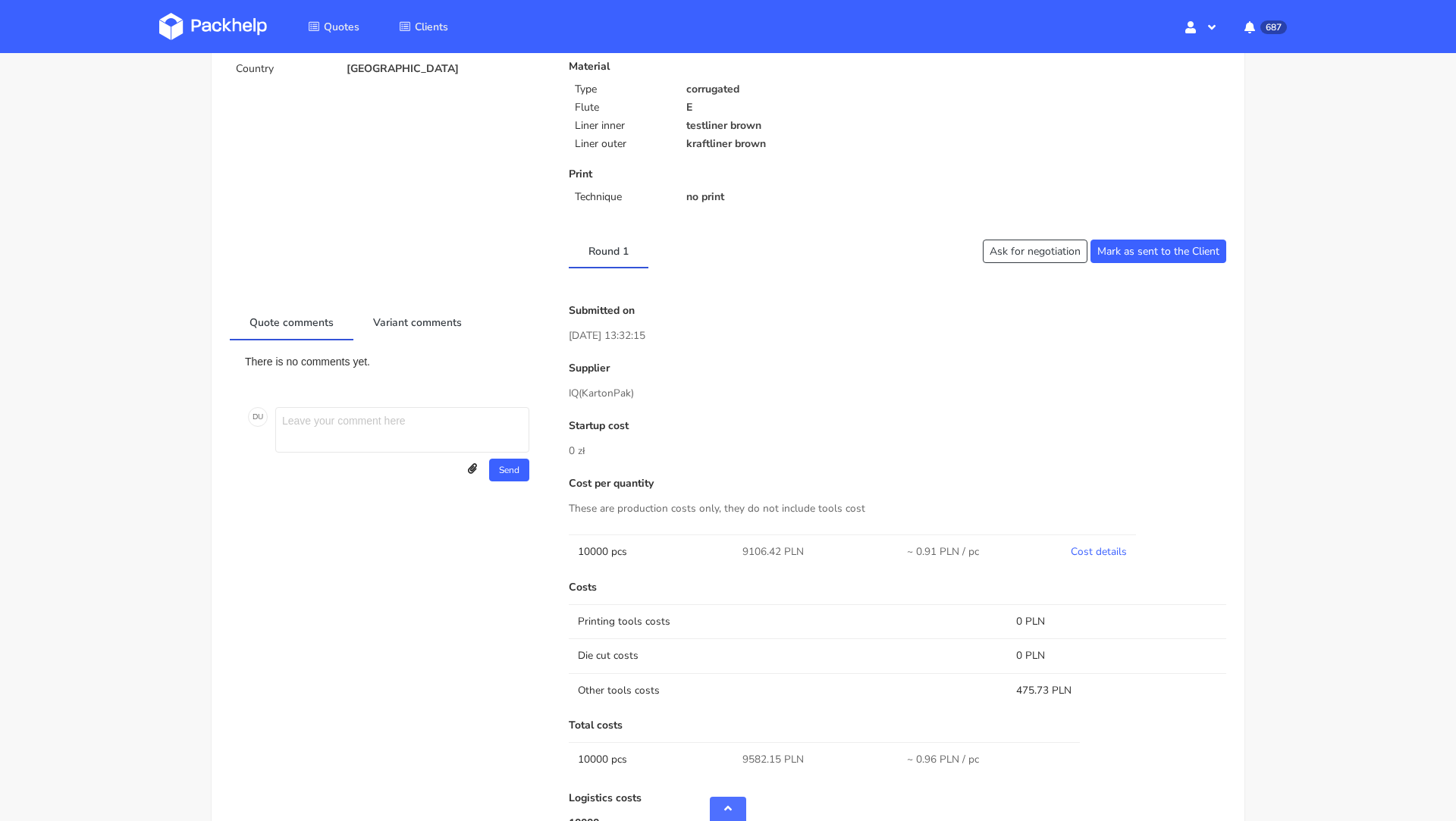
scroll to position [495, 0]
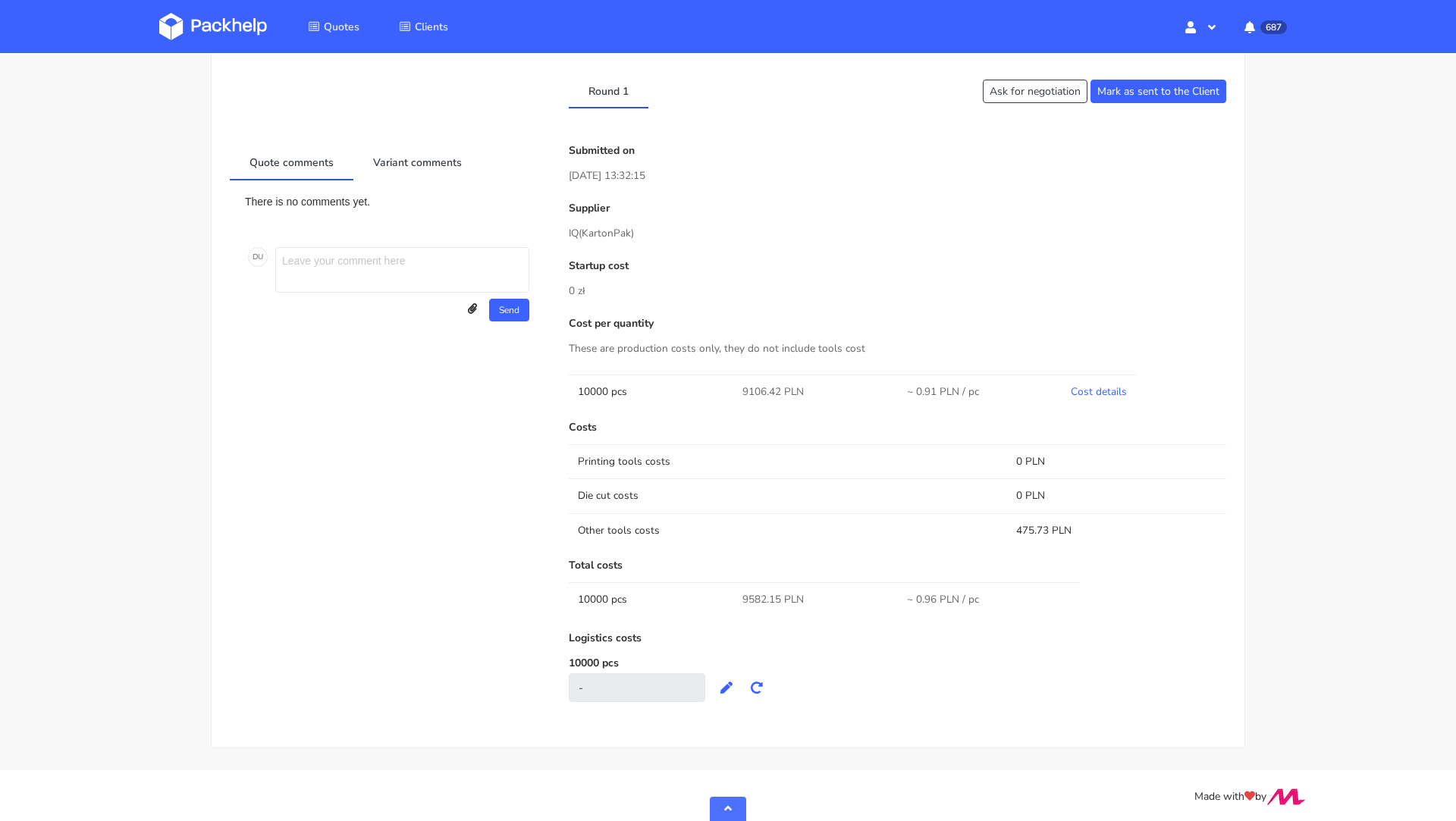
click at [757, 593] on span "9582.15 PLN" at bounding box center [773, 599] width 61 height 16
copy span "9582.15"
click at [1100, 394] on link "Cost details" at bounding box center [1098, 391] width 56 height 15
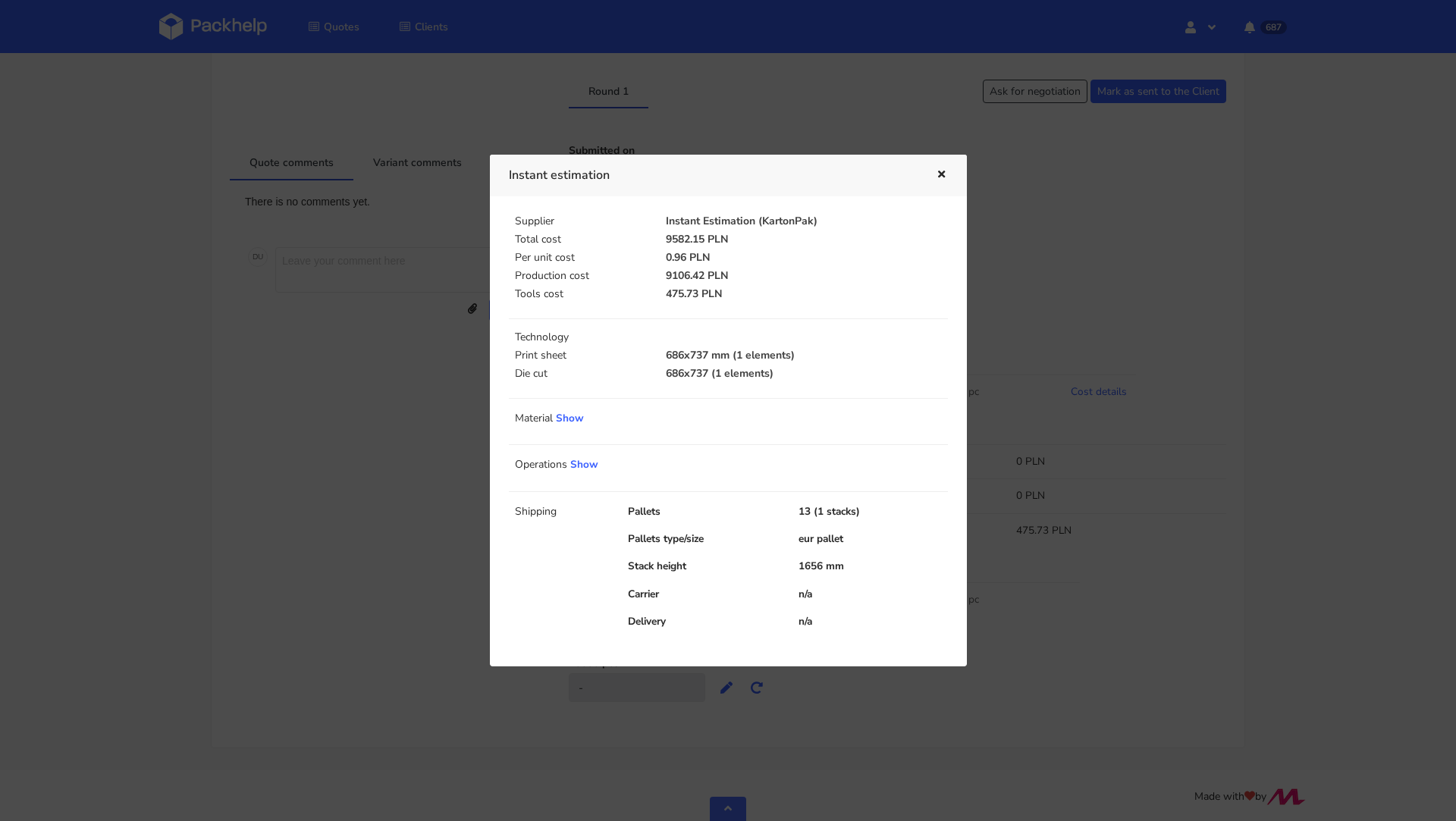
click at [940, 179] on icon "button" at bounding box center [941, 176] width 13 height 11
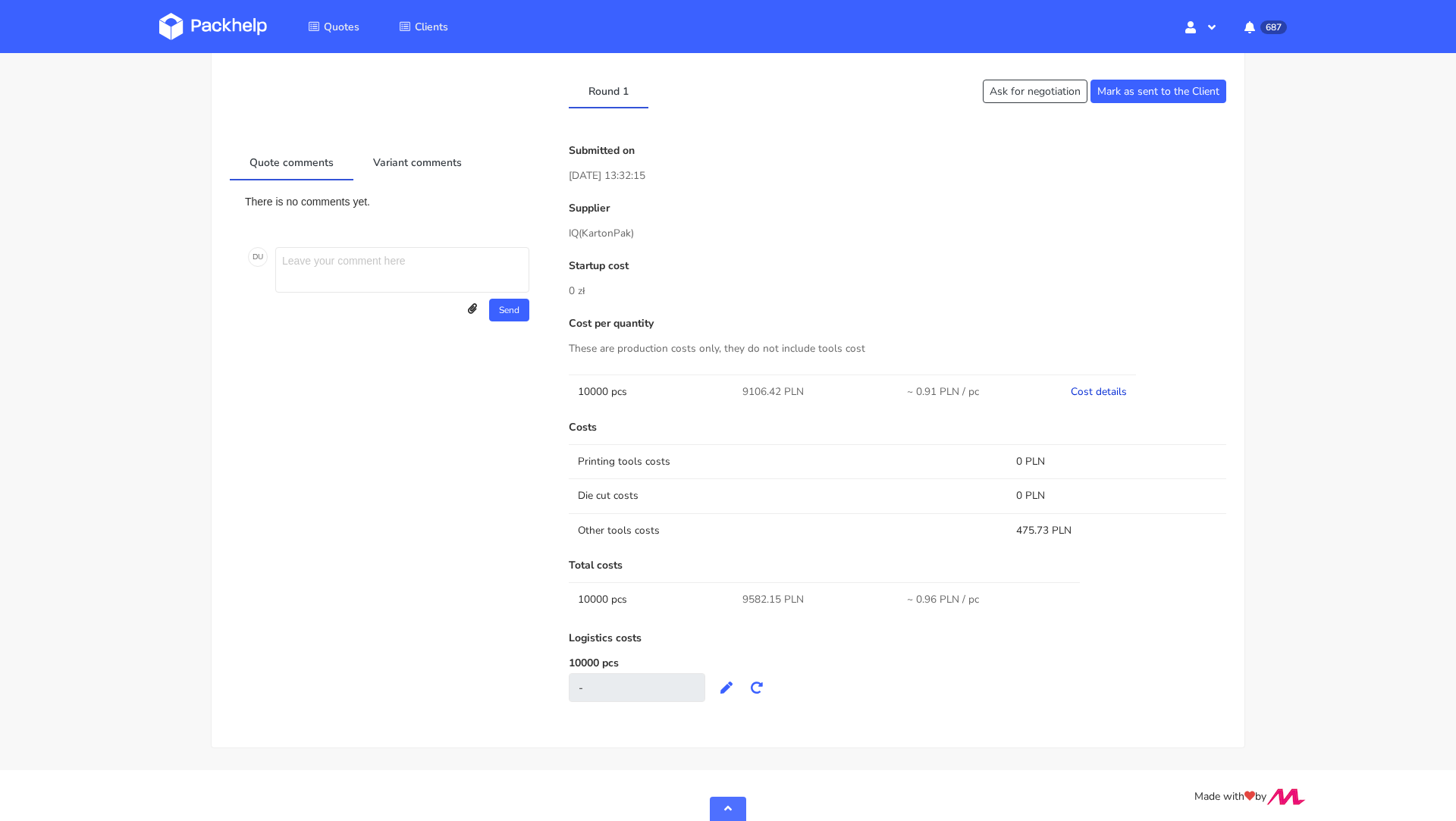
click at [1105, 391] on link "Cost details" at bounding box center [1098, 391] width 56 height 15
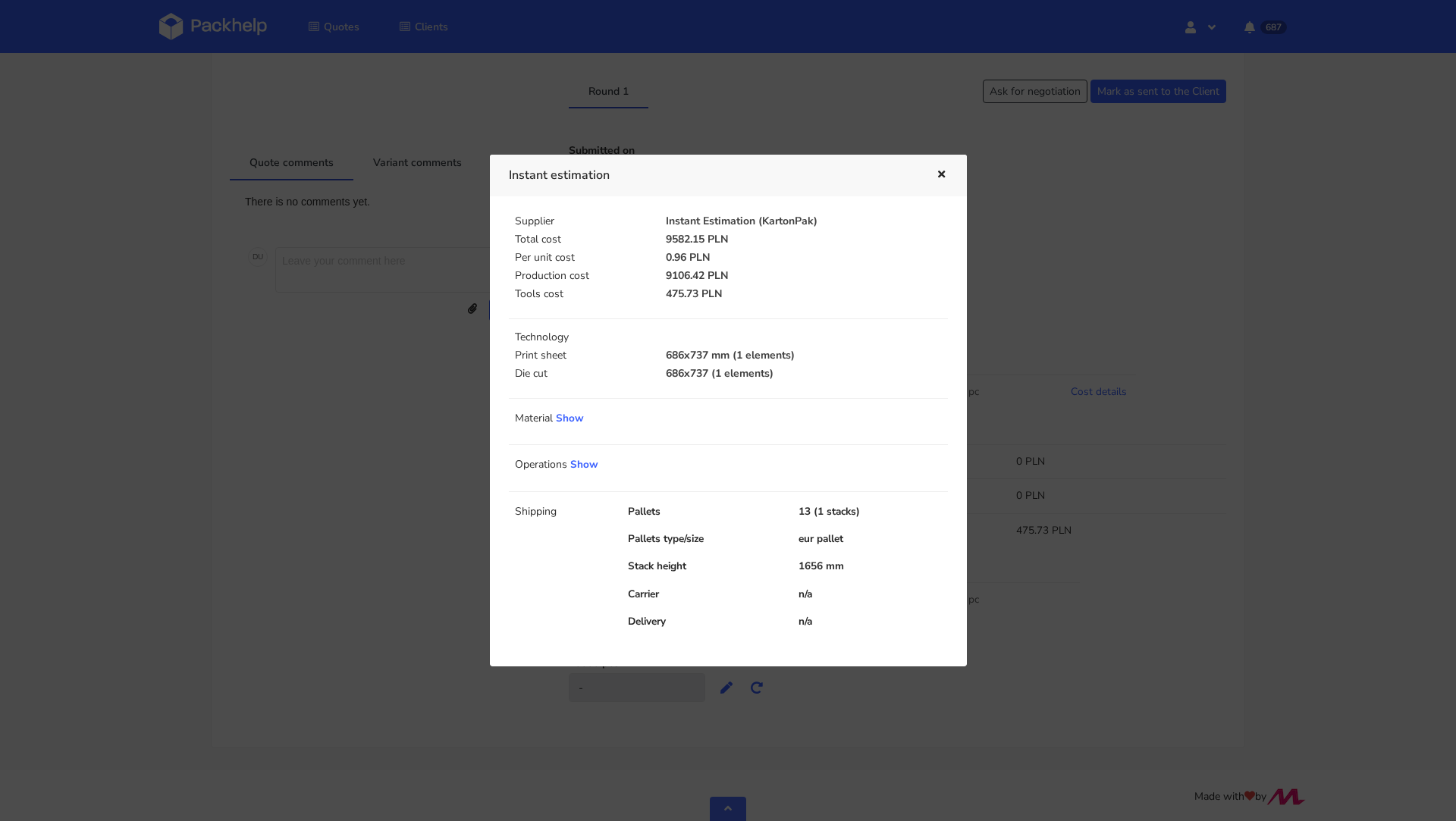
click at [942, 175] on icon "button" at bounding box center [941, 176] width 13 height 11
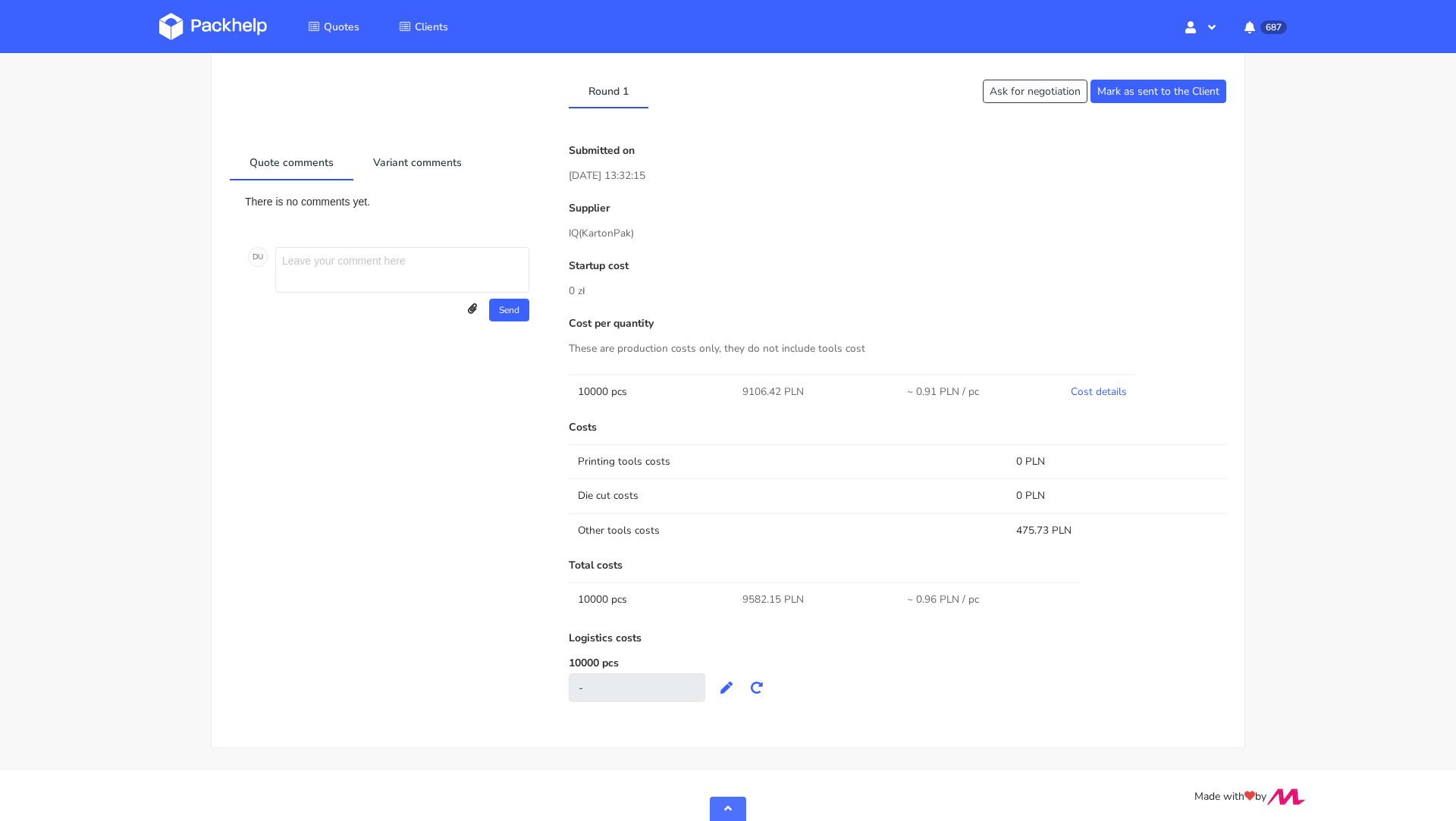
scroll to position [0, 0]
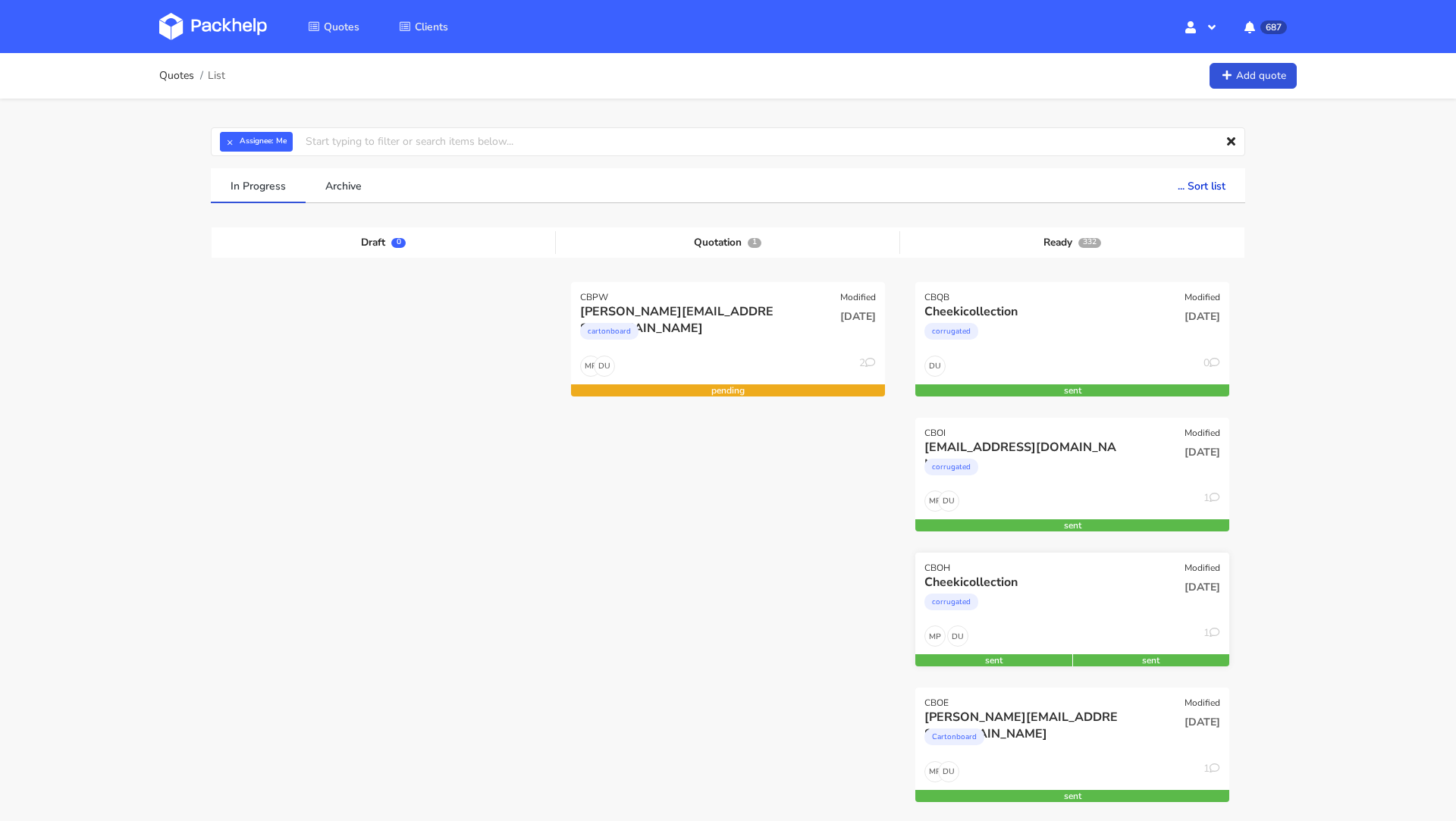
click at [1023, 613] on div "corrugated" at bounding box center [1025, 605] width 201 height 30
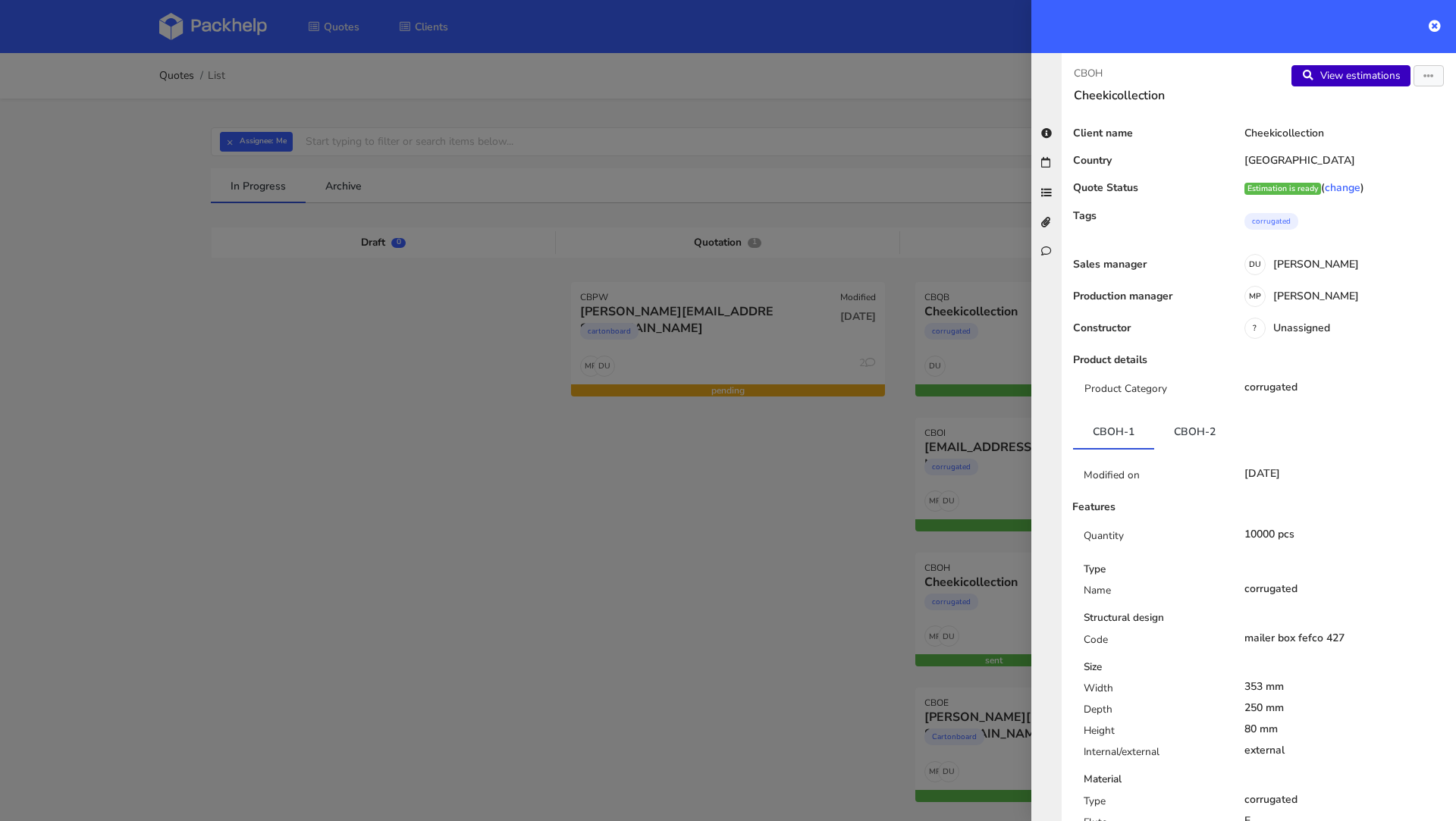
click at [1368, 80] on link "View estimations" at bounding box center [1351, 75] width 119 height 21
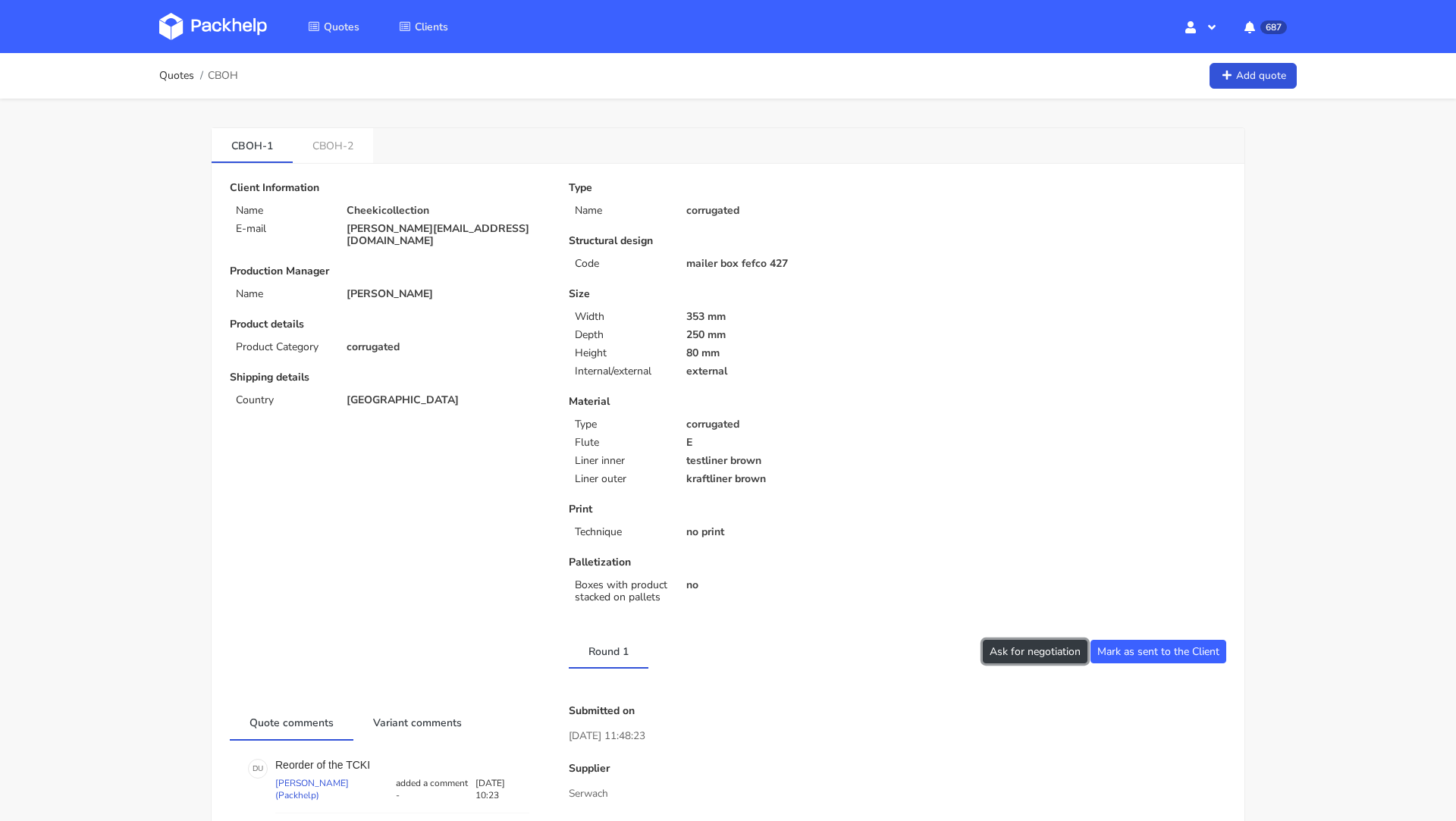
click at [1023, 649] on button "Ask for negotiation" at bounding box center [1034, 652] width 104 height 24
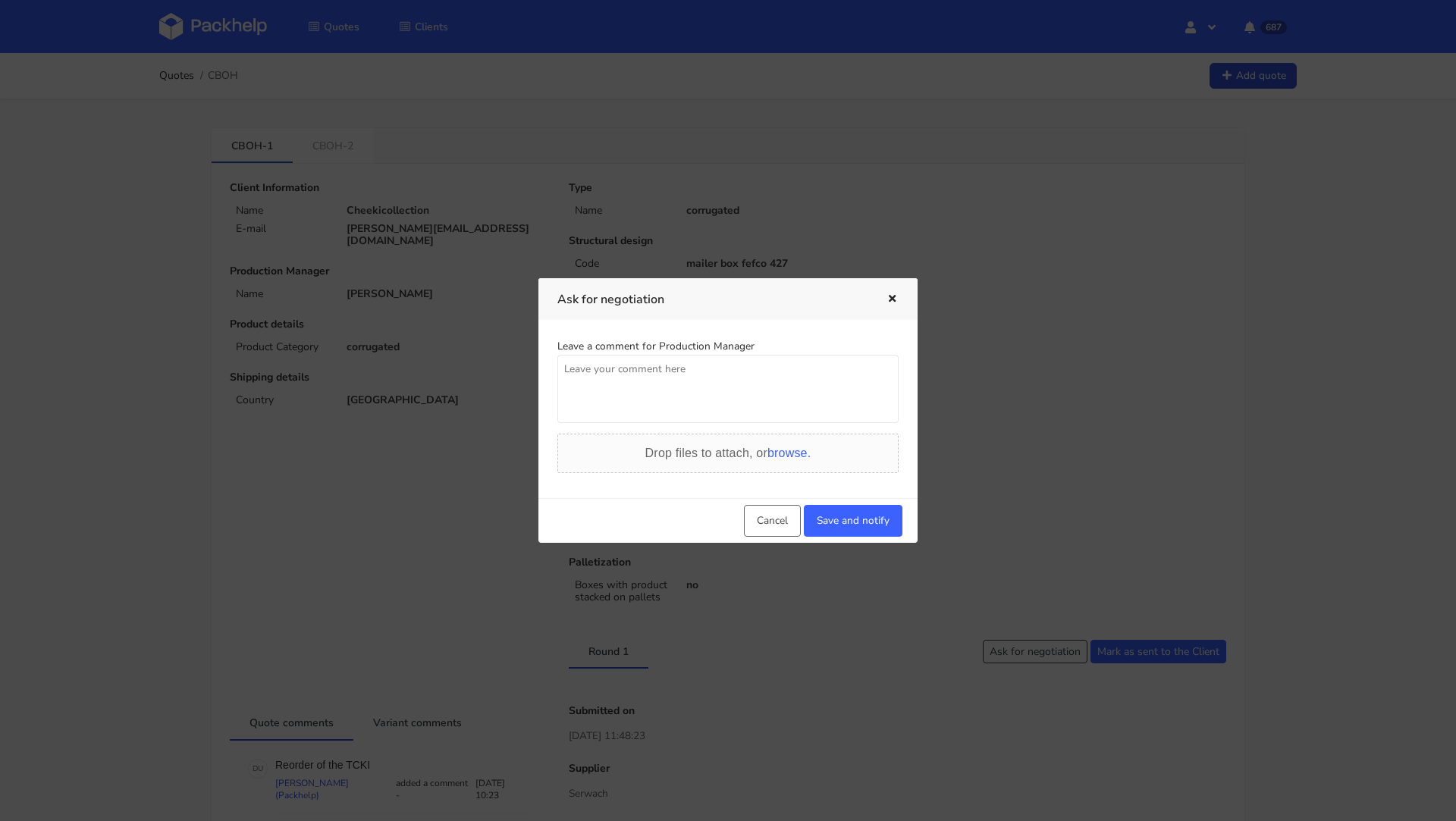
click at [671, 414] on textarea at bounding box center [727, 389] width 341 height 69
click at [729, 363] on textarea "Czy mozemy dostac tez wycene z KartonPak i Janbox?" at bounding box center [727, 389] width 341 height 69
type textarea "Czy mozemy dostac tez wycene z KartonPak i Janbox?"
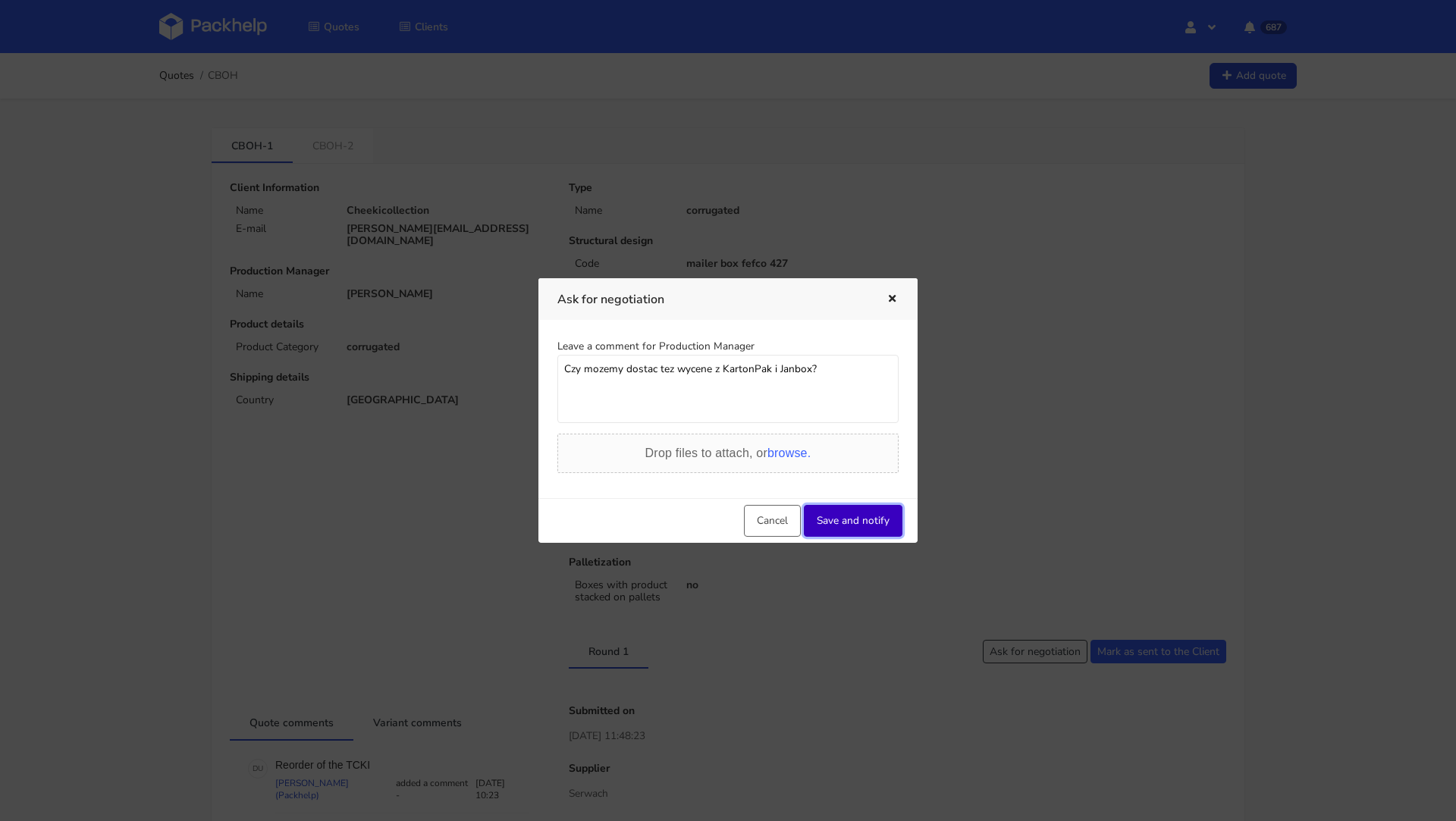
click at [842, 533] on button "Save and notify" at bounding box center [853, 520] width 99 height 32
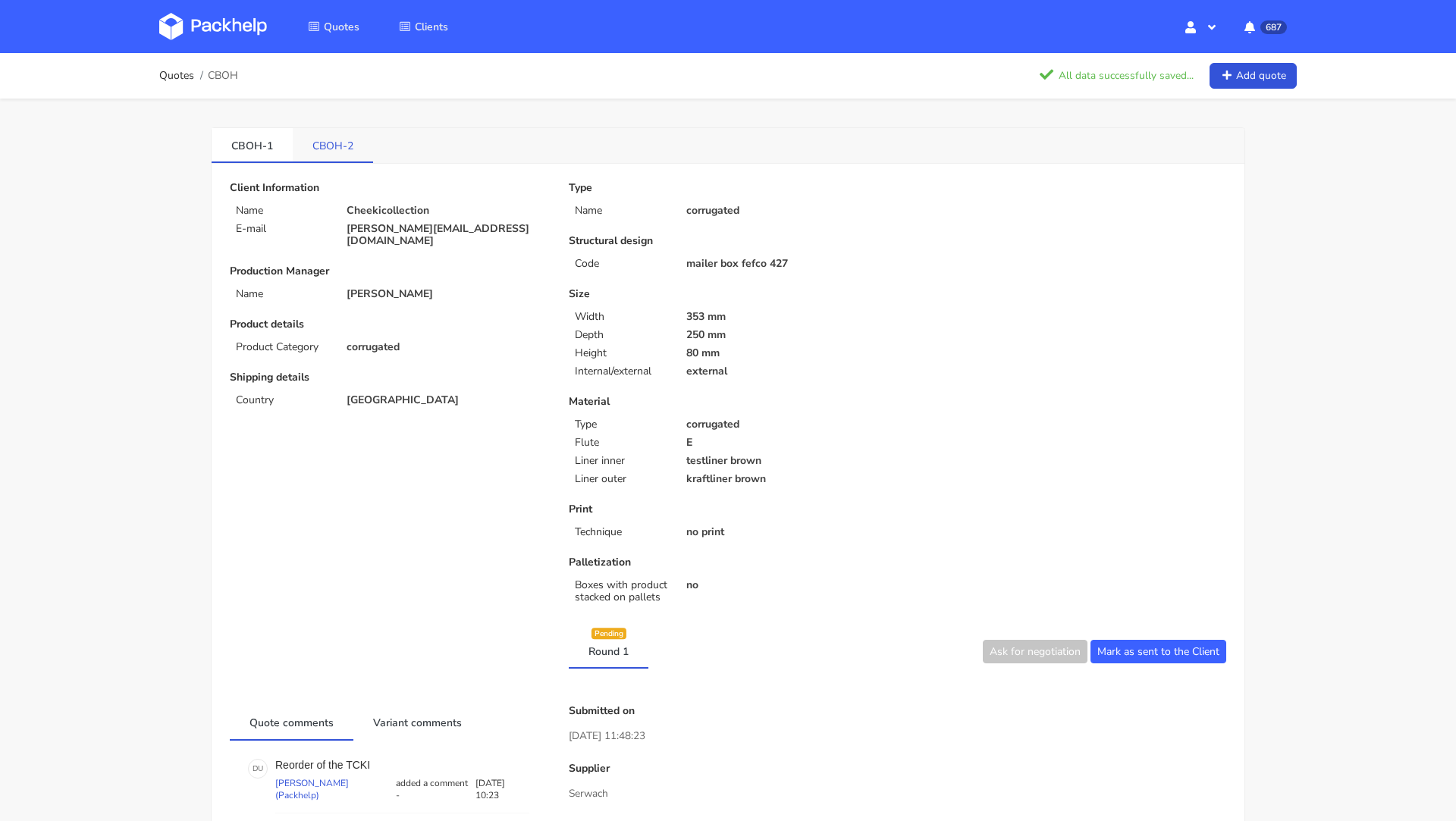
click at [336, 152] on link "CBOH-2" at bounding box center [333, 144] width 80 height 33
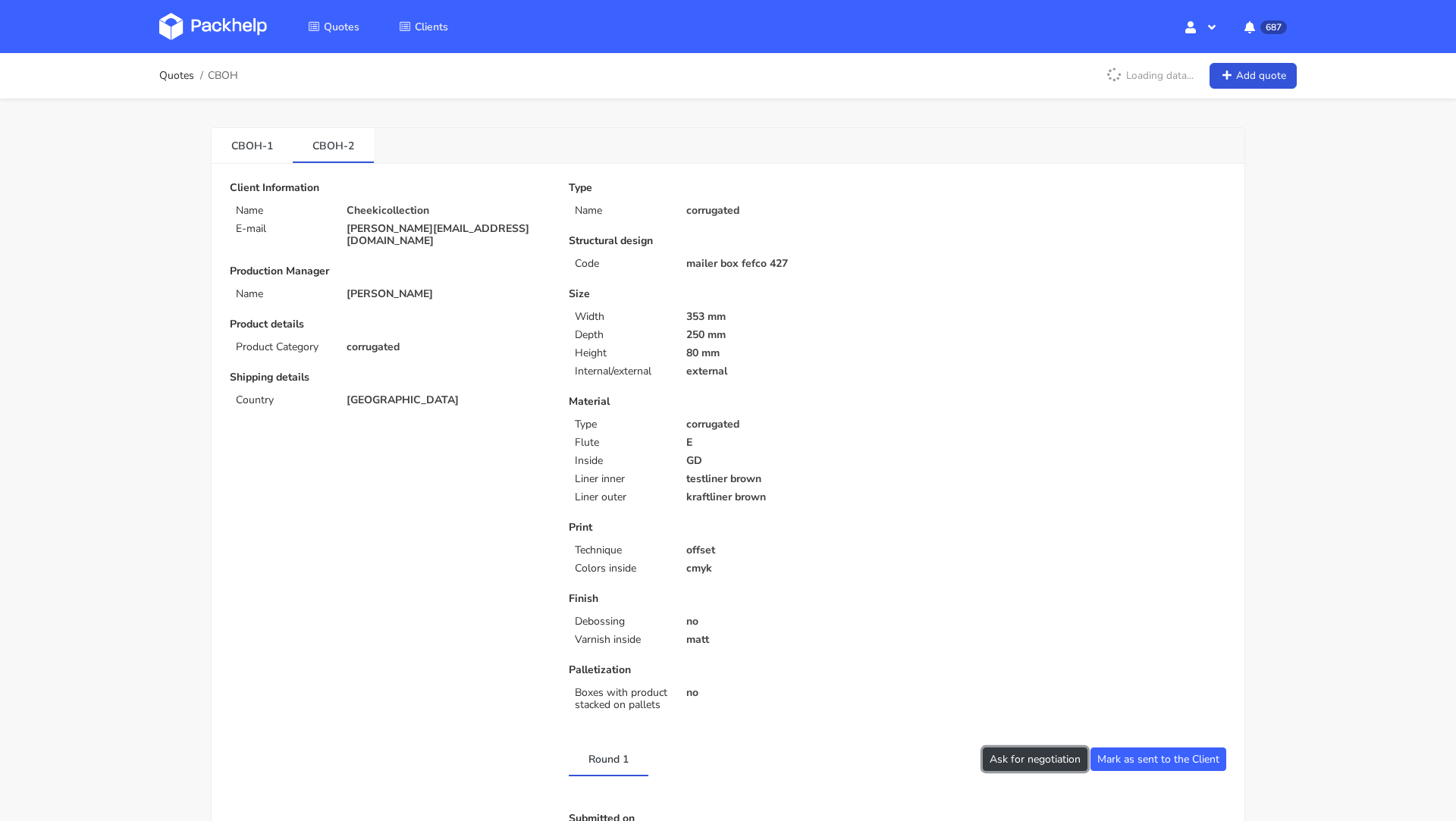
click at [1015, 762] on button "Ask for negotiation" at bounding box center [1034, 759] width 104 height 24
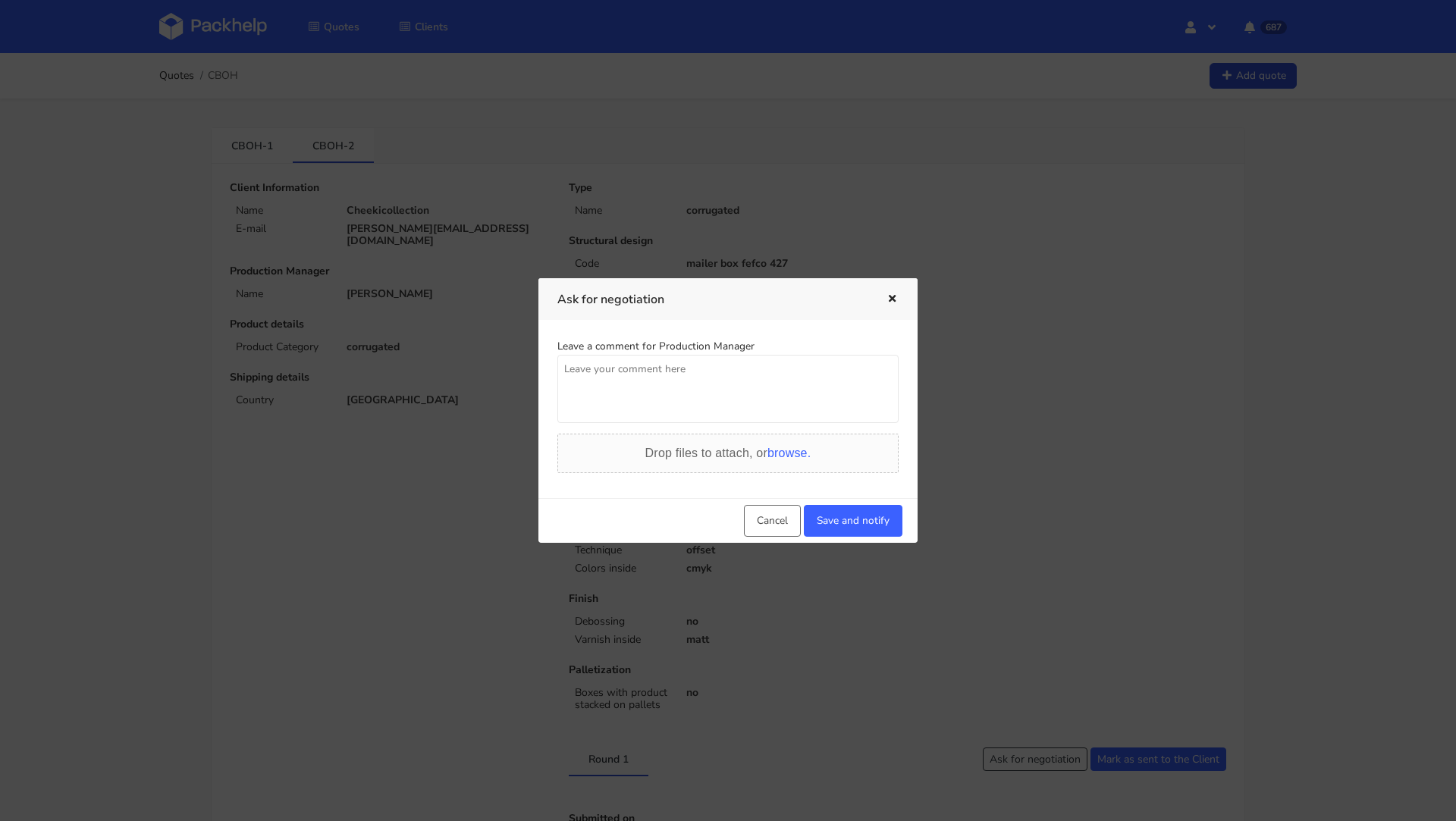
click at [666, 389] on textarea at bounding box center [727, 389] width 341 height 69
paste textarea "Czy mozemy dostac tez wycene z KartonPak i Janbox?"
type textarea "Czy mozemy dostac tez wycene z KartonPak i Janbox?"
click at [836, 514] on button "Save and notify" at bounding box center [853, 520] width 99 height 32
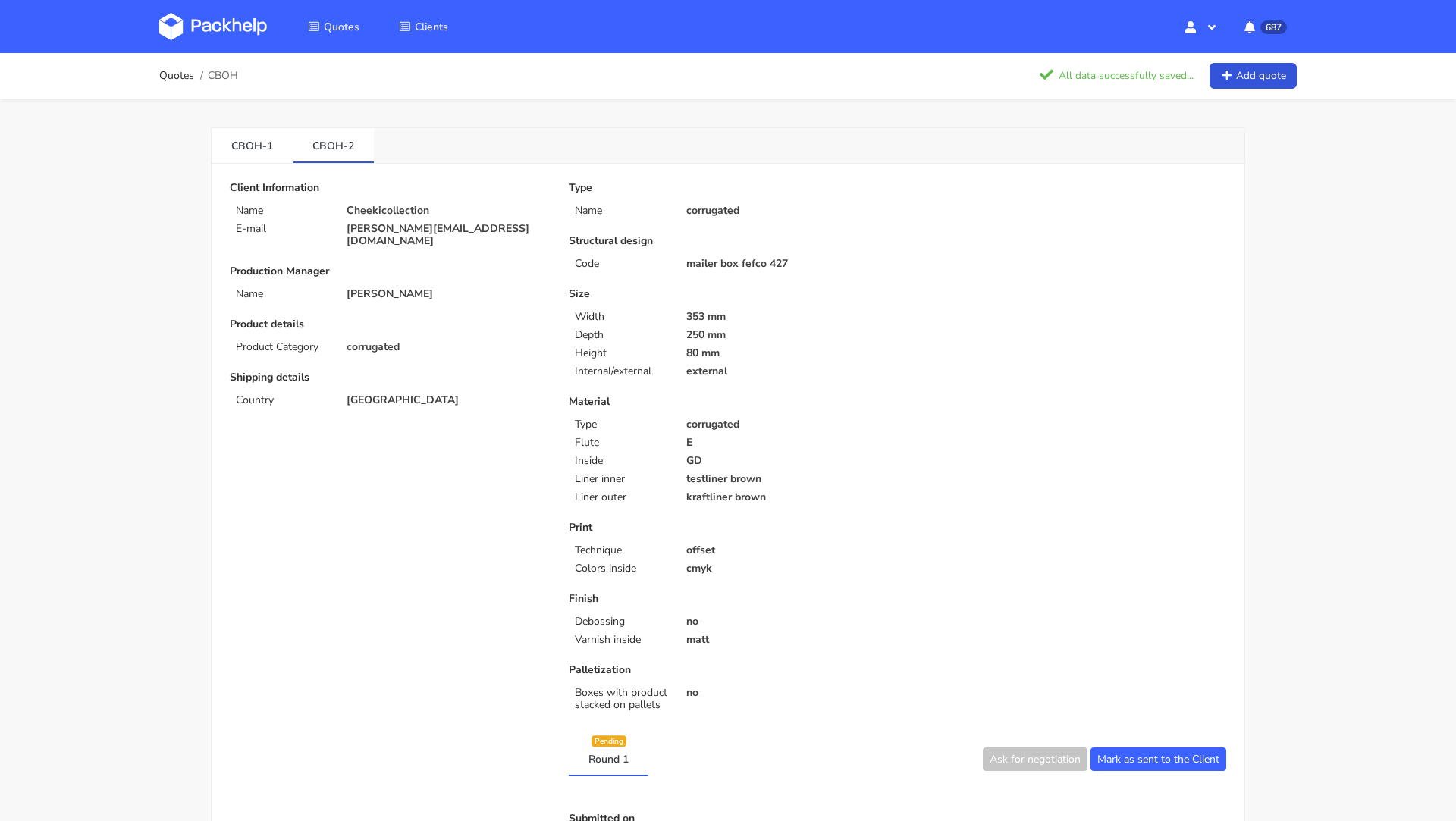
click at [228, 80] on span "CBOH" at bounding box center [222, 75] width 30 height 12
copy span "CBOH"
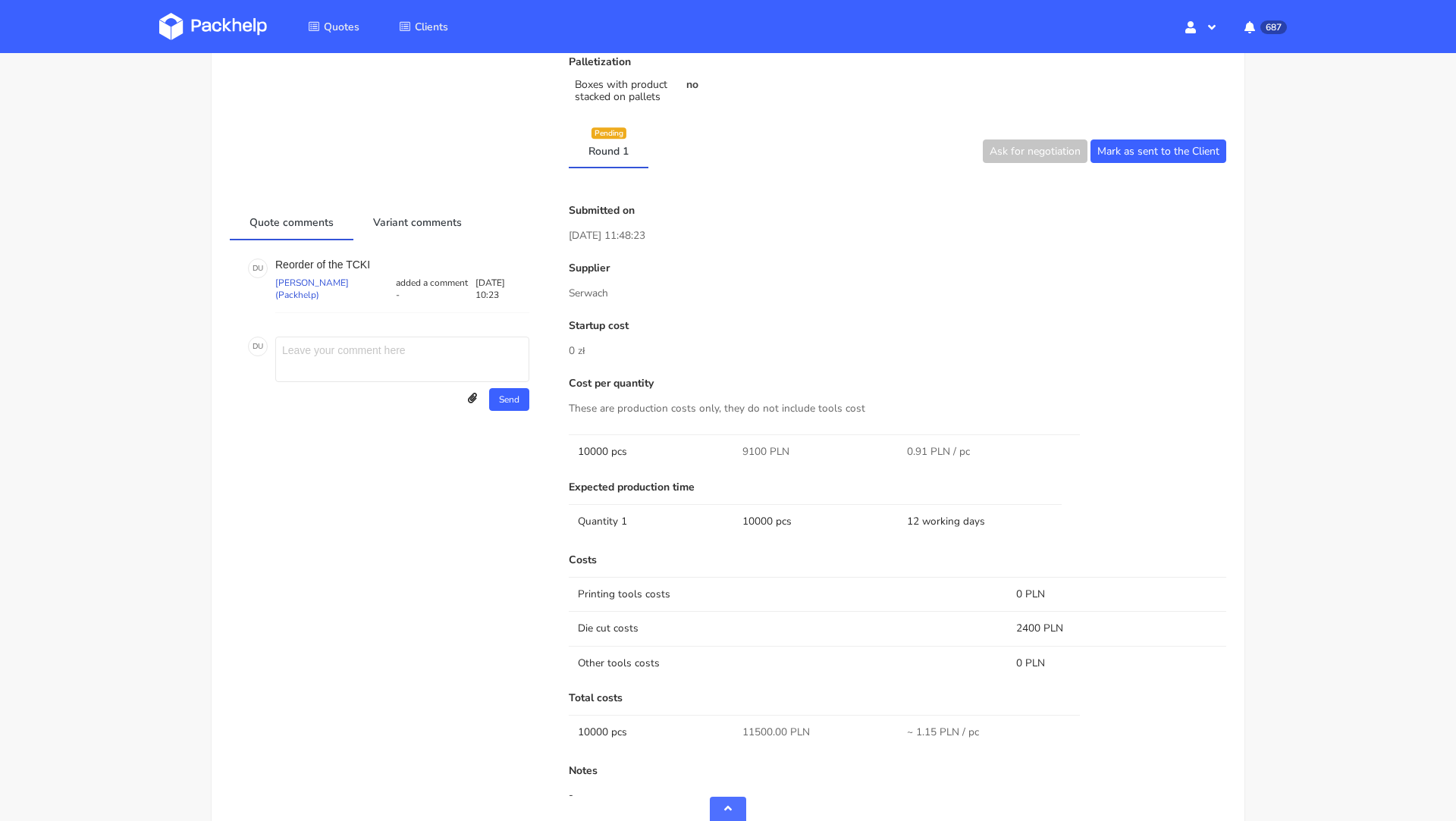
scroll to position [490, 0]
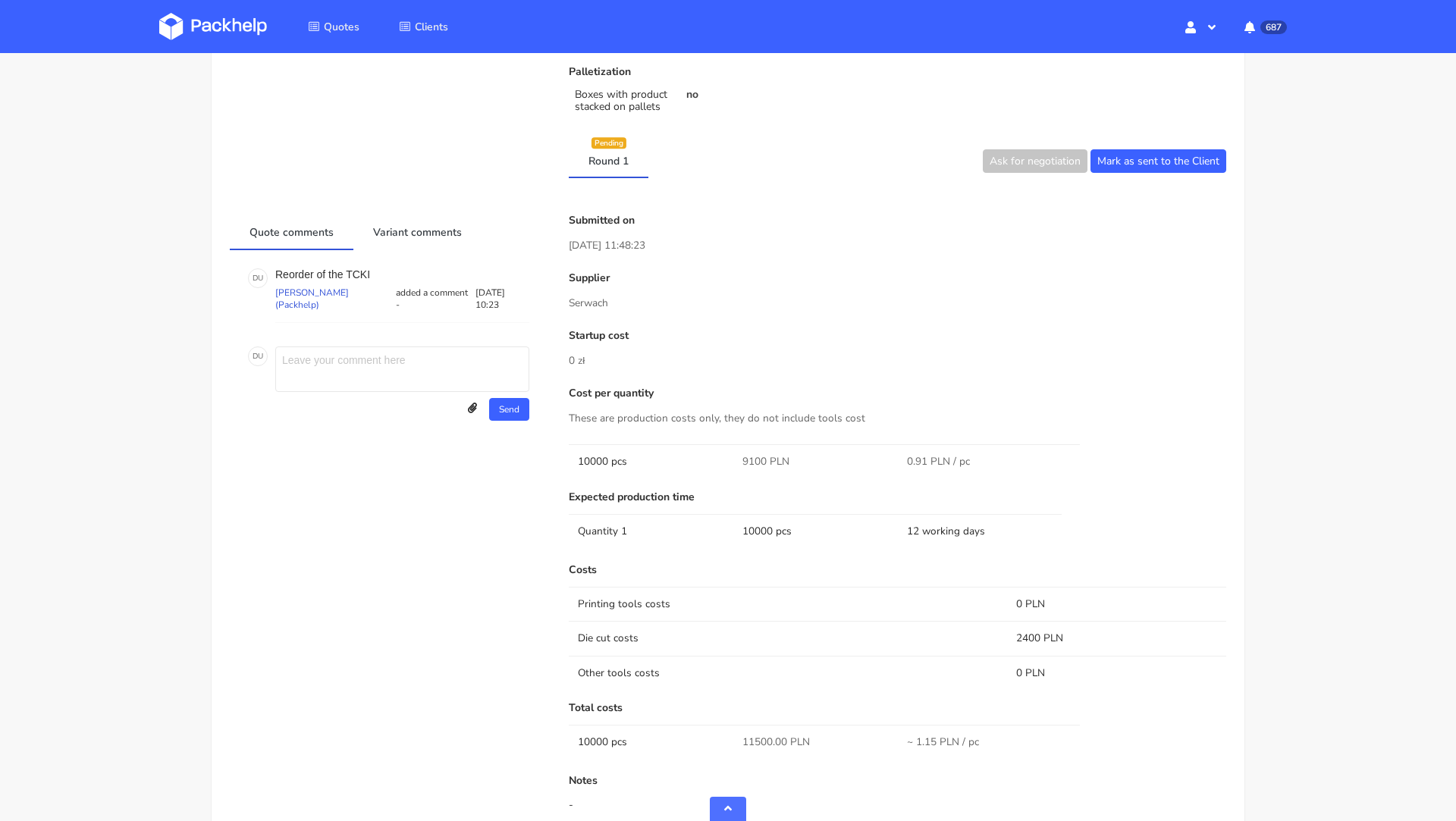
click at [206, 21] on img at bounding box center [213, 27] width 108 height 27
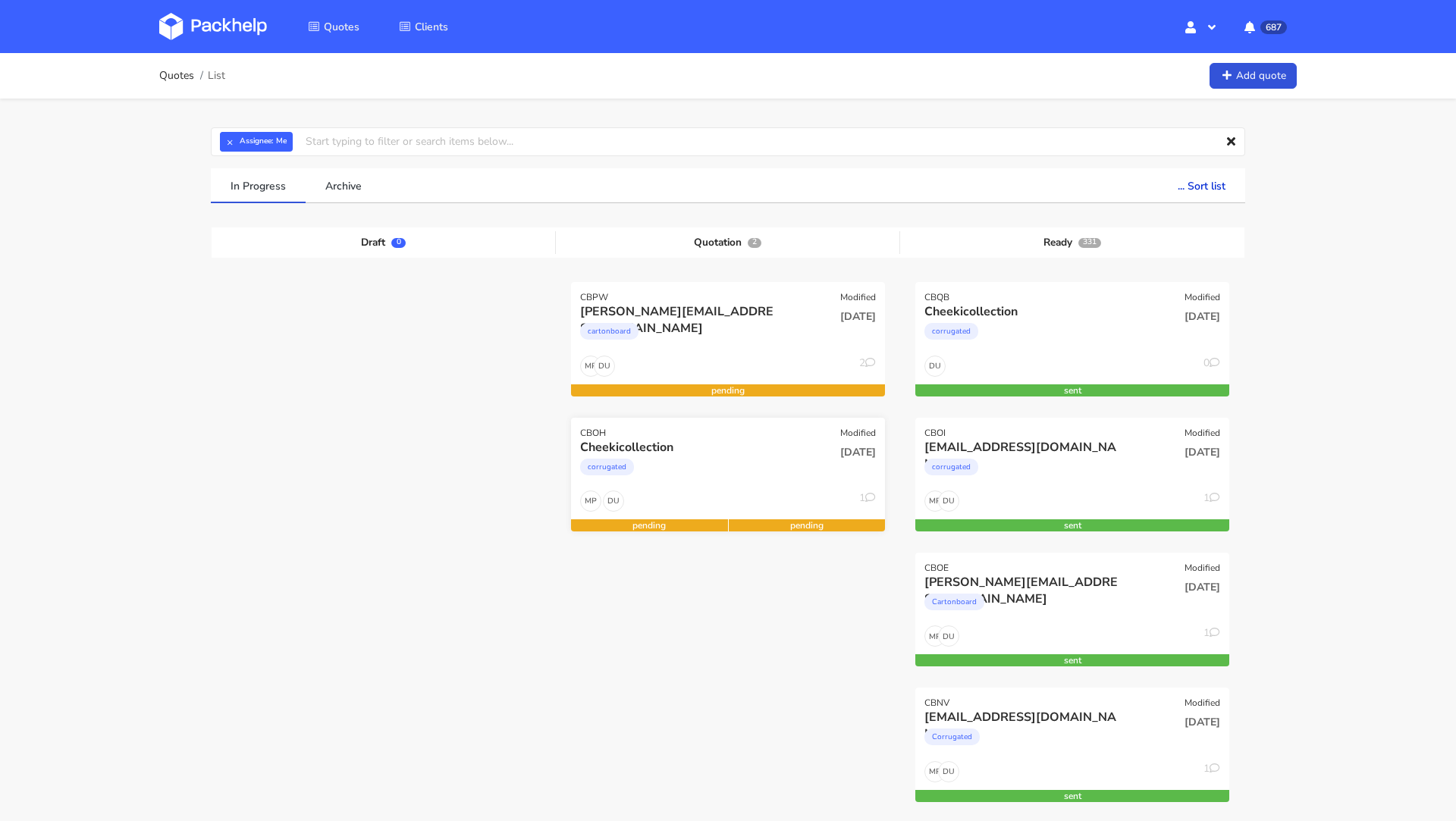
click at [667, 455] on div "corrugated" at bounding box center [680, 470] width 201 height 30
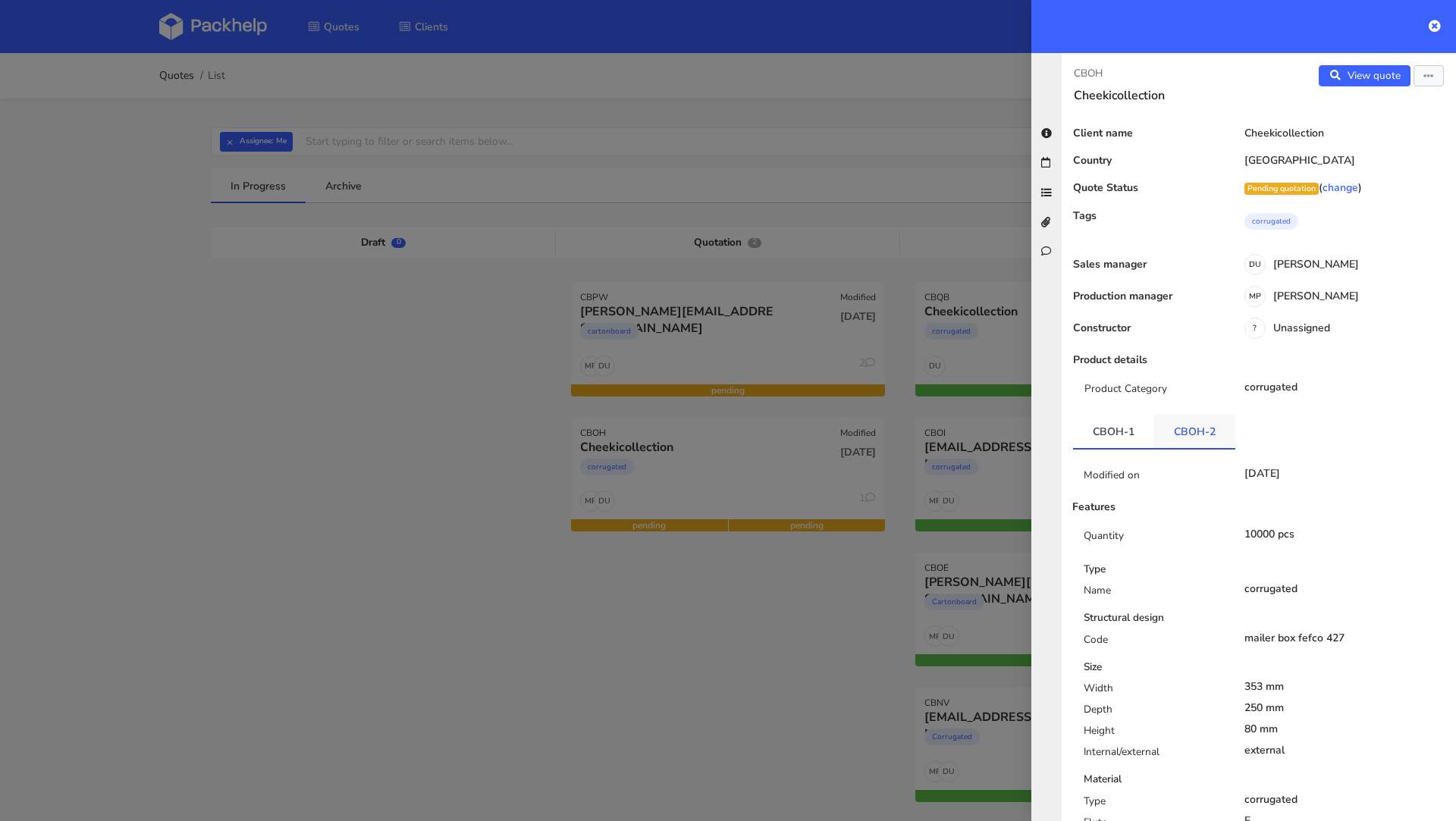
click at [1167, 429] on link "CBOH-2" at bounding box center [1194, 431] width 81 height 33
click at [1116, 425] on link "CBOH-1" at bounding box center [1113, 431] width 81 height 33
click at [475, 456] on div at bounding box center [728, 410] width 1456 height 821
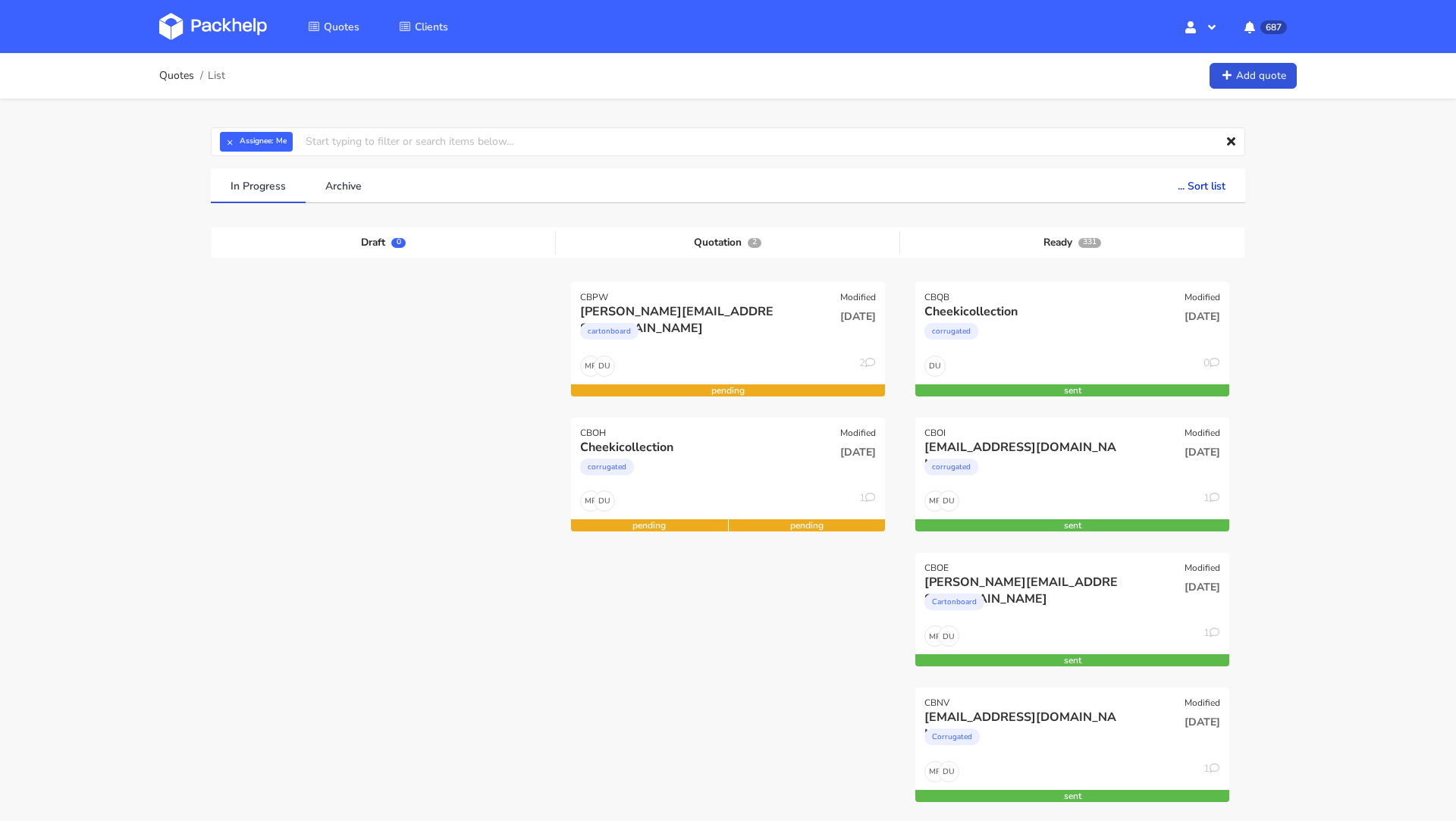
click at [198, 26] on img at bounding box center [213, 27] width 108 height 27
